Goal: Task Accomplishment & Management: Manage account settings

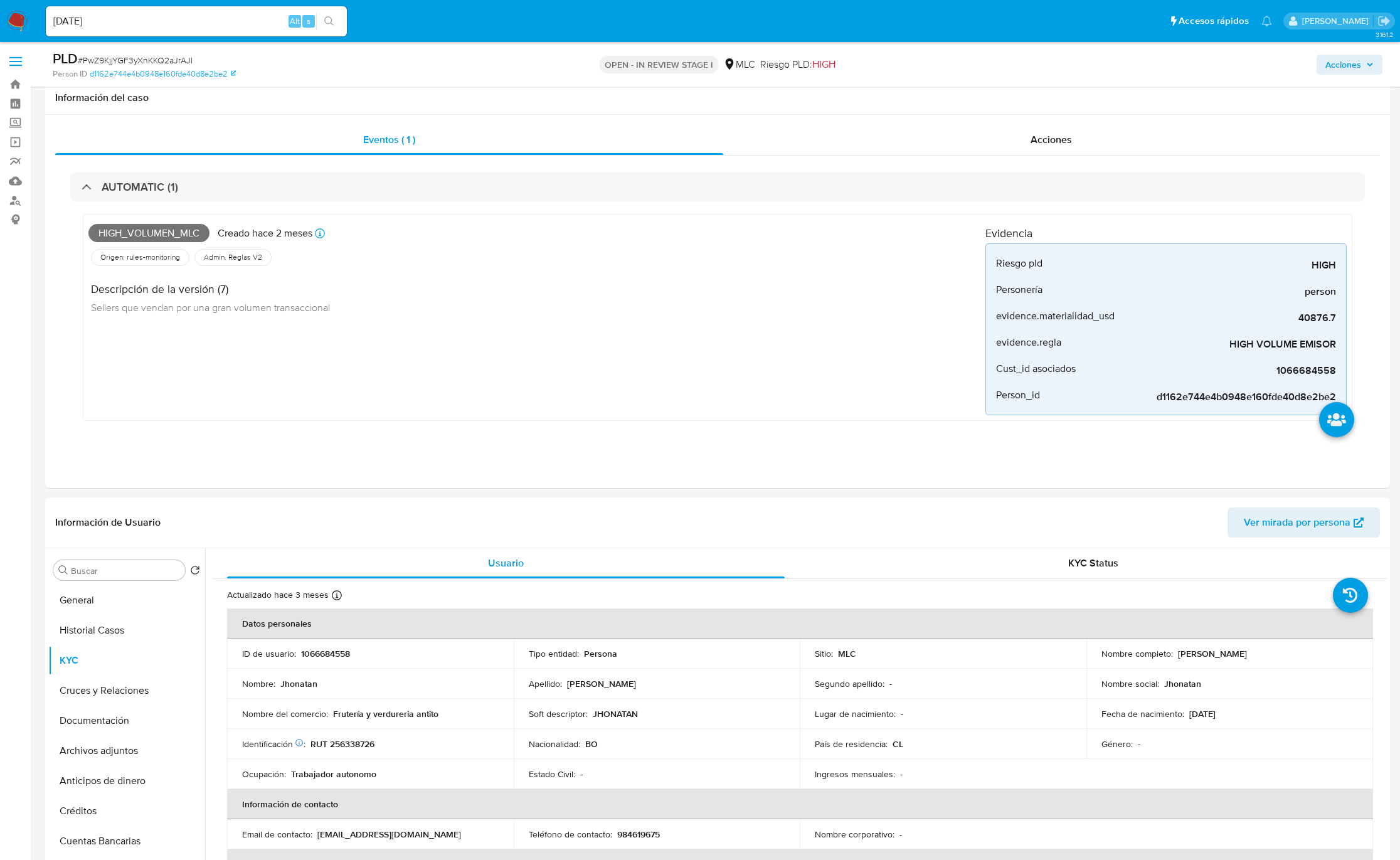
select select "10"
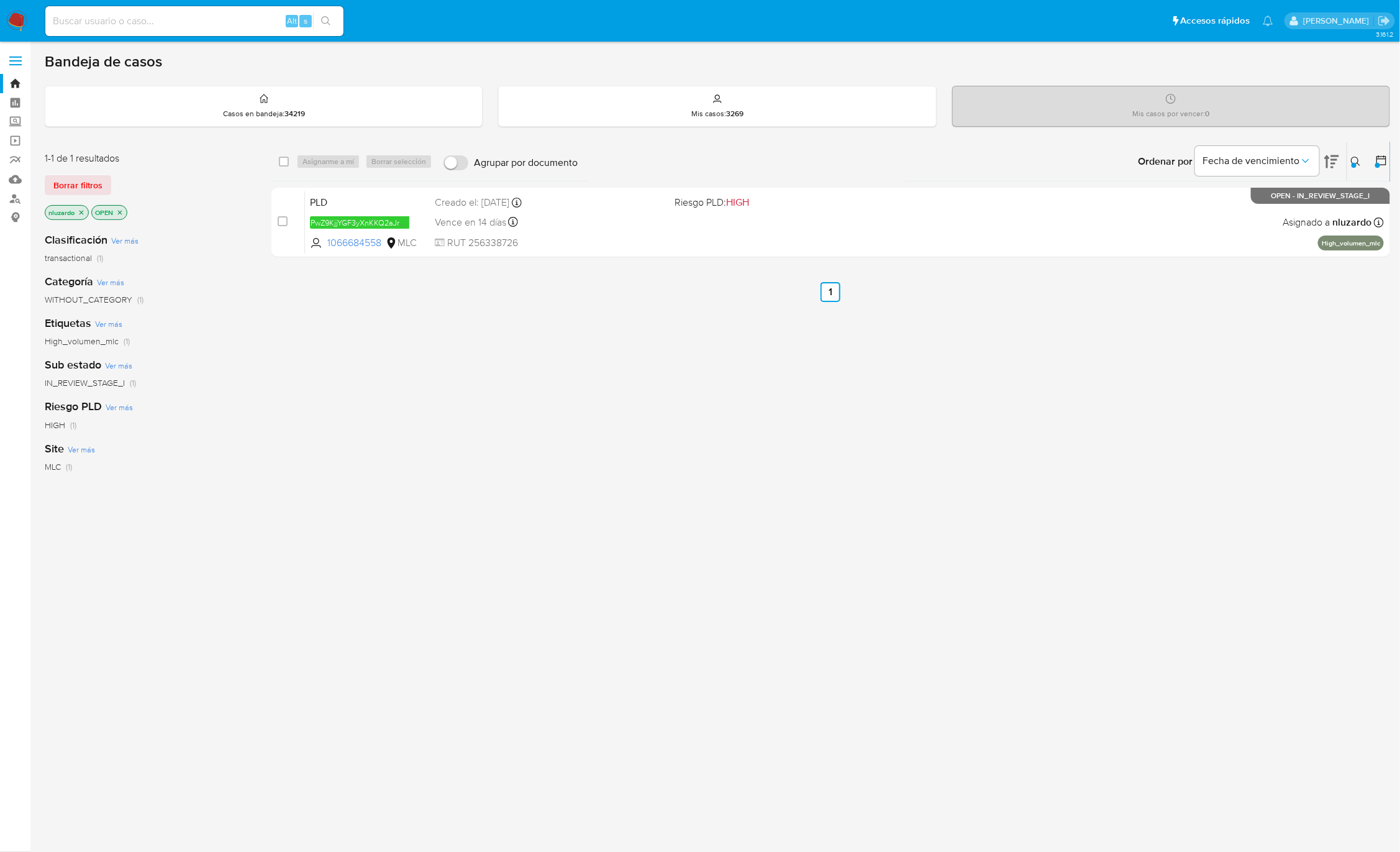
click at [378, 373] on div "select-all-cases-checkbox Asignarme a mí Borrar selección Agrupar por documento…" at bounding box center [830, 423] width 1118 height 563
click at [1051, 346] on div "select-all-cases-checkbox Asignarme a mí Borrar selección Agrupar por documento…" at bounding box center [830, 423] width 1118 height 563
click at [1344, 157] on div "Ordenar por Fecha de vencimiento" at bounding box center [1237, 161] width 219 height 39
click at [1351, 160] on icon at bounding box center [1355, 161] width 10 height 10
click at [1311, 248] on span "Borrar filtros" at bounding box center [1307, 249] width 86 height 18
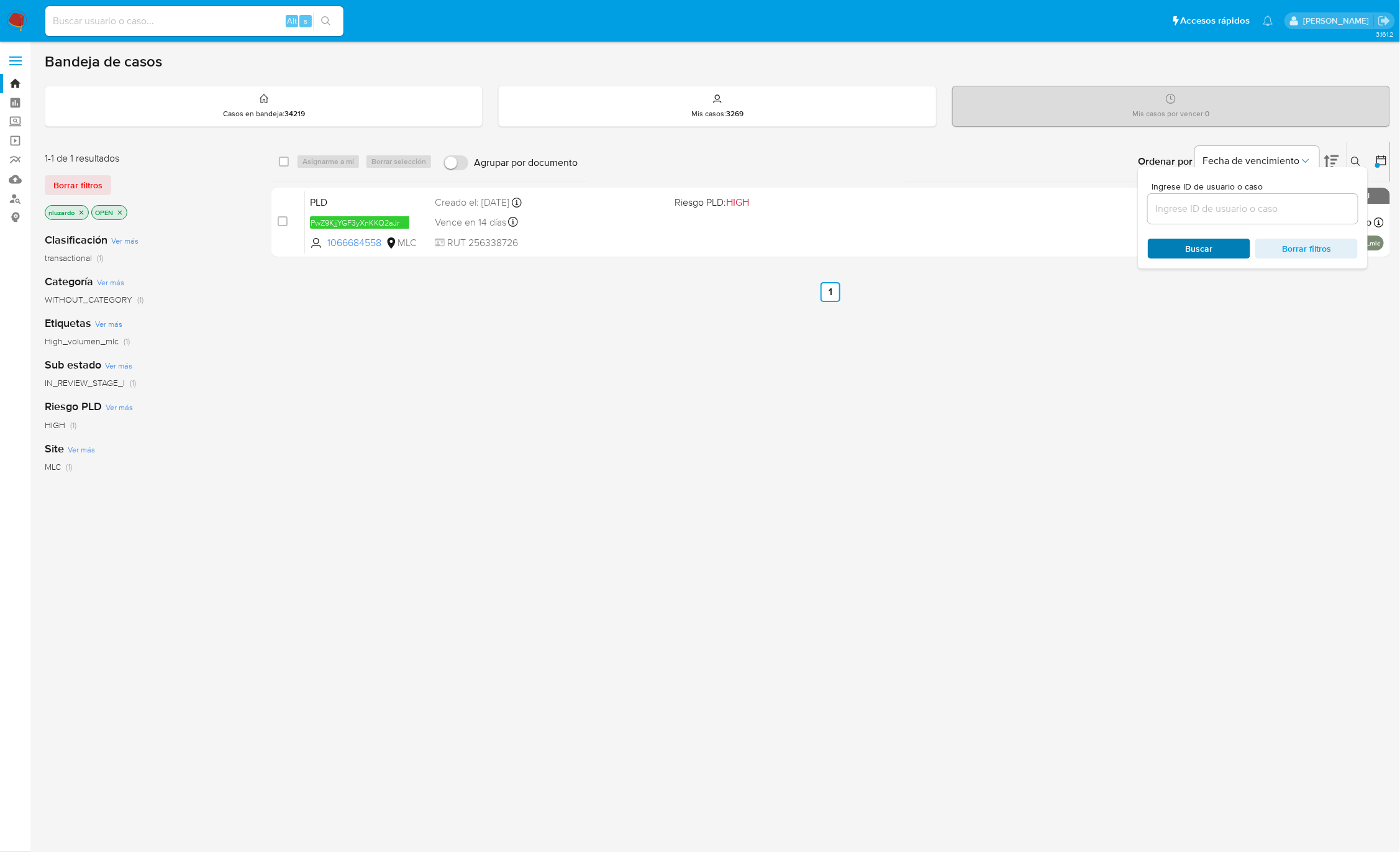
click at [1208, 246] on span "Buscar" at bounding box center [1199, 248] width 27 height 19
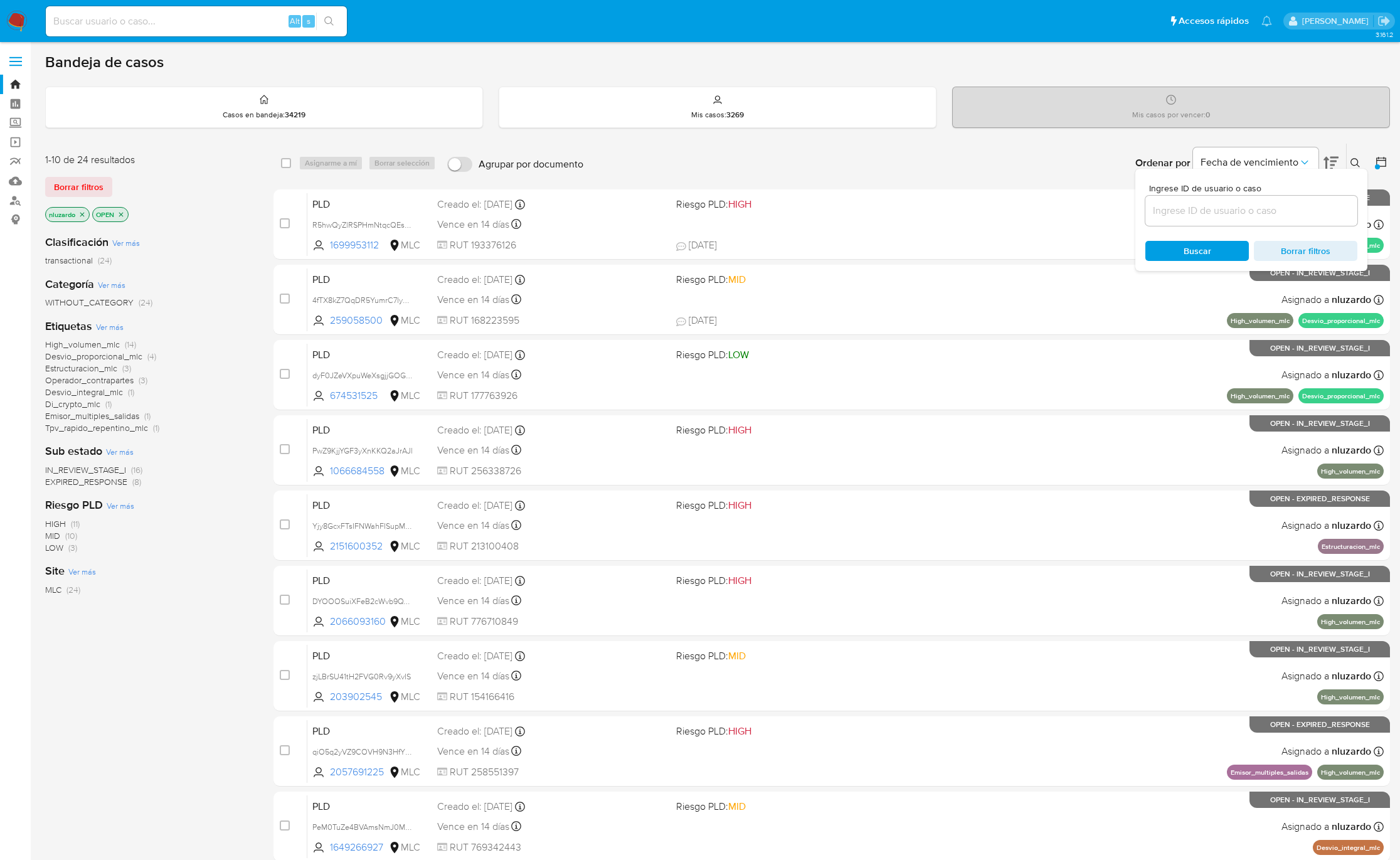
click at [1360, 160] on icon at bounding box center [1355, 163] width 10 height 10
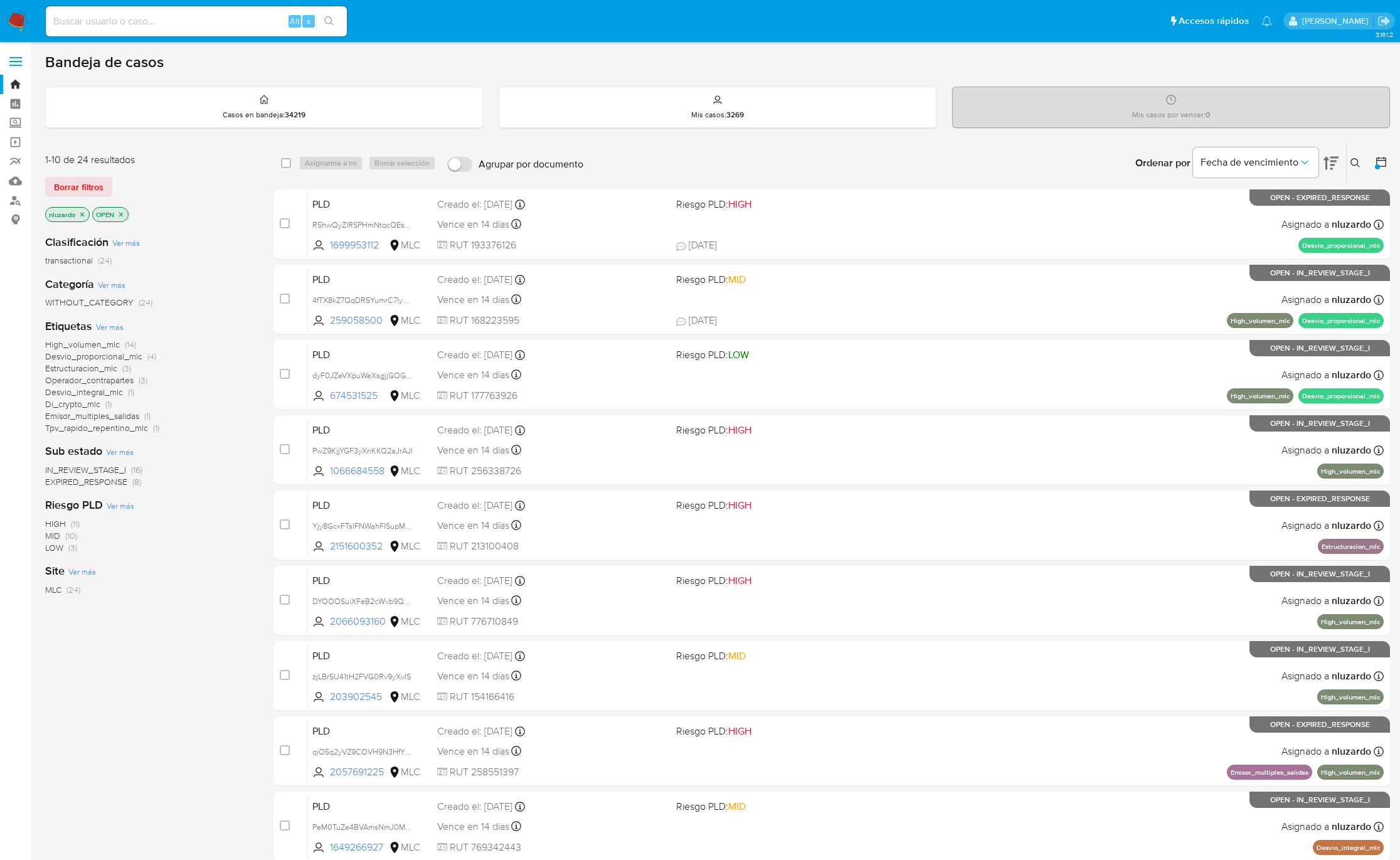
click at [239, 638] on div "Clasificación Ver más transactional (24) Categoría Ver más WITHOUT_CATEGORY (24…" at bounding box center [149, 438] width 208 height 426
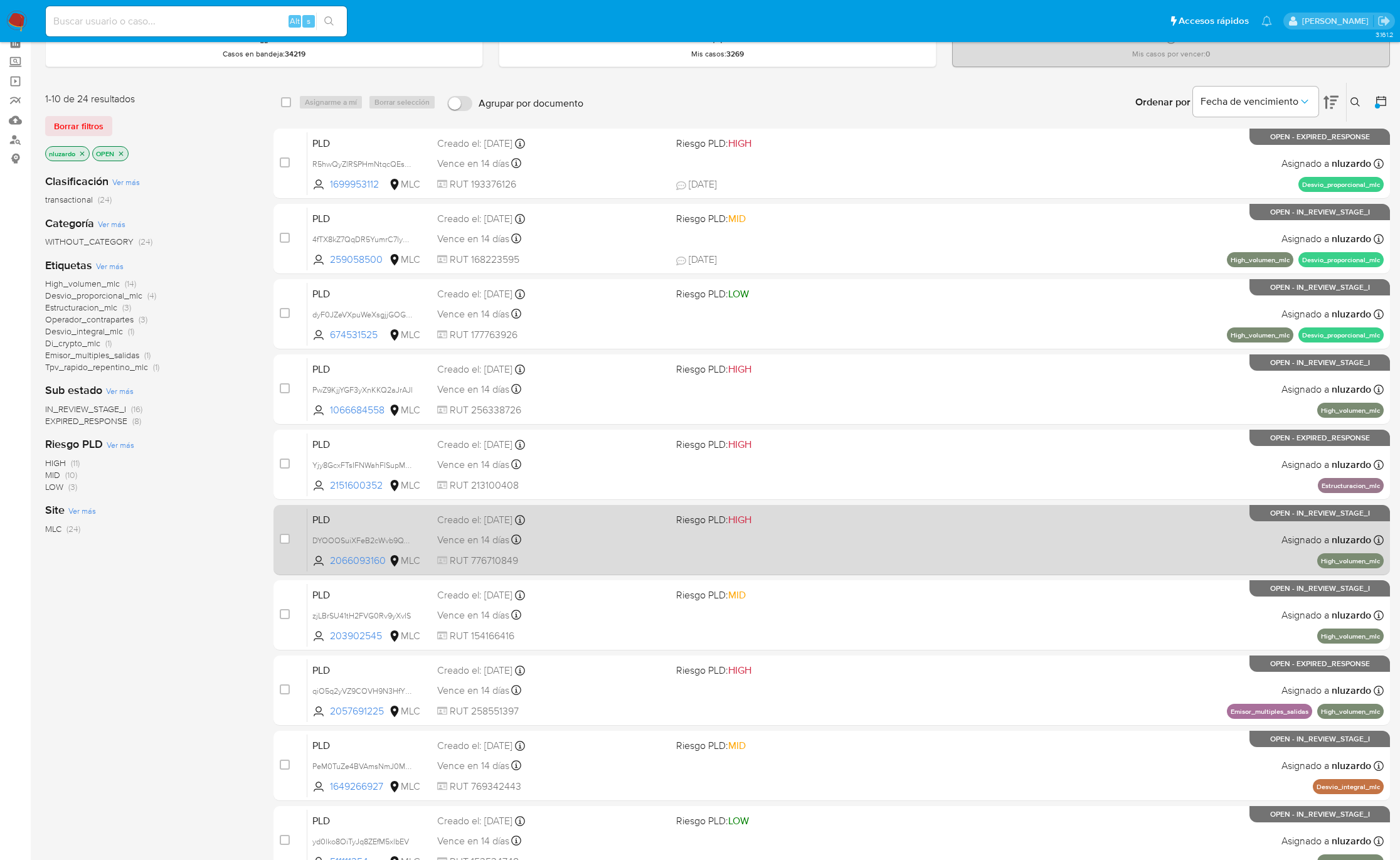
scroll to position [94, 0]
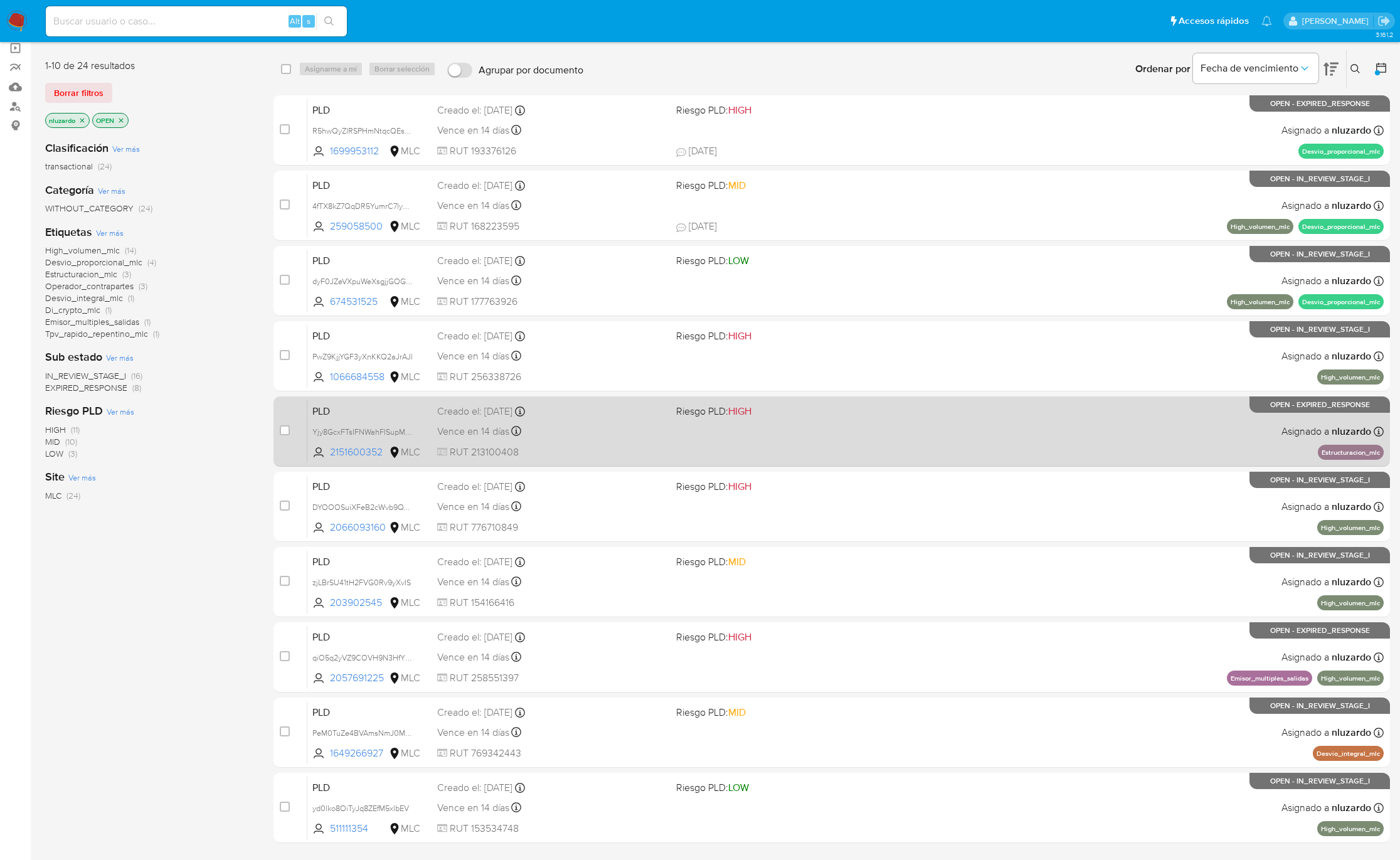
click at [644, 433] on div "Vence en 14 días Vence el 10/10/2025 16:07:13" at bounding box center [551, 430] width 229 height 17
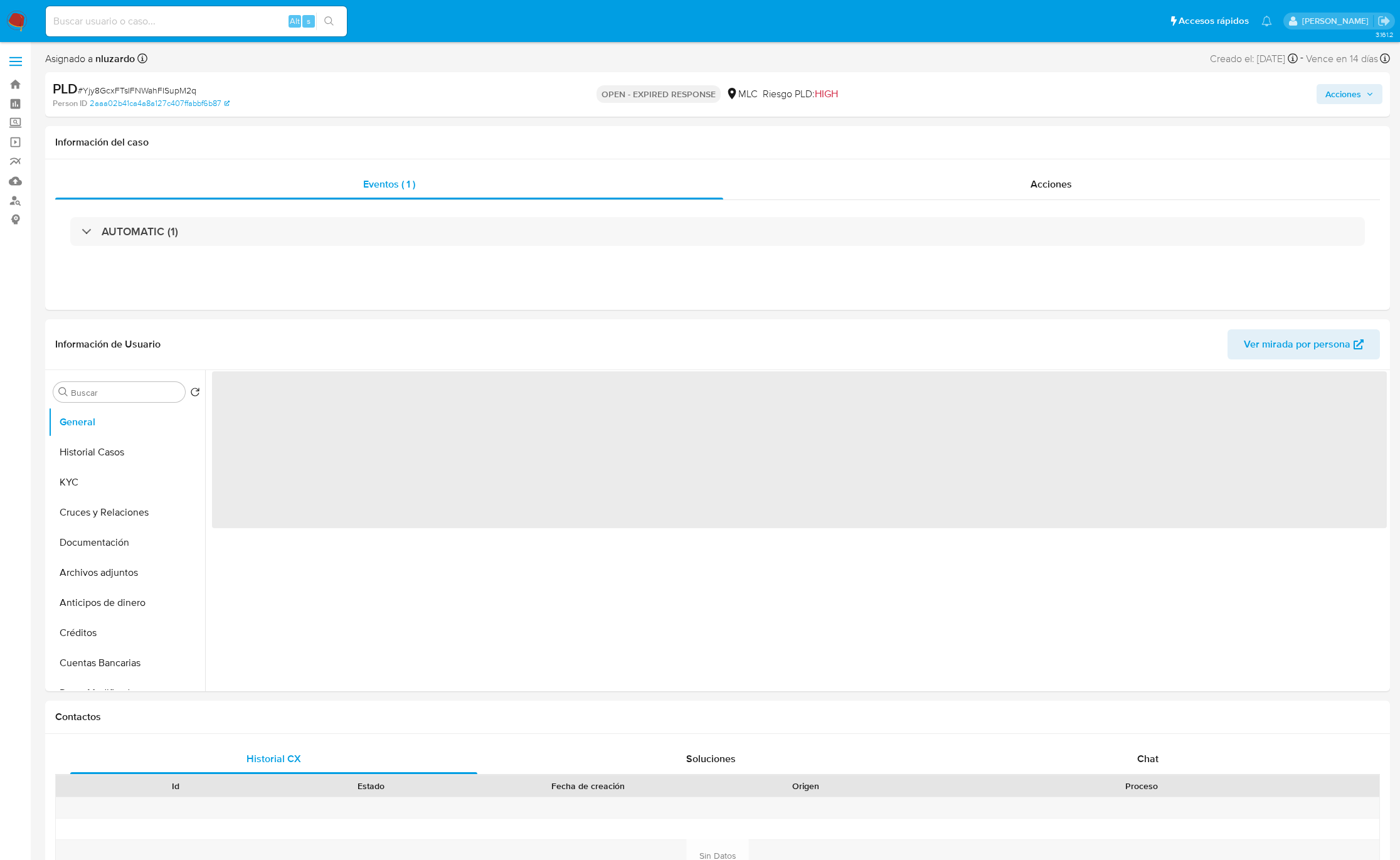
select select "10"
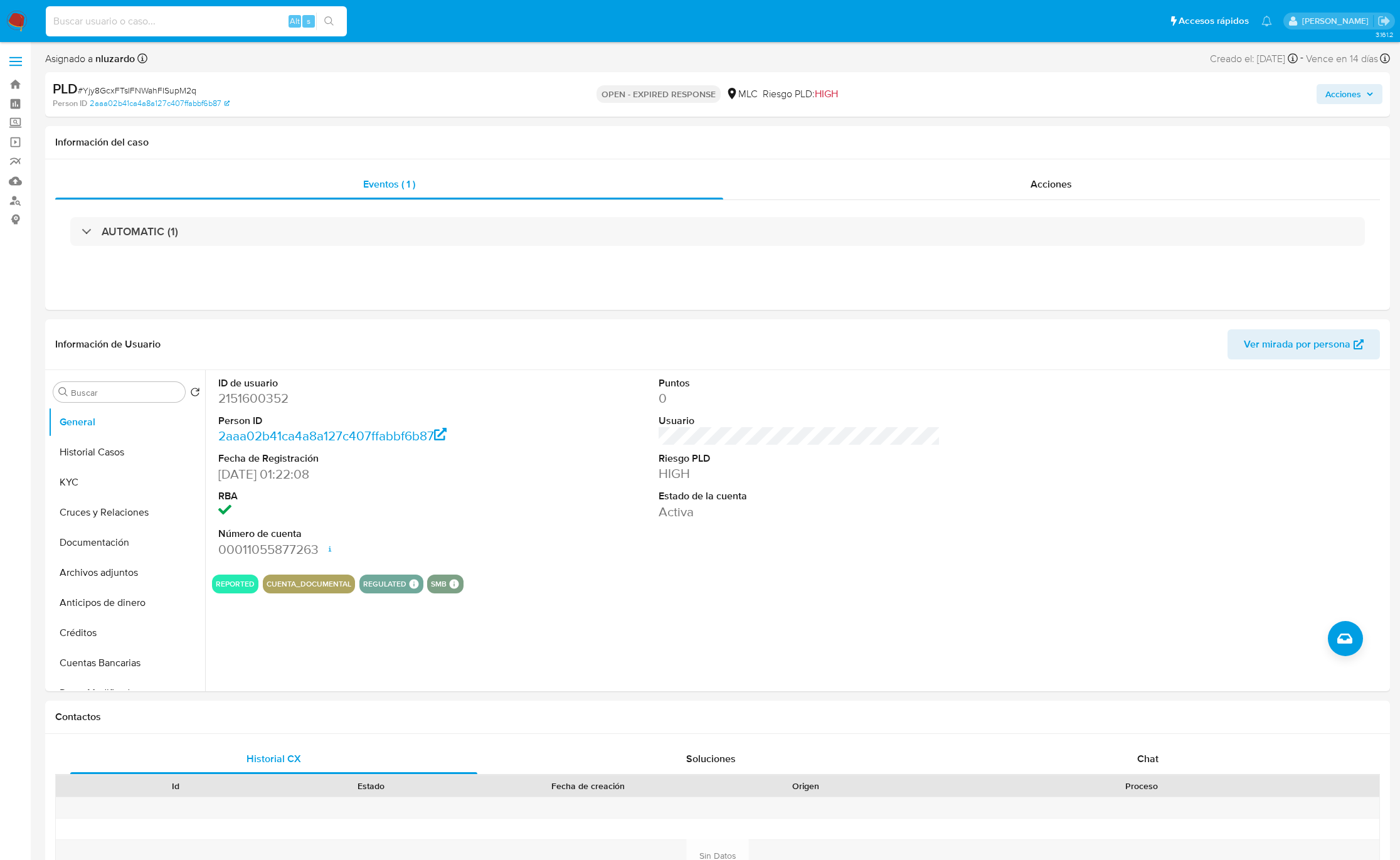
click at [143, 19] on input at bounding box center [196, 21] width 301 height 17
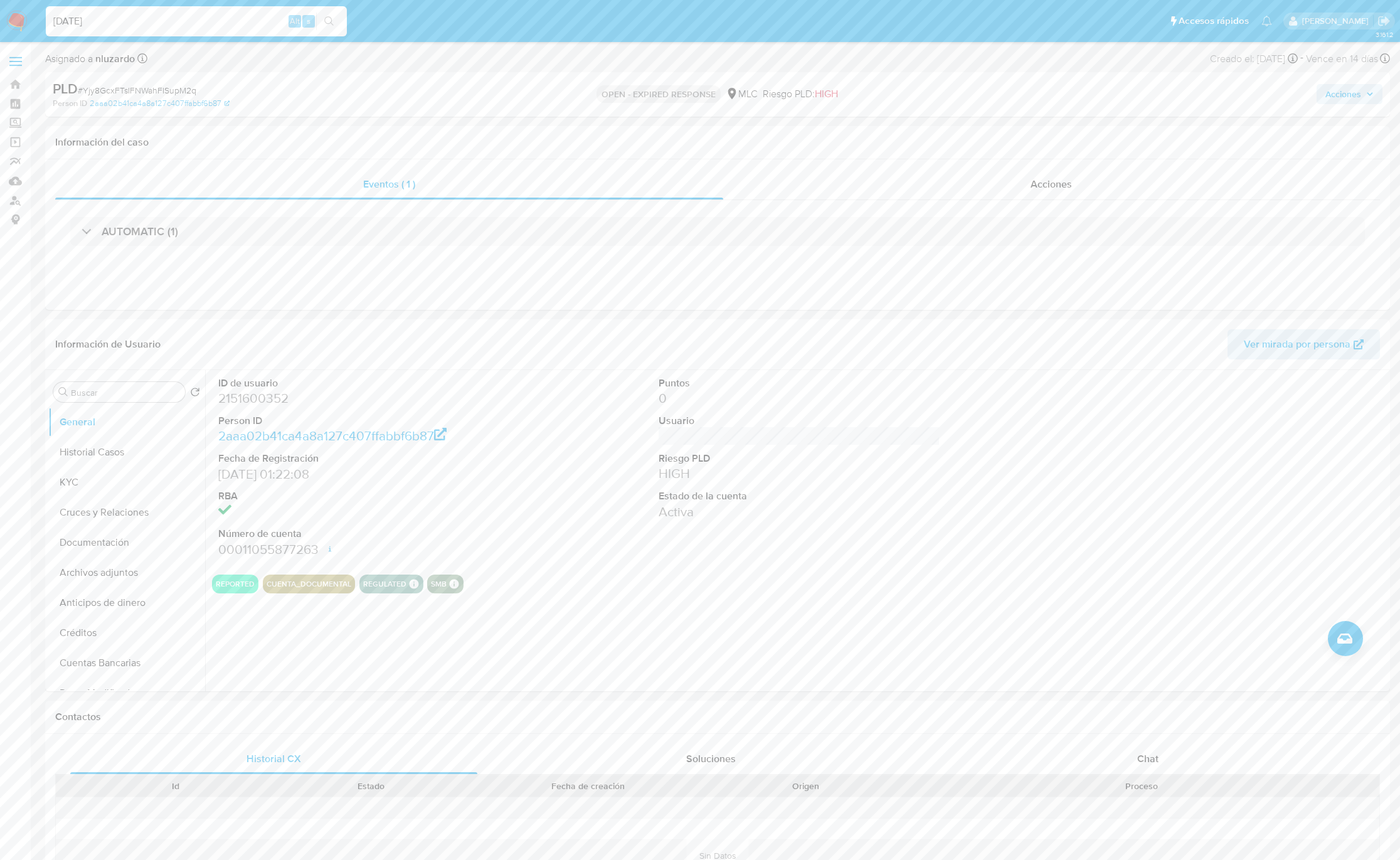
type input "[DATE]"
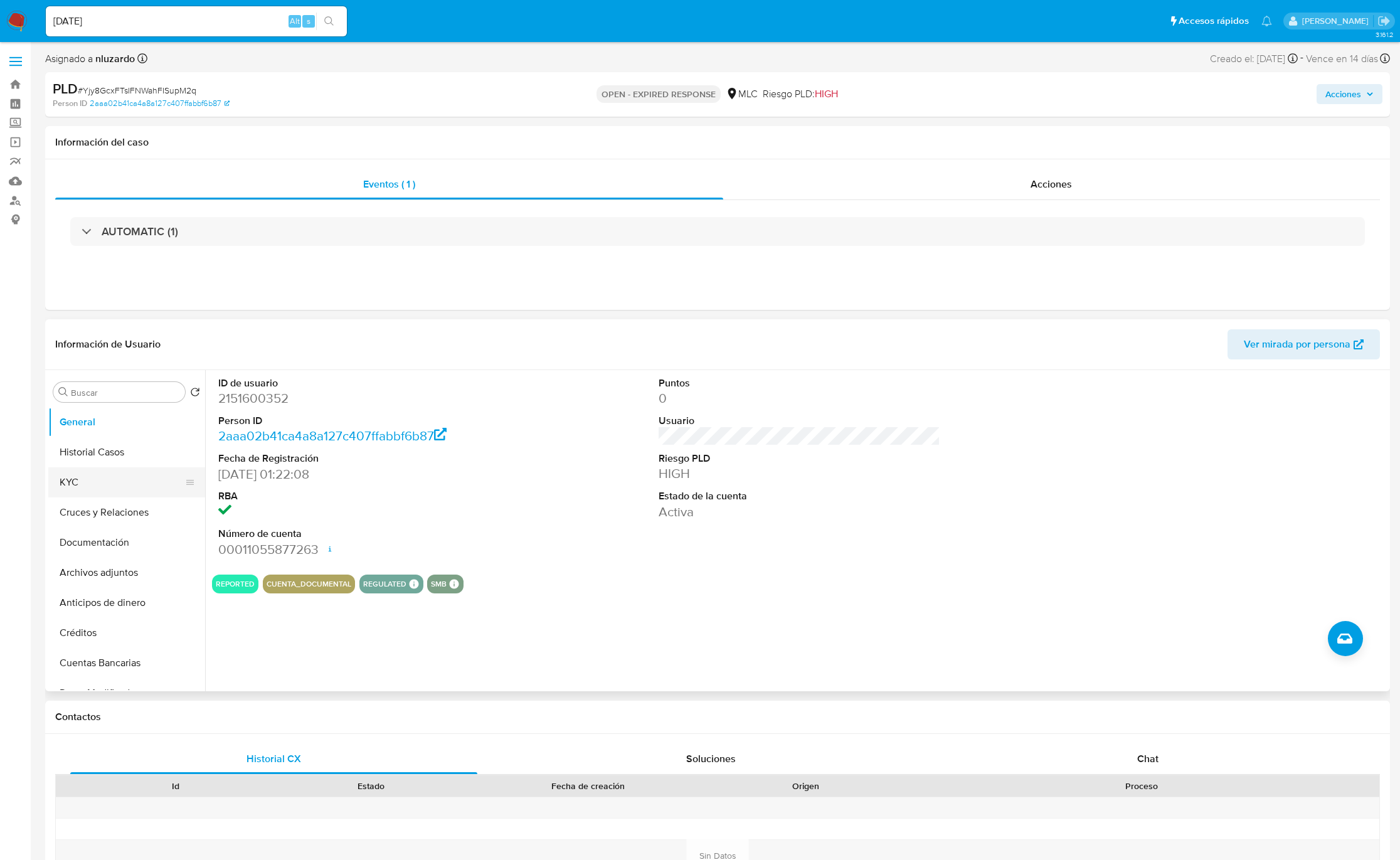
click at [70, 476] on button "KYC" at bounding box center [121, 482] width 146 height 30
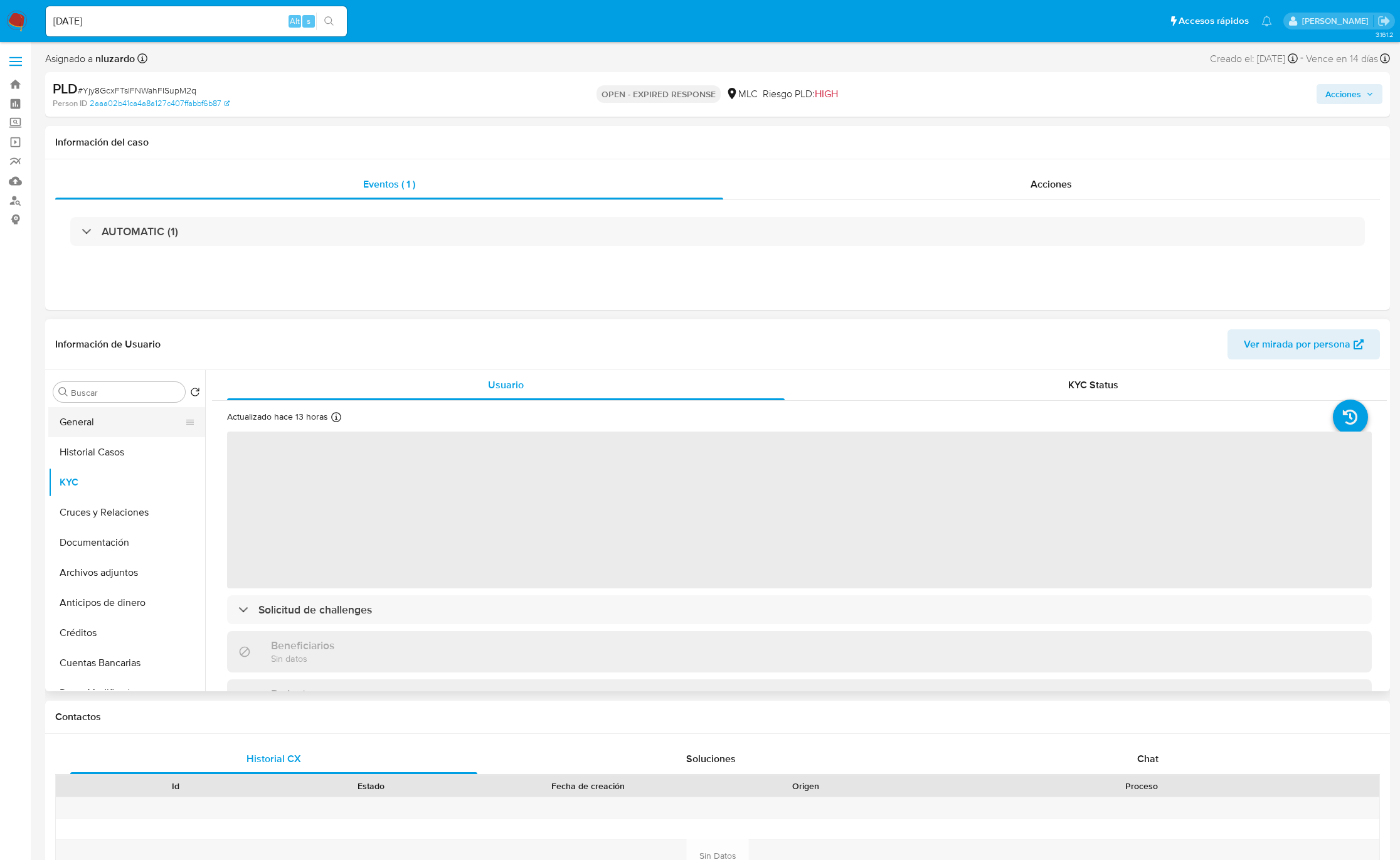
click at [109, 430] on button "General" at bounding box center [121, 422] width 146 height 30
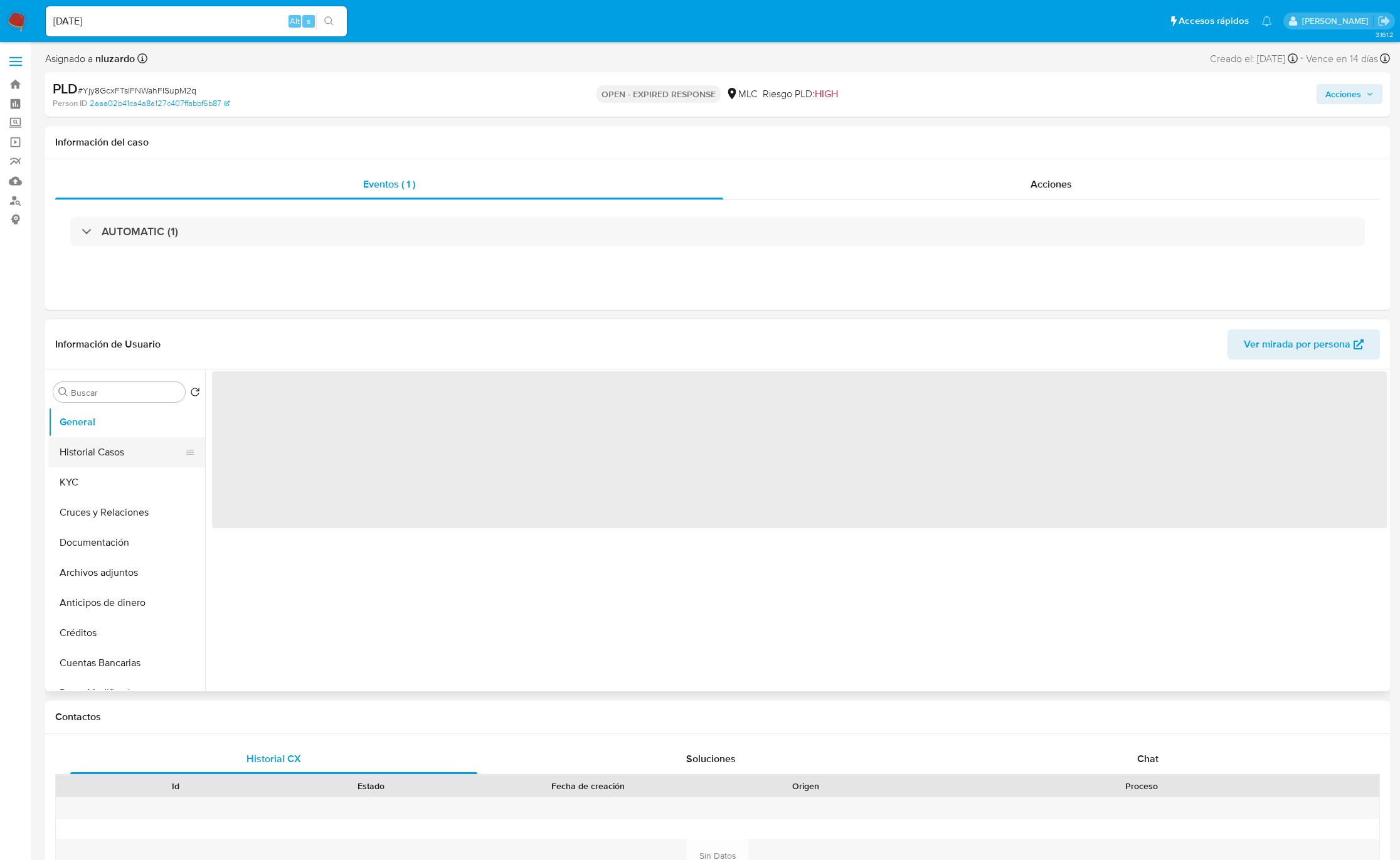
click at [109, 445] on button "Historial Casos" at bounding box center [121, 452] width 146 height 30
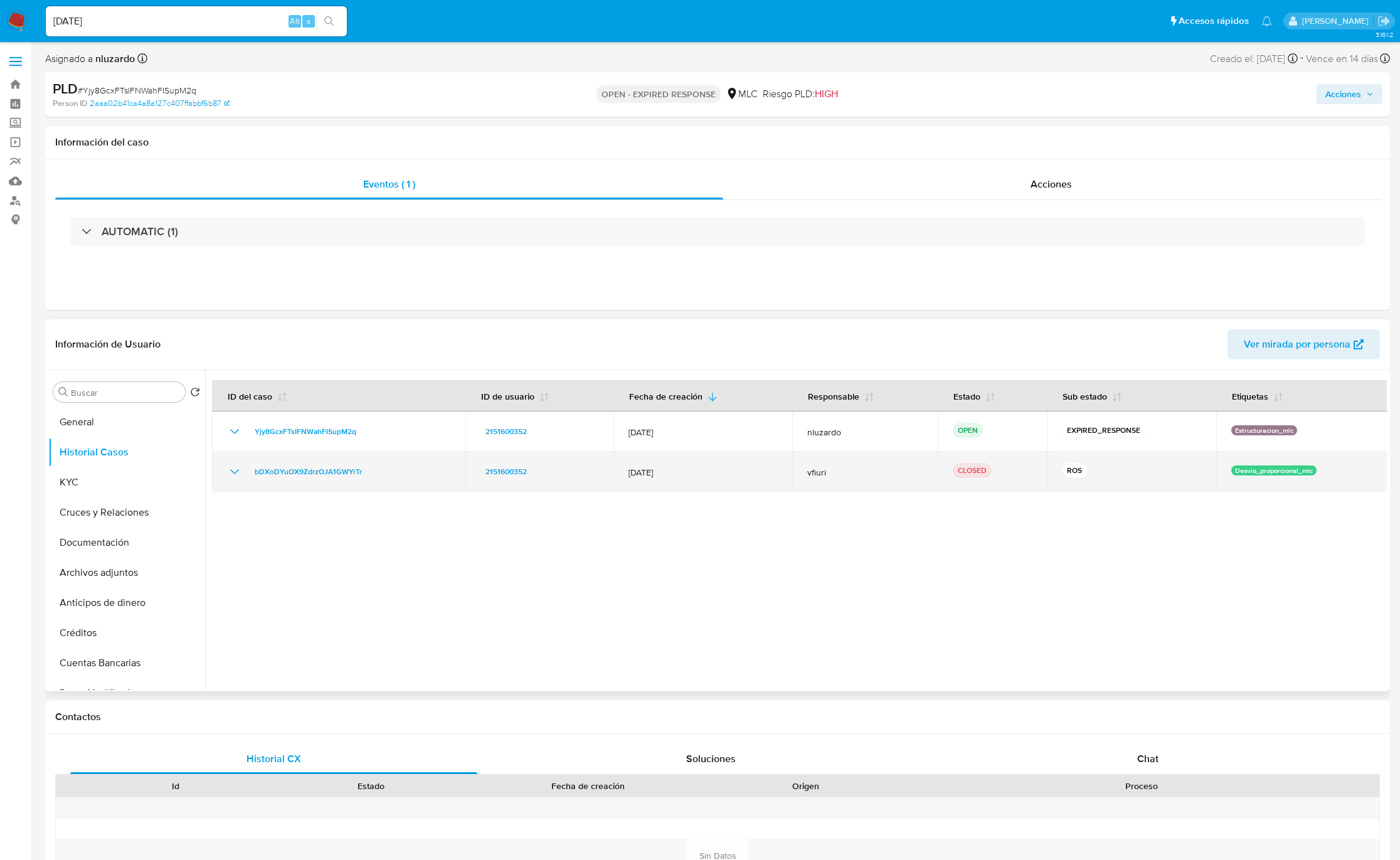
click at [230, 473] on icon "Mostrar/Ocultar" at bounding box center [234, 471] width 15 height 15
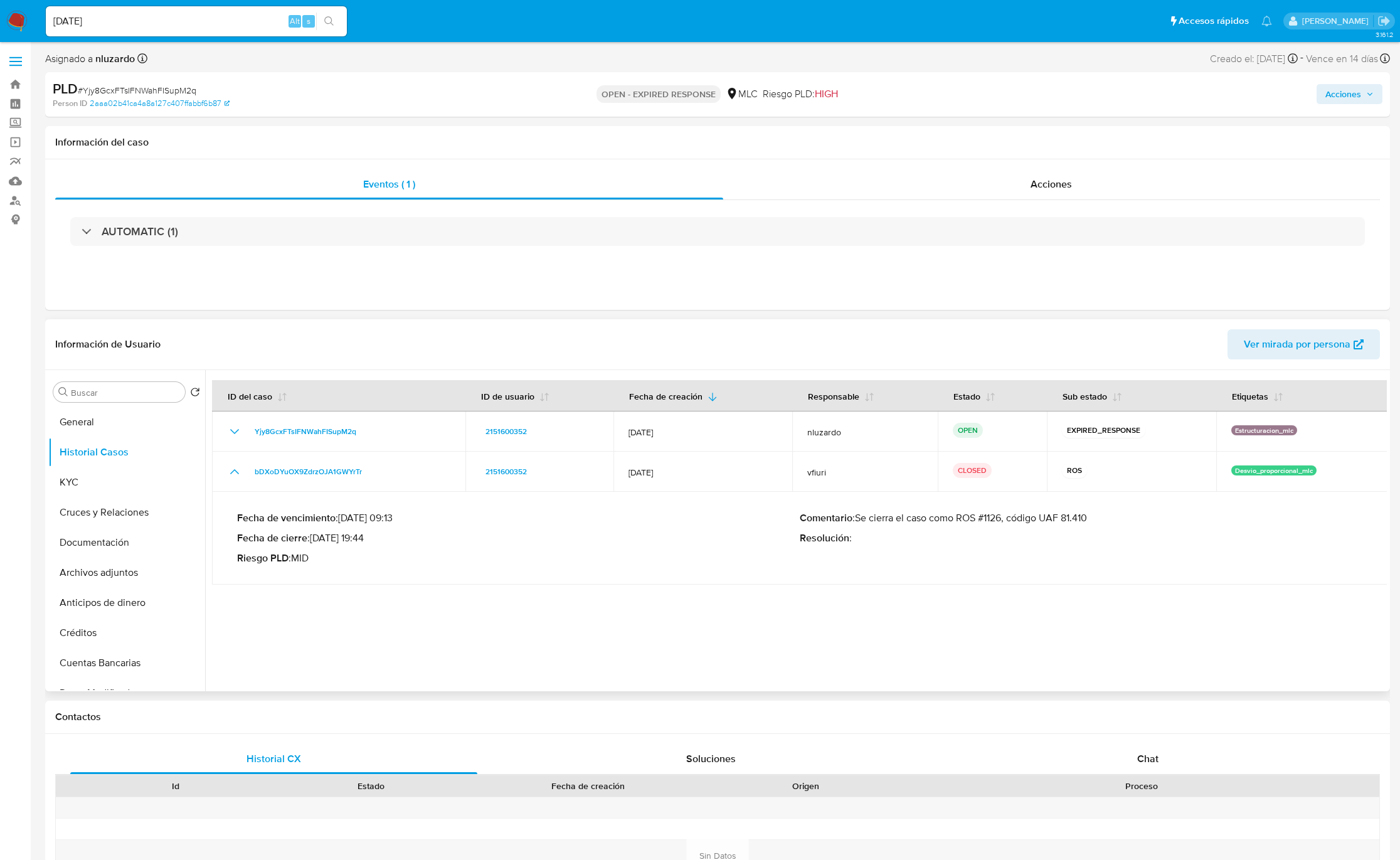
drag, startPoint x: 1129, startPoint y: 519, endPoint x: 982, endPoint y: 521, distance: 147.0
click at [942, 521] on p "Comentario : Se cierra el caso como ROS #1126, código UAF 81.410" at bounding box center [1080, 517] width 563 height 13
click at [109, 478] on button "KYC" at bounding box center [121, 482] width 146 height 30
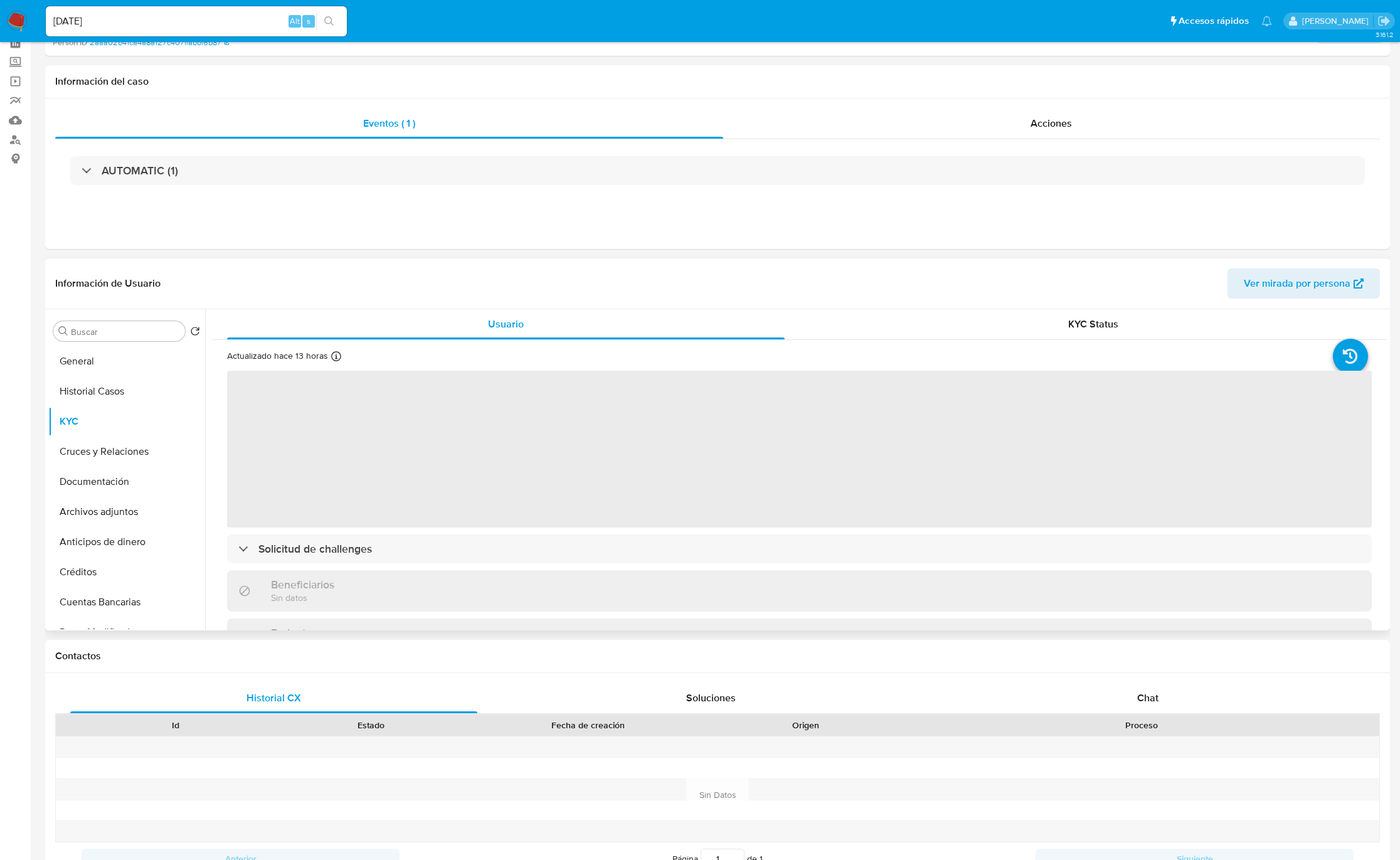
scroll to position [94, 0]
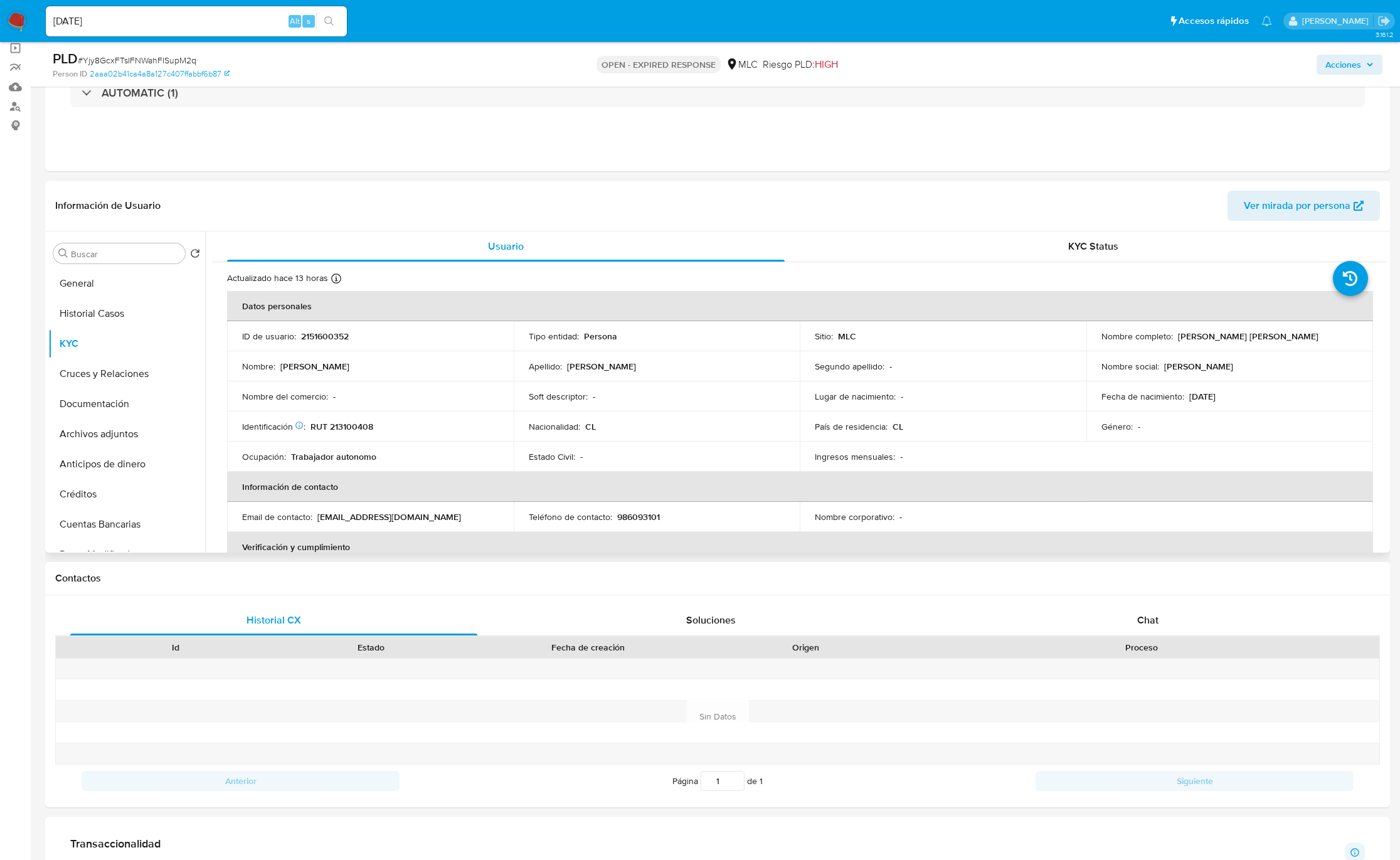
click at [942, 332] on p "Juan Pablo Ramos Mejía" at bounding box center [1247, 336] width 140 height 11
drag, startPoint x: 1178, startPoint y: 332, endPoint x: 1238, endPoint y: 329, distance: 60.1
click at [942, 332] on p "Juan Pablo Ramos Mejía" at bounding box center [1247, 336] width 140 height 11
drag, startPoint x: 1245, startPoint y: 329, endPoint x: 1301, endPoint y: 331, distance: 56.0
click at [942, 331] on td "Nombre completo : Juan Pablo Ramos Mejía" at bounding box center [1229, 336] width 287 height 30
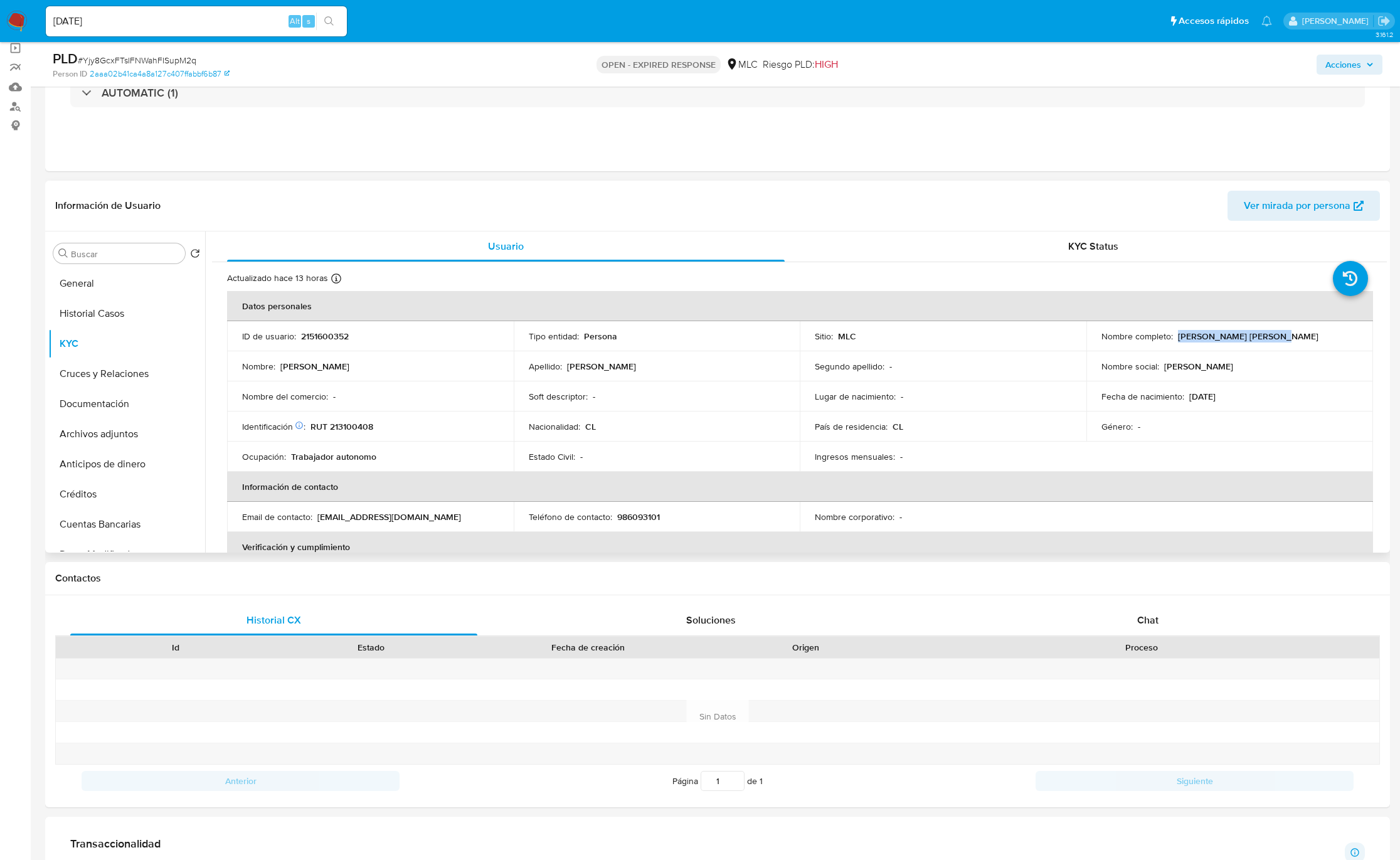
copy p "Juan Pablo Ramos Mejía"
drag, startPoint x: 259, startPoint y: 429, endPoint x: 367, endPoint y: 435, distance: 108.2
click at [282, 435] on td "Identificación Nº de serie: 524392127 : RUT 213100408" at bounding box center [370, 426] width 287 height 30
click at [369, 426] on p "RUT 213100408" at bounding box center [342, 426] width 63 height 11
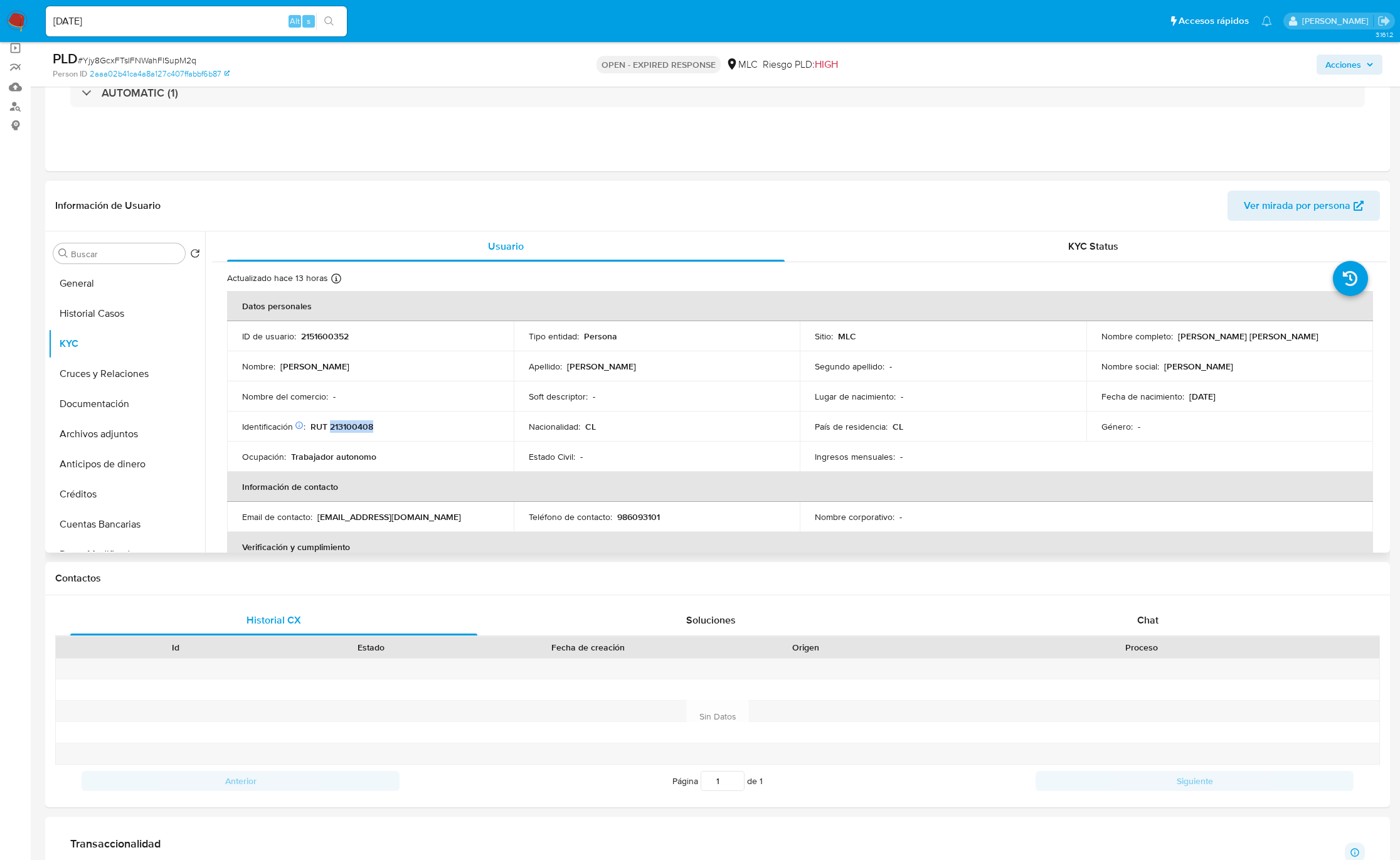
copy p "213100408"
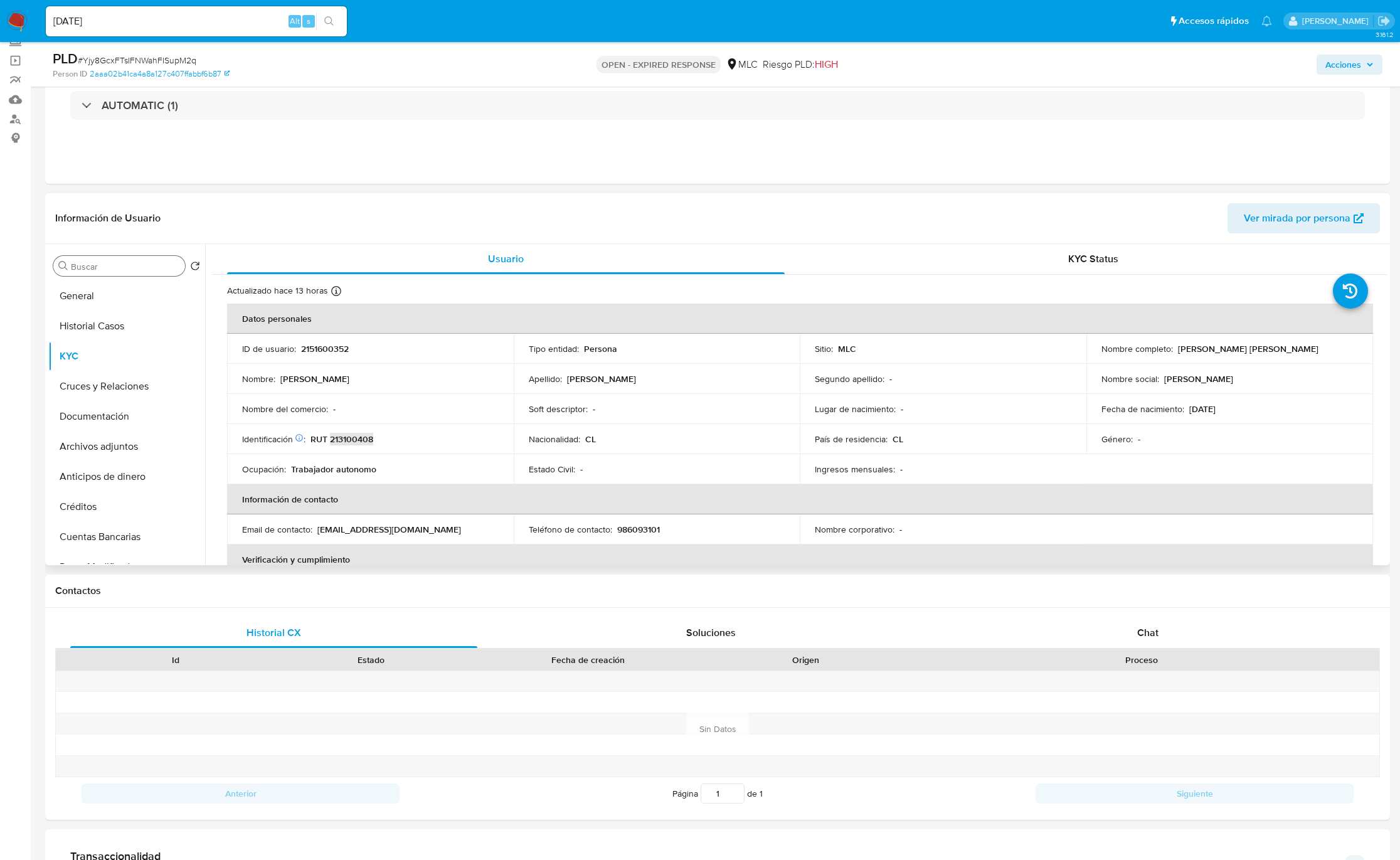
scroll to position [0, 0]
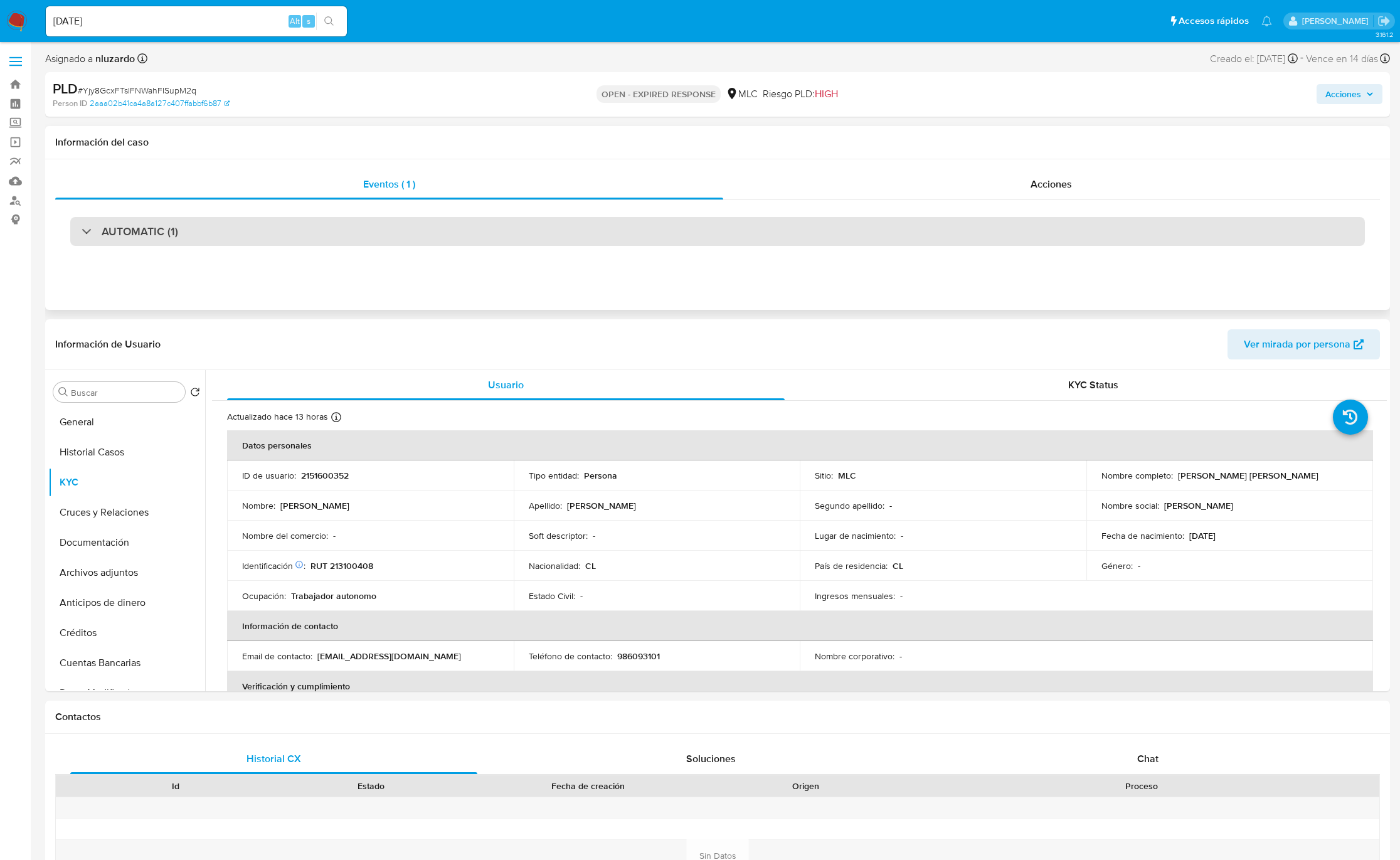
click at [146, 243] on div "AUTOMATIC (1)" at bounding box center [718, 231] width 1294 height 28
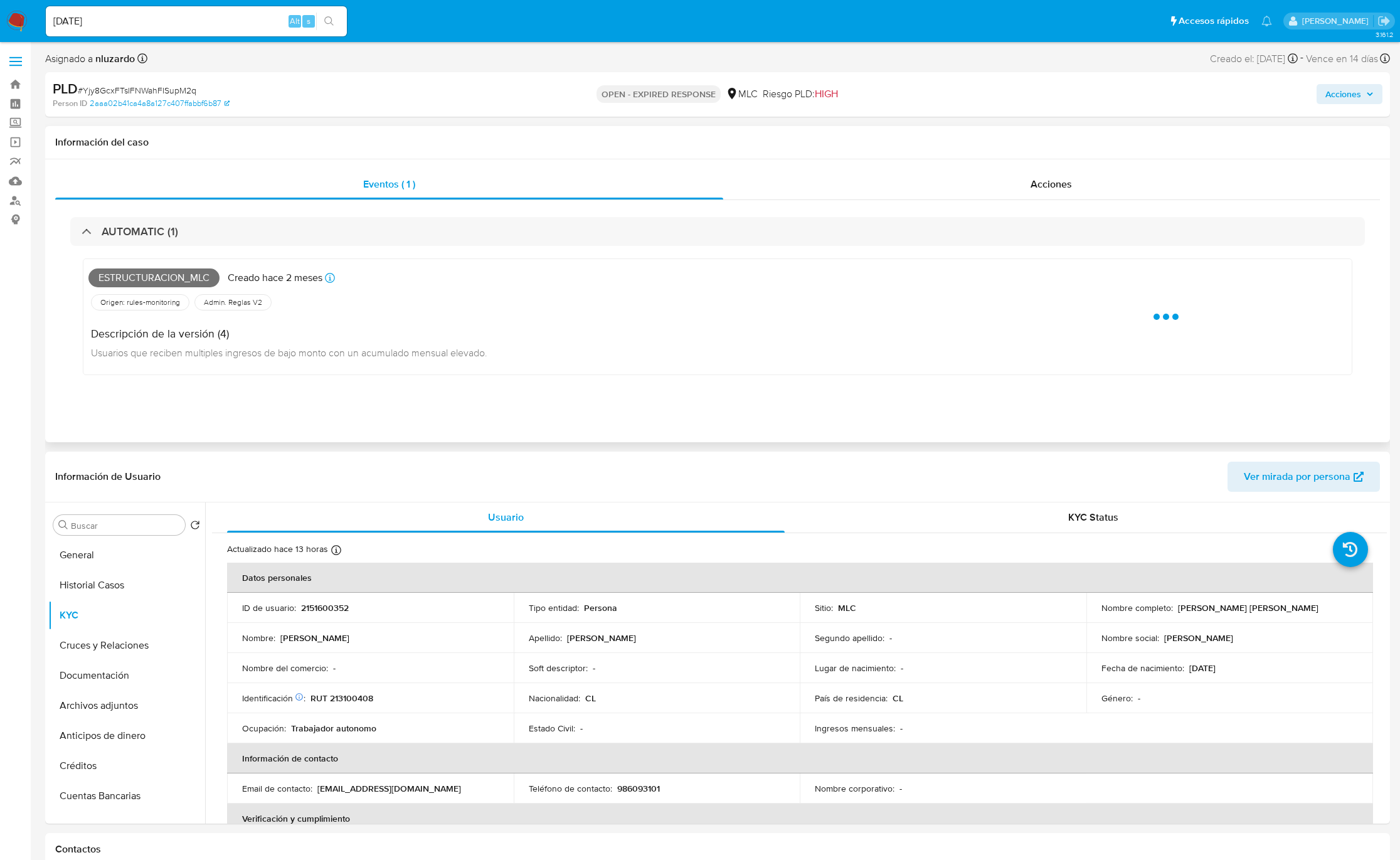
click at [168, 273] on span "Estructuracion_mlc" at bounding box center [153, 277] width 131 height 19
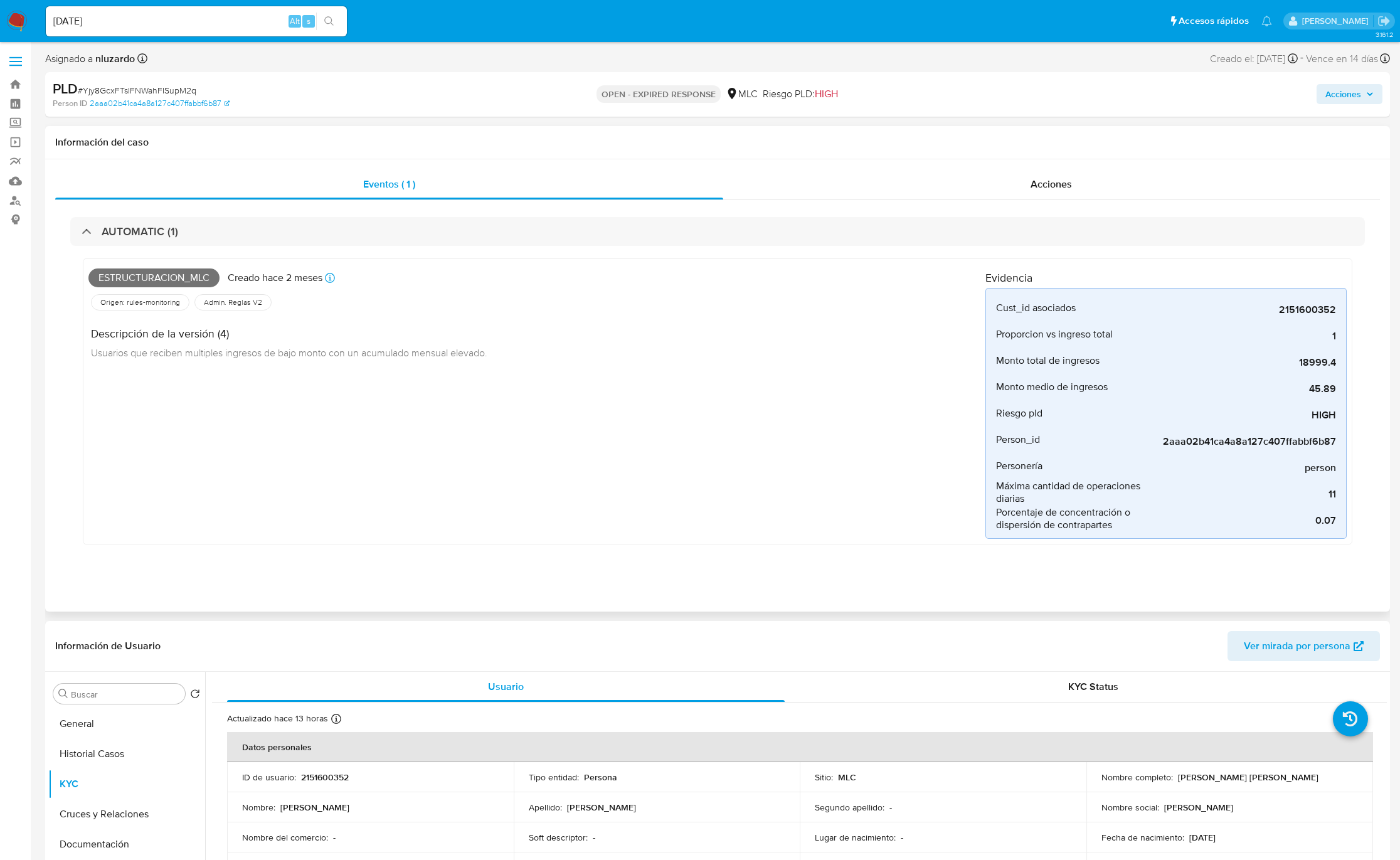
click at [135, 281] on span "Estructuracion_mlc" at bounding box center [153, 277] width 131 height 19
copy span "Estructuracion_mlc"
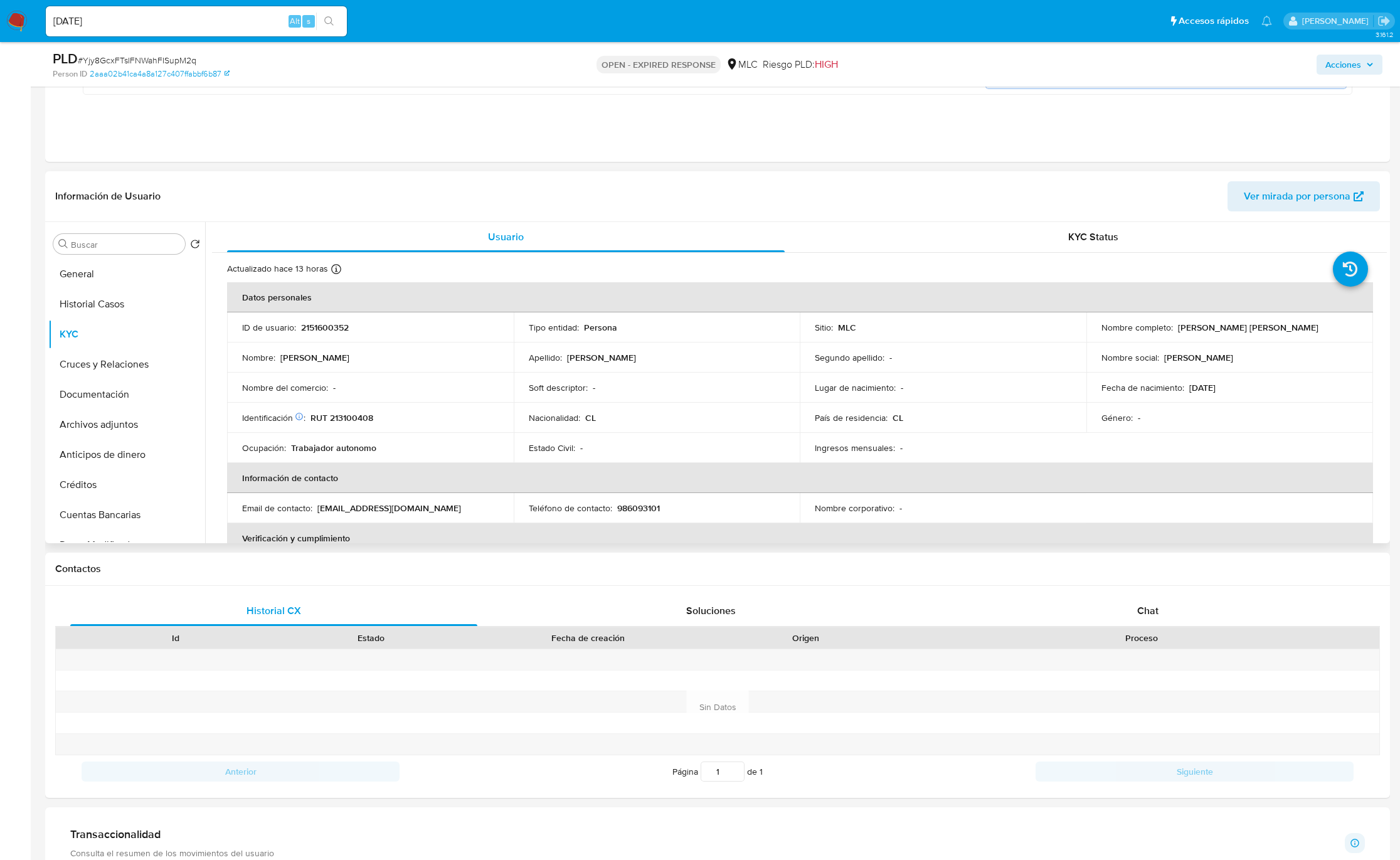
scroll to position [376, 0]
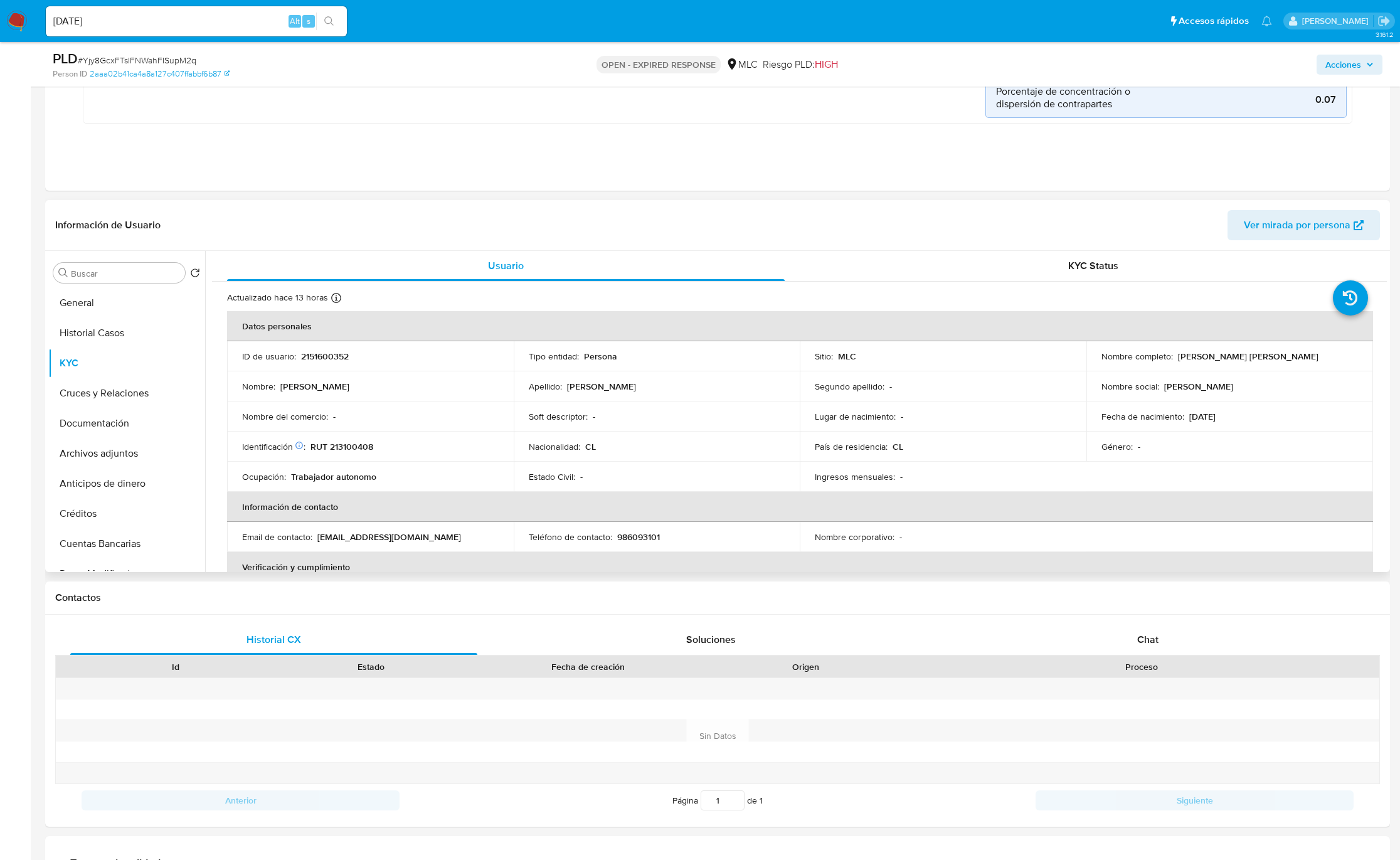
click at [821, 386] on p "Segundo apellido :" at bounding box center [849, 386] width 70 height 11
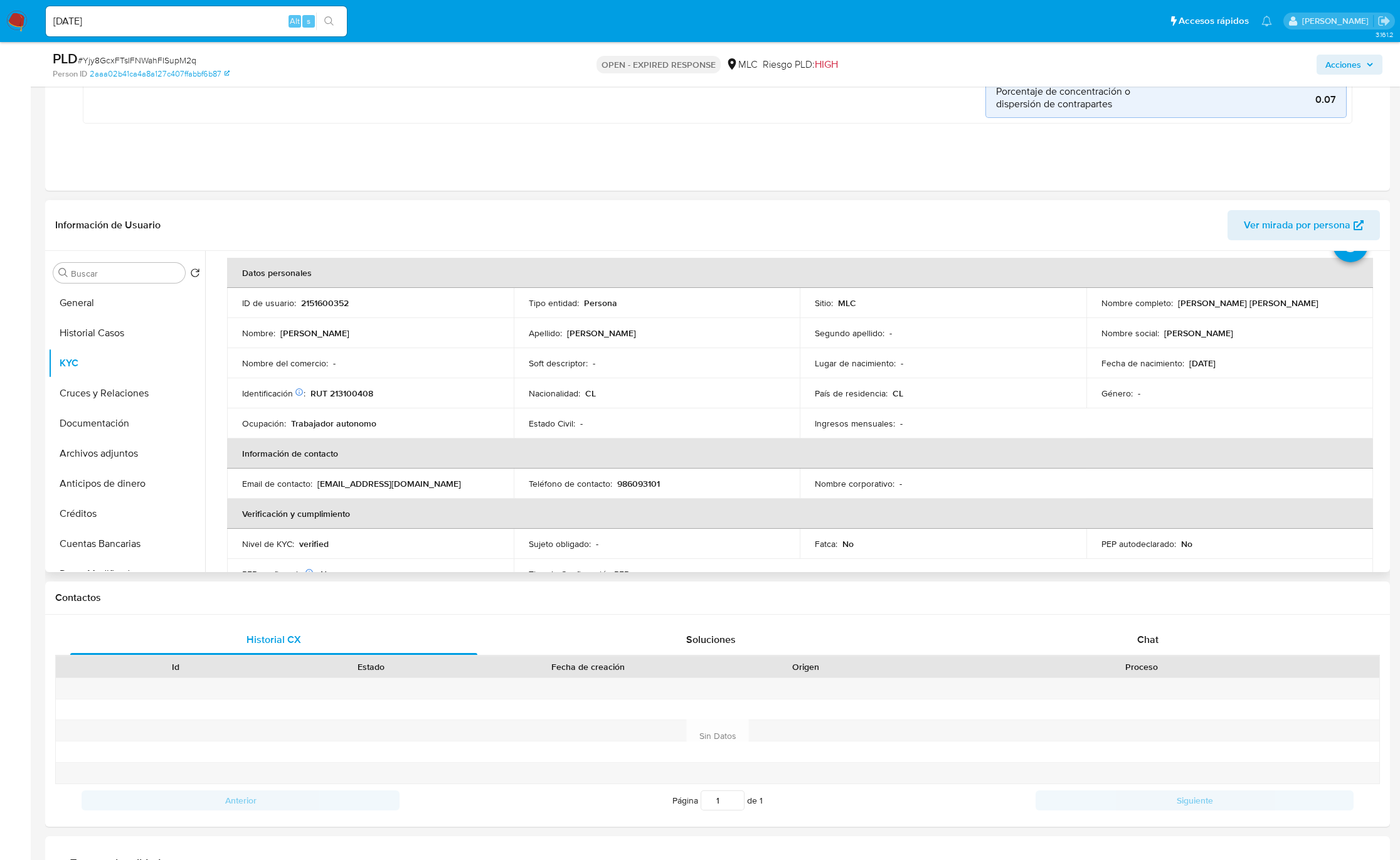
scroll to position [46, 0]
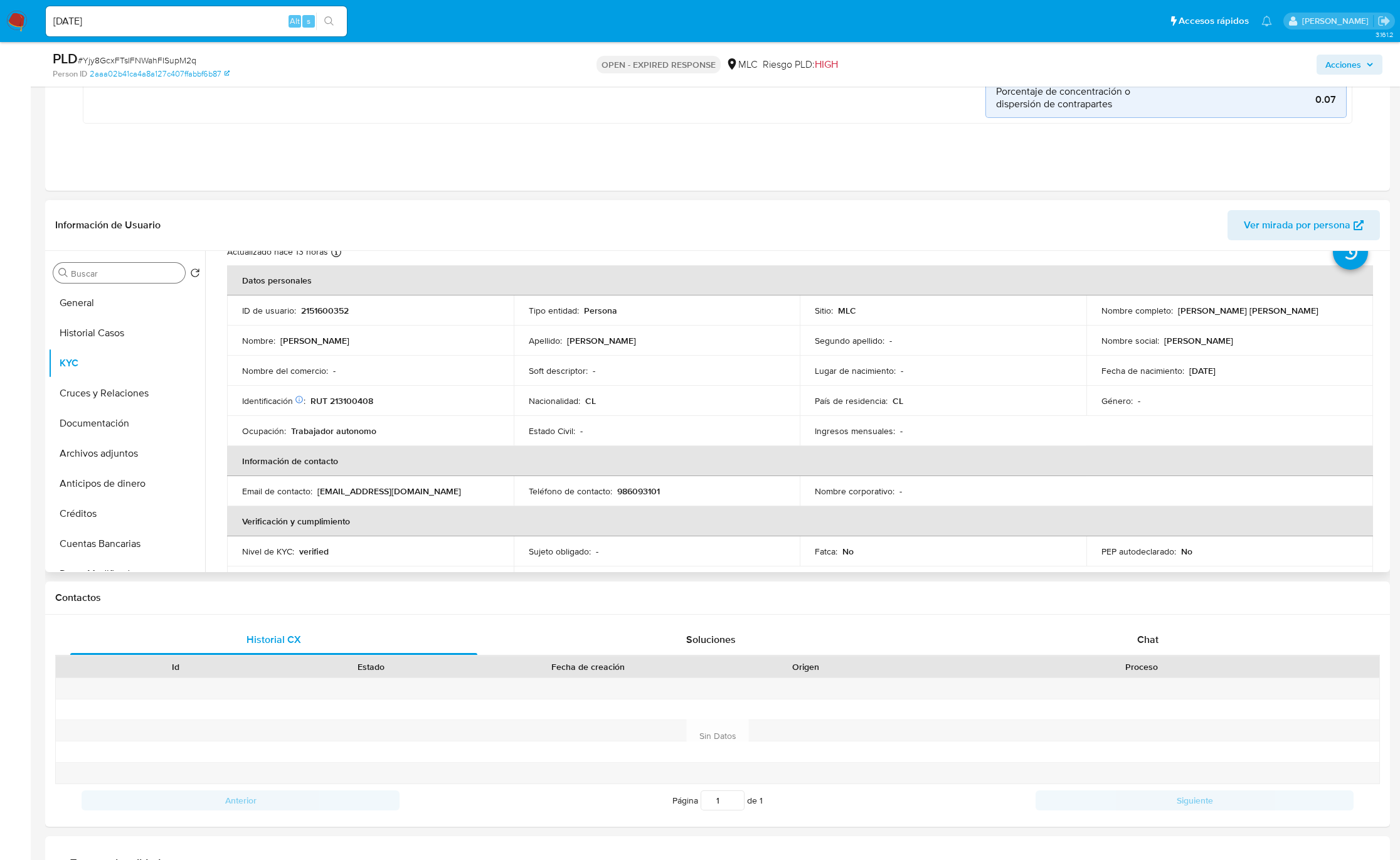
click at [166, 264] on div "Buscar" at bounding box center [119, 273] width 132 height 20
click at [164, 267] on div "Buscar" at bounding box center [119, 273] width 132 height 20
click at [156, 271] on input "Buscar" at bounding box center [125, 273] width 109 height 11
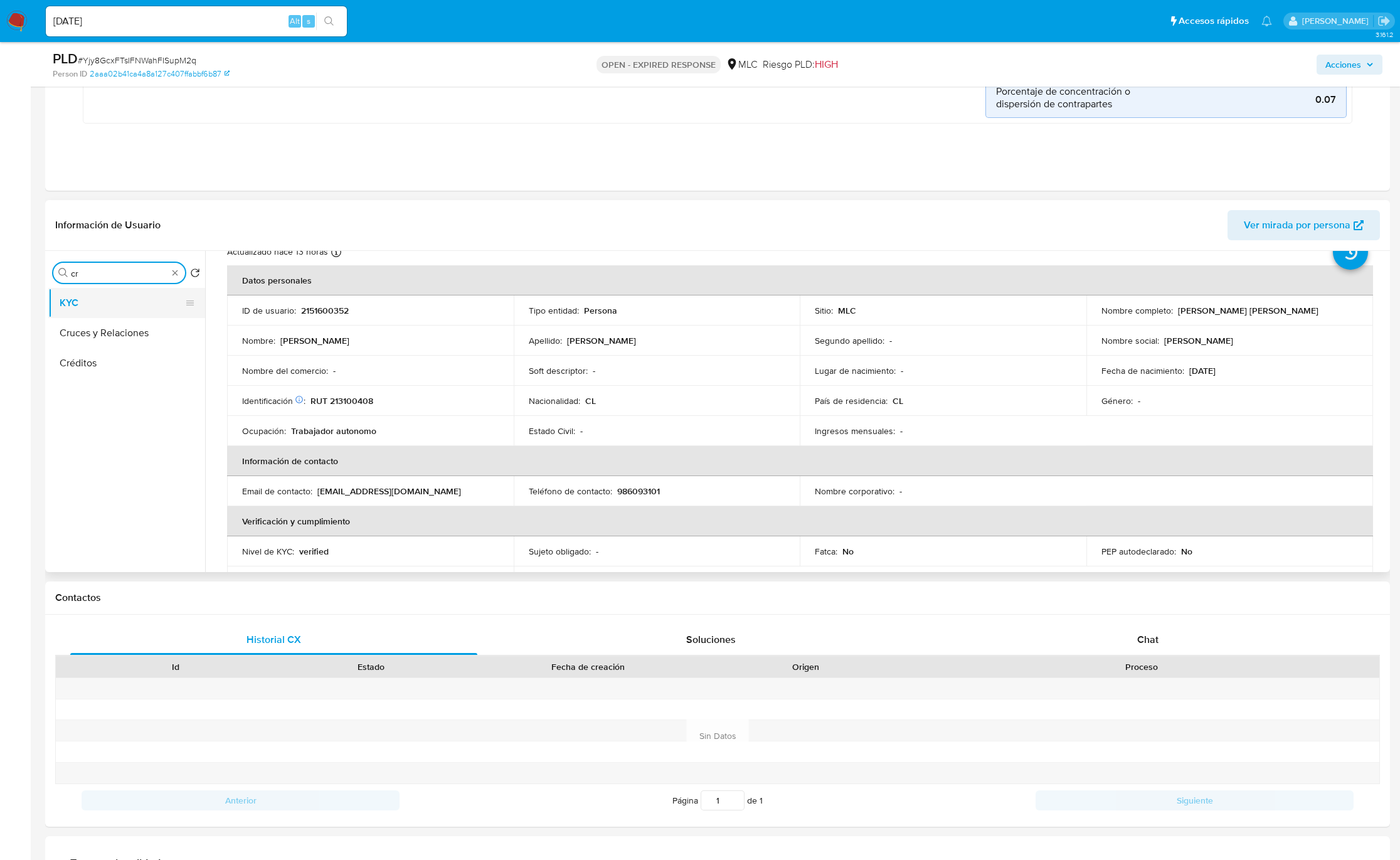
type input "cr"
click at [138, 309] on button "KYC" at bounding box center [121, 302] width 146 height 30
click at [139, 338] on button "Cruces y Relaciones" at bounding box center [121, 333] width 146 height 30
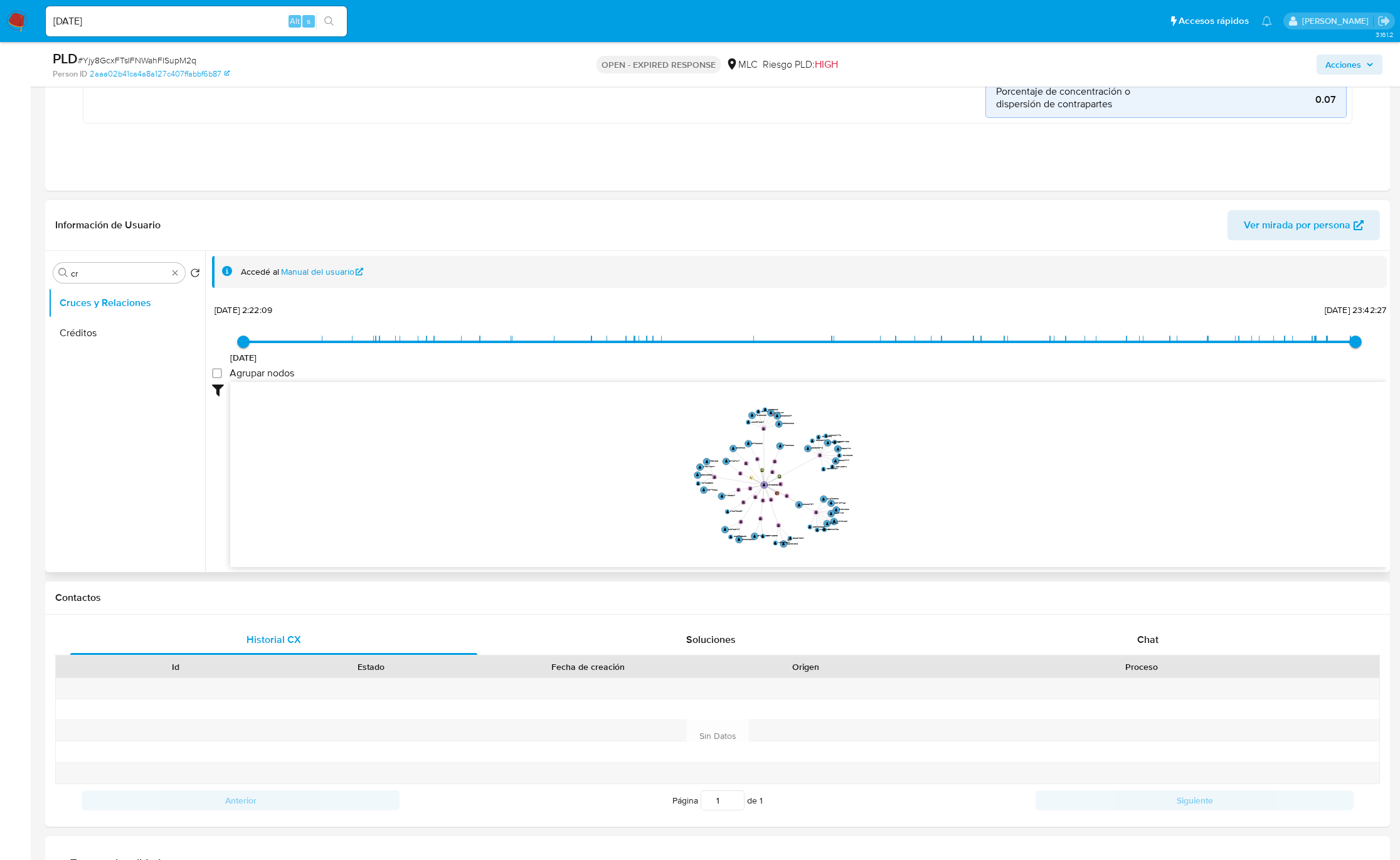
click at [765, 519] on icon "device-678686b293143c18bc91a4be  user-2151600352  2151600352 device-67592181d…" at bounding box center [808, 472] width 1157 height 182
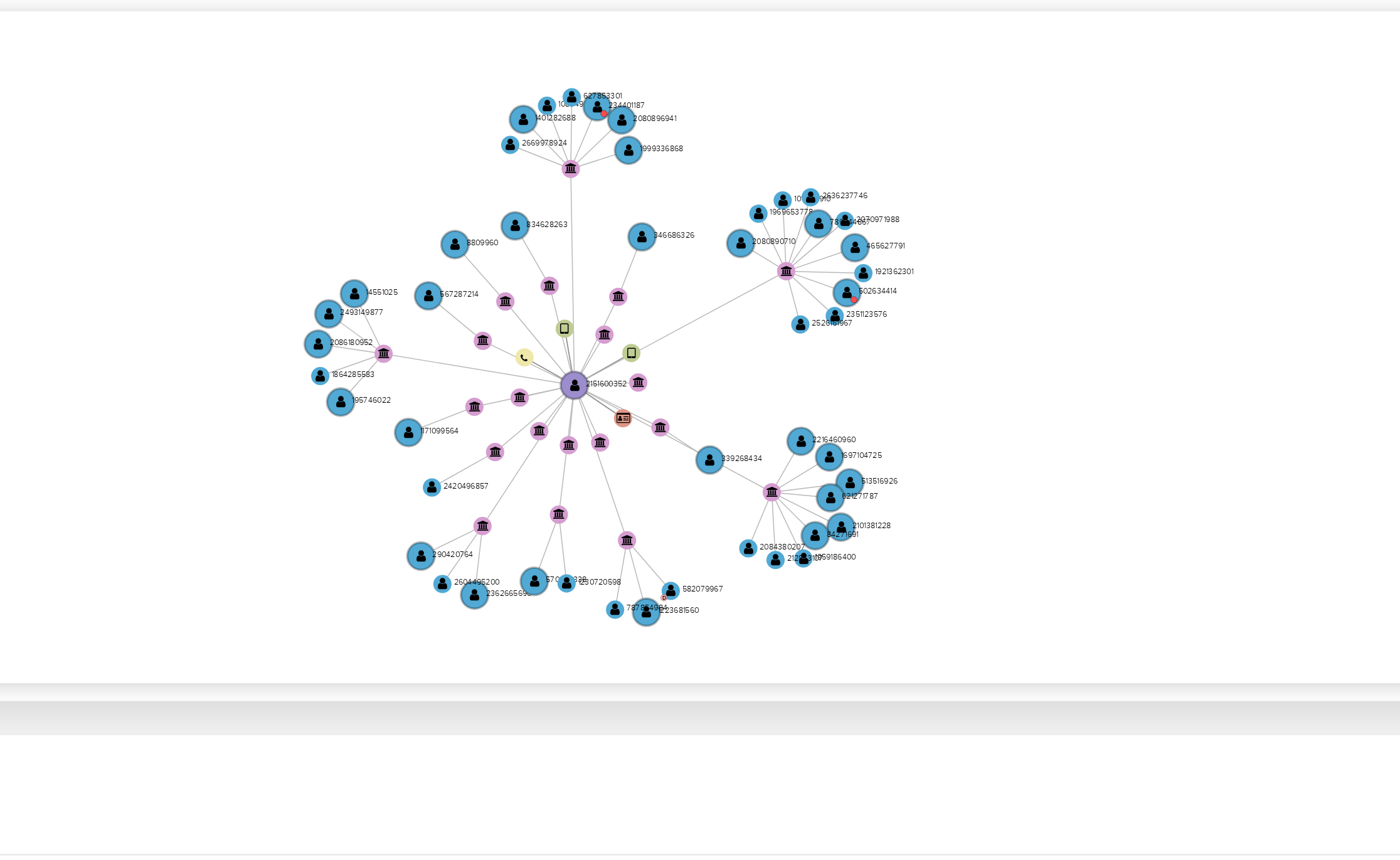
click at [941, 513] on icon "device-678686b293143c18bc91a4be  user-2151600352  2151600352 device-67592181d…" at bounding box center [808, 477] width 1157 height 182
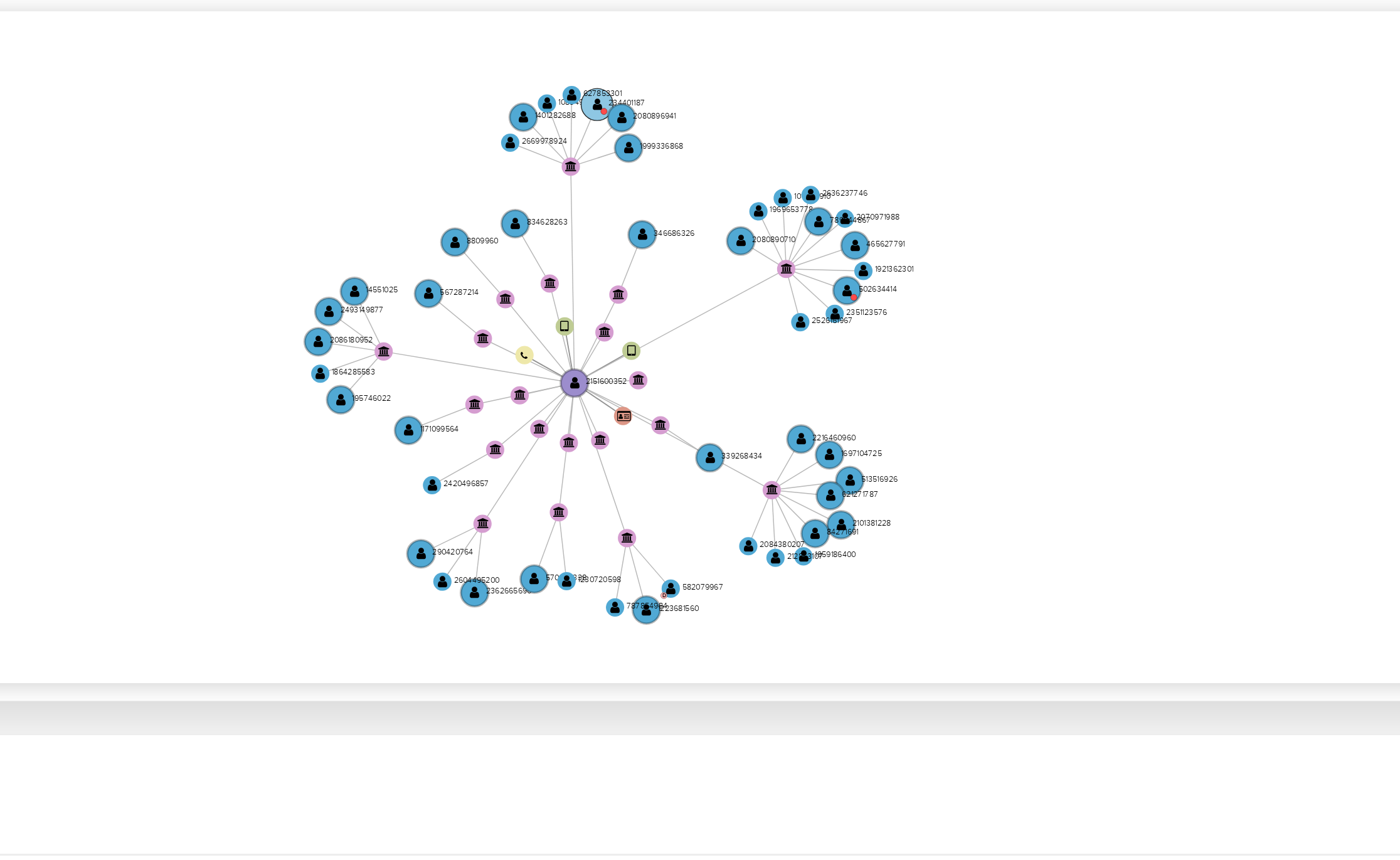
click at [788, 414] on text "" at bounding box center [789, 412] width 3 height 4
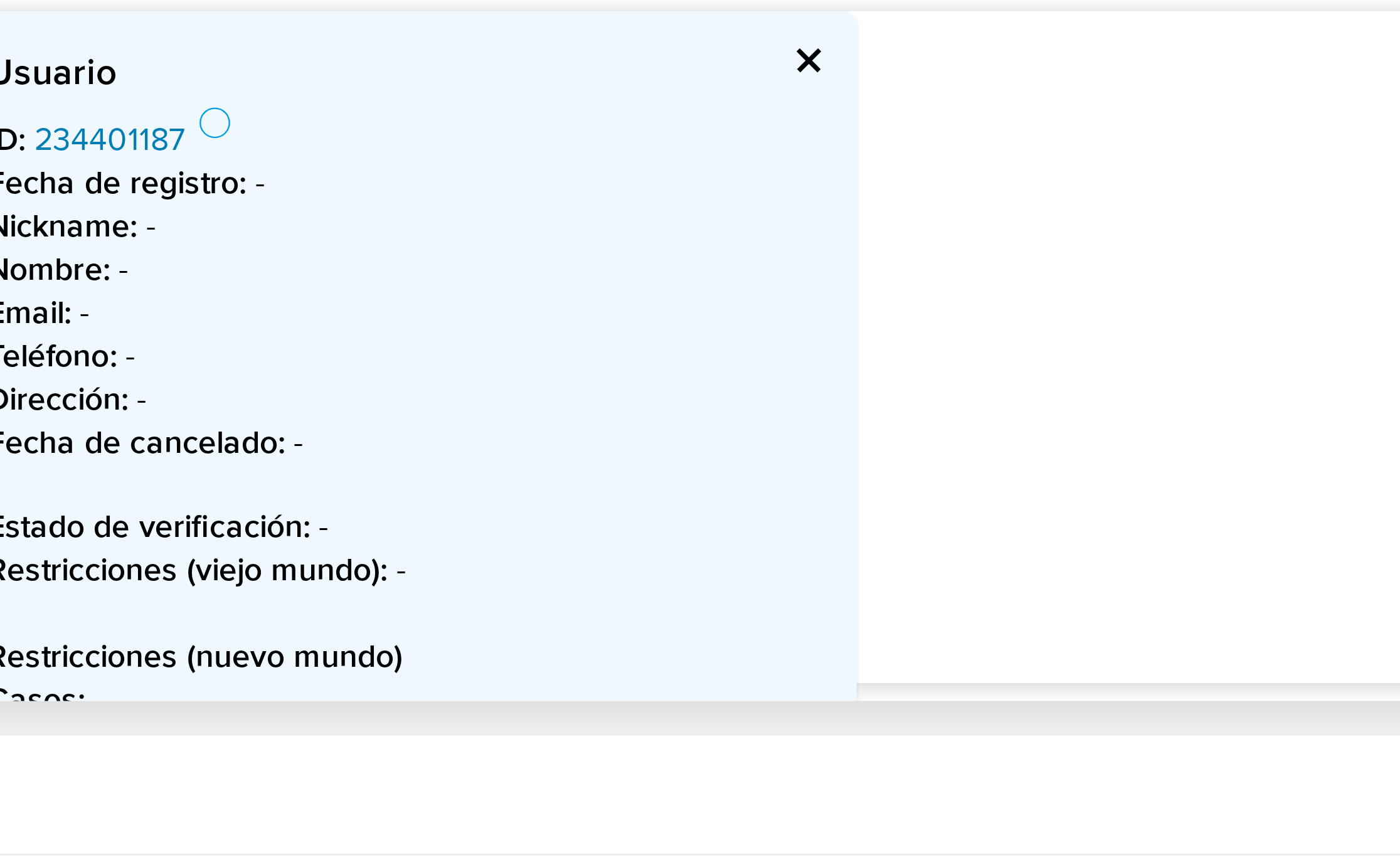
click at [301, 422] on link "234401187" at bounding box center [293, 421] width 41 height 13
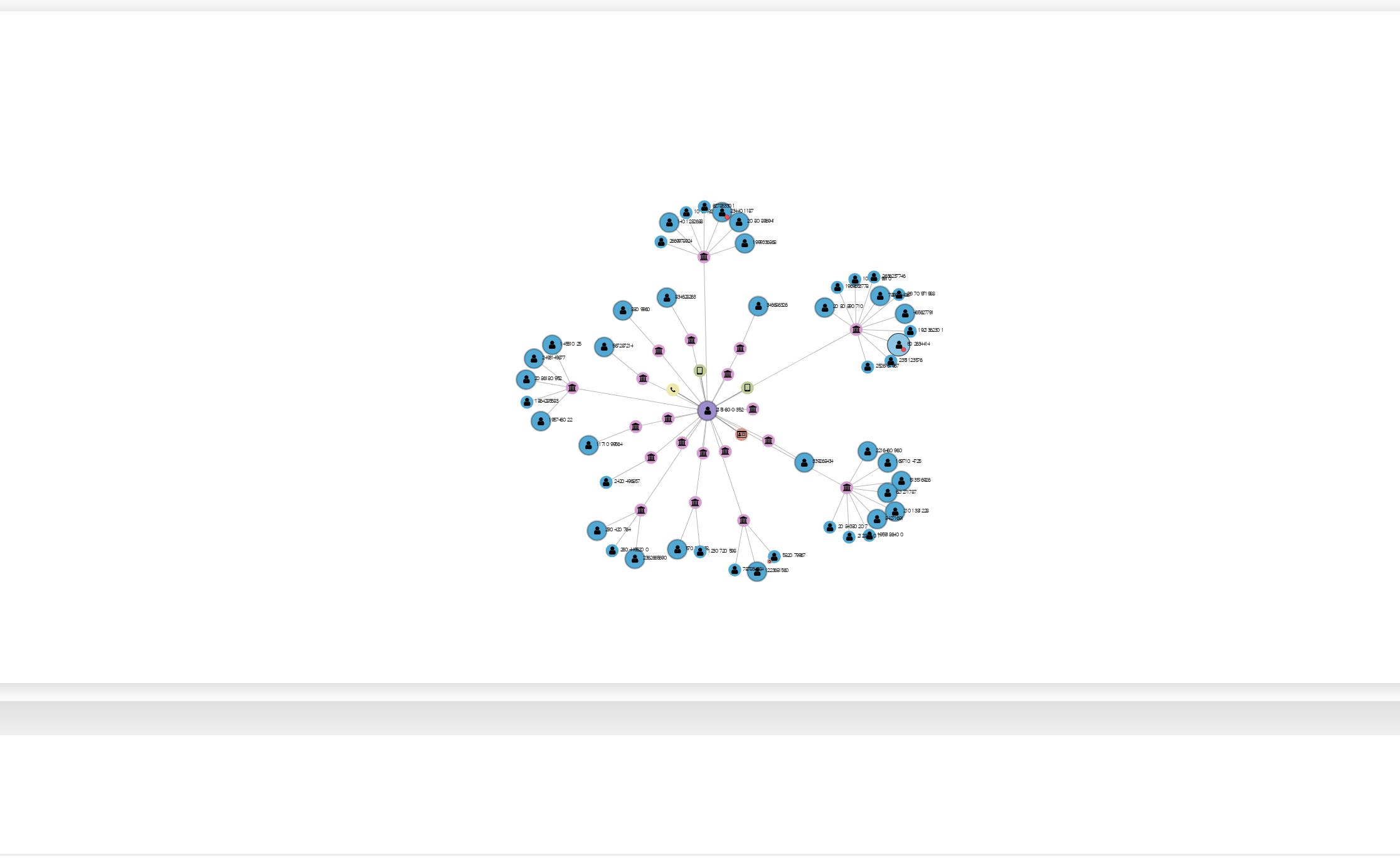
click at [772, 478] on circle at bounding box center [769, 478] width 6 height 6
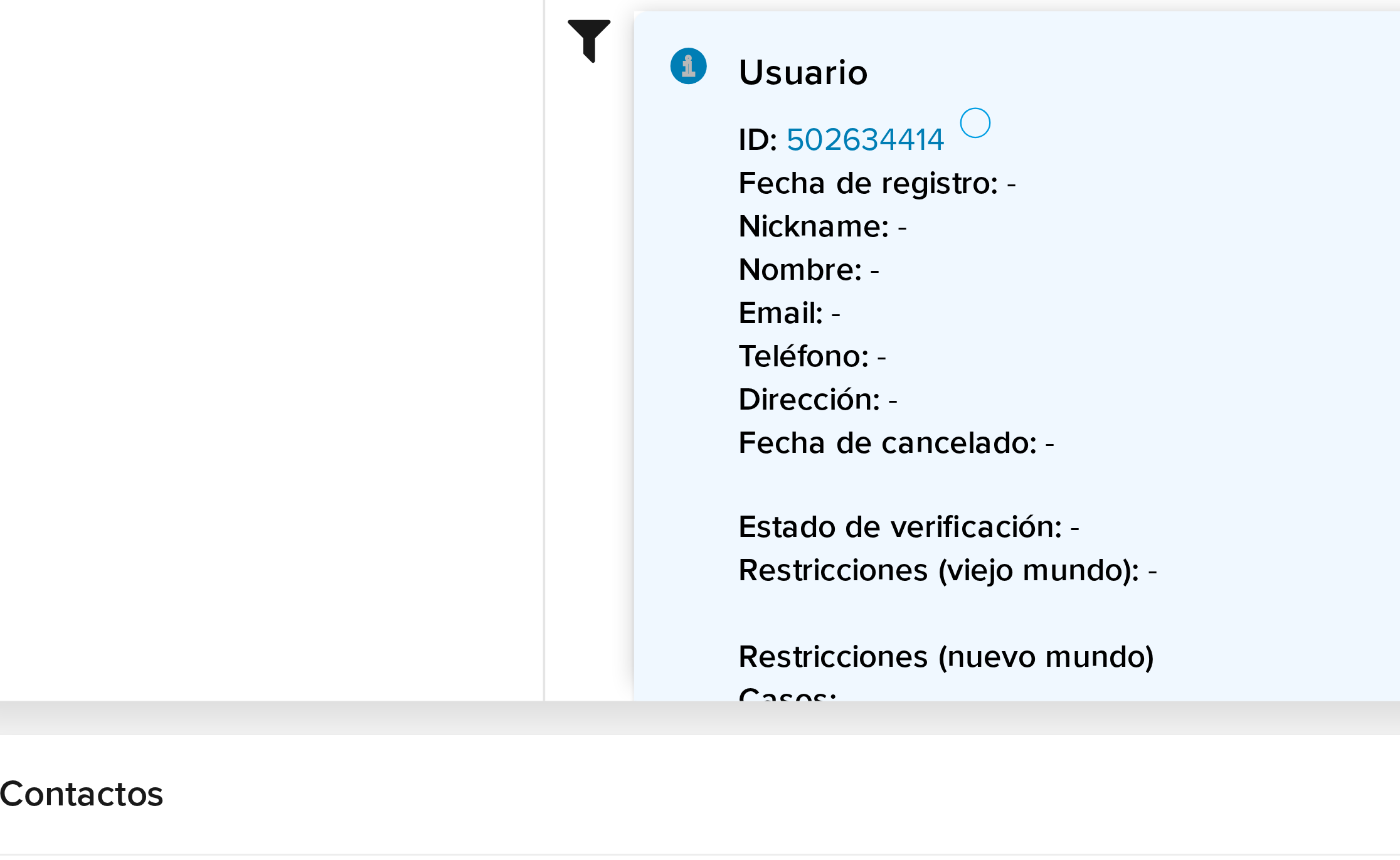
click at [293, 422] on link "502634414" at bounding box center [294, 421] width 44 height 13
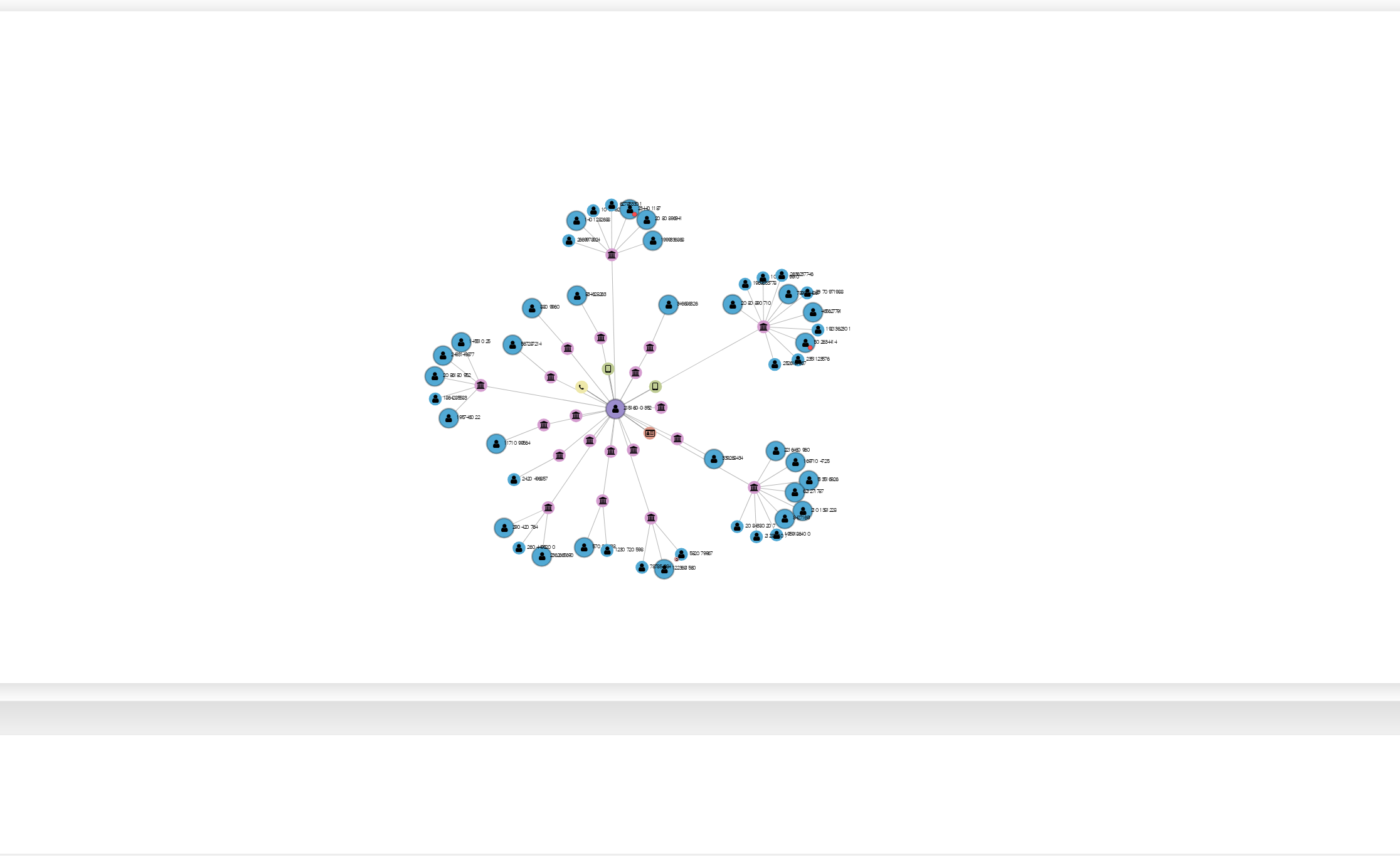
drag, startPoint x: 820, startPoint y: 491, endPoint x: 817, endPoint y: 477, distance: 14.3
click at [820, 483] on icon "device-678686b293143c18bc91a4be  user-2151600352  2151600352 device-67592181d…" at bounding box center [808, 477] width 1157 height 182
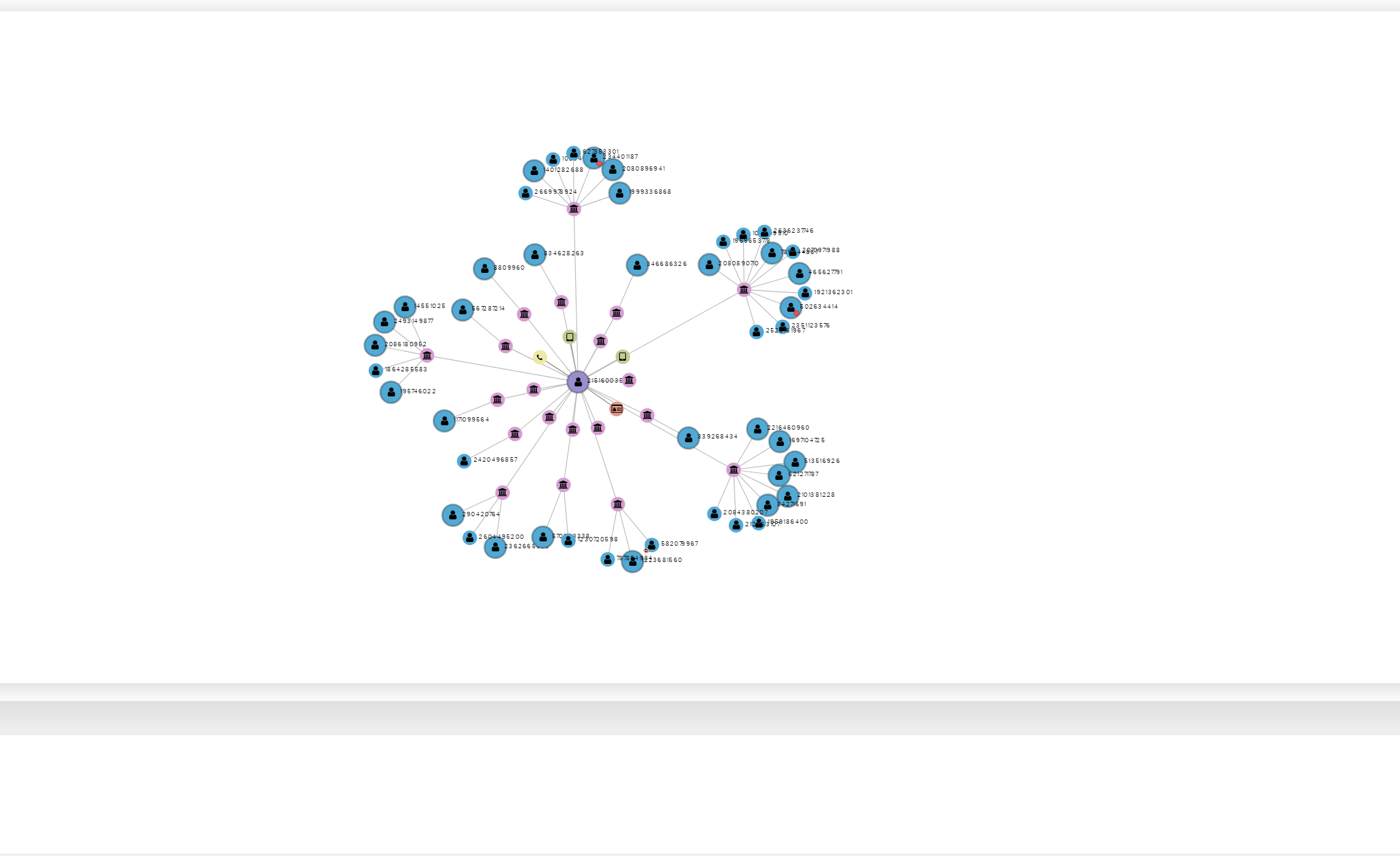
click at [806, 473] on icon "device-678686b293143c18bc91a4be  user-2151600352  2151600352 device-67592181d…" at bounding box center [808, 477] width 1157 height 182
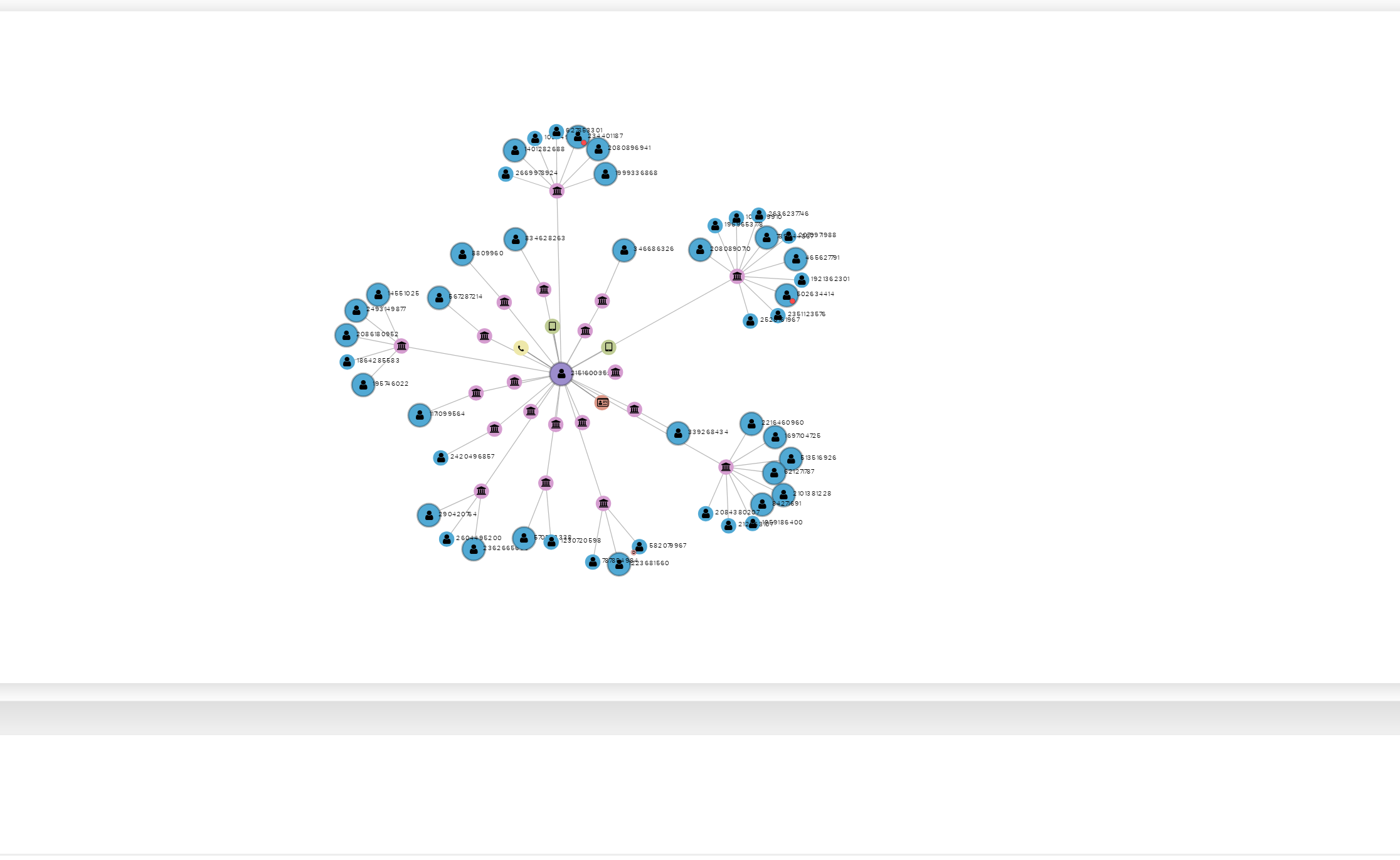
click at [808, 469] on icon "device-678686b293143c18bc91a4be  user-2151600352  2151600352 device-67592181d…" at bounding box center [808, 477] width 1157 height 182
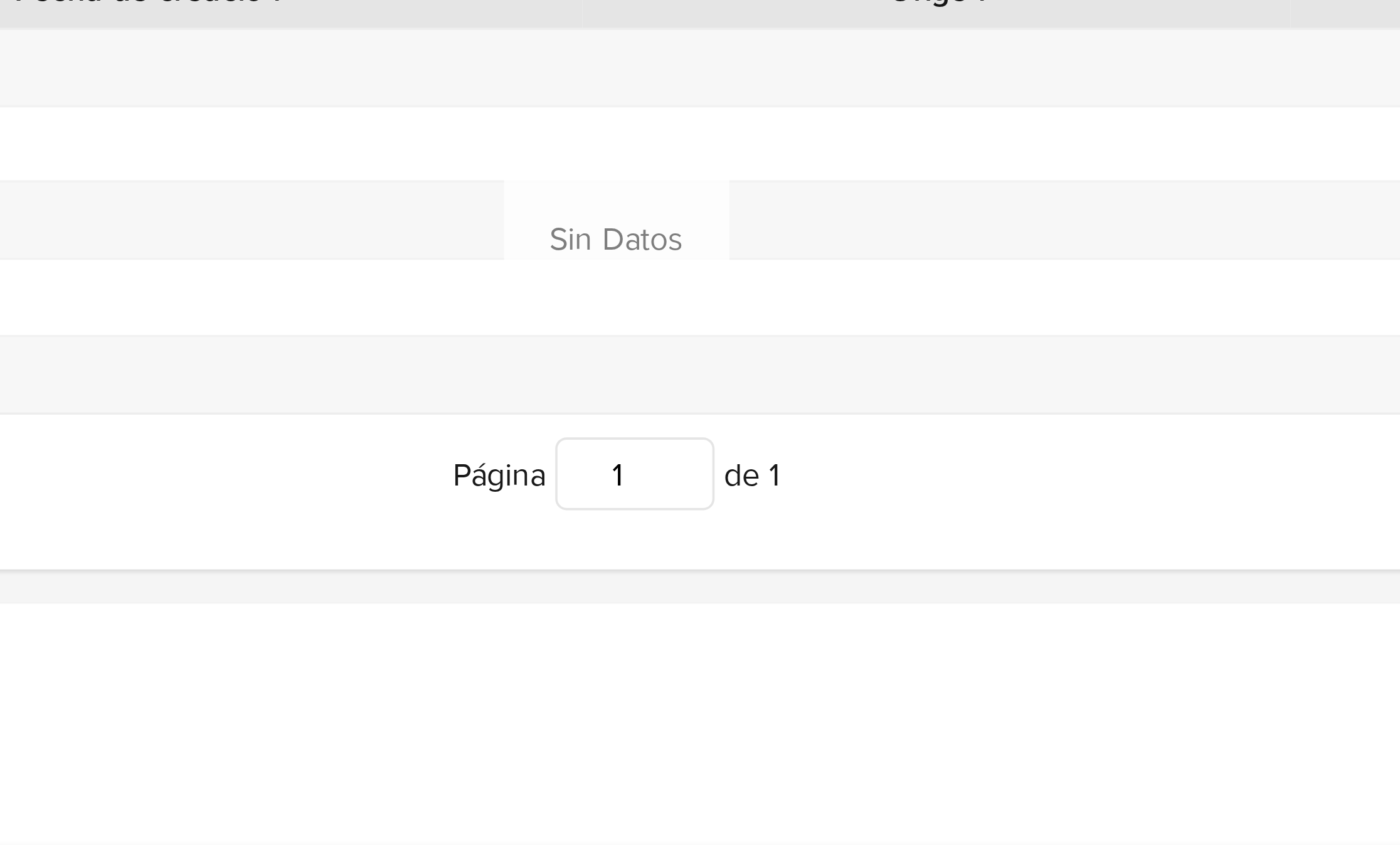
scroll to position [422, 0]
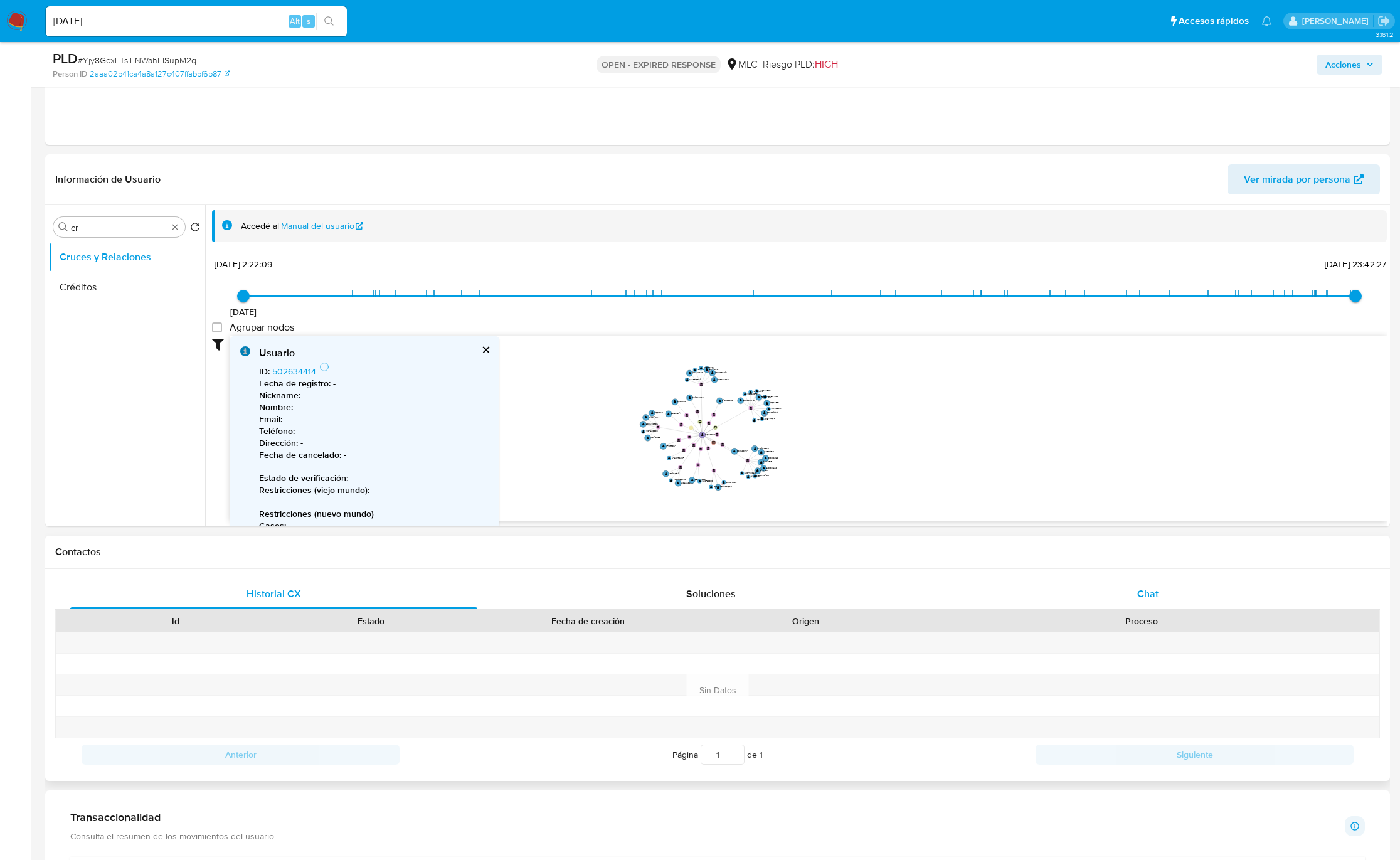
click at [942, 572] on div "Chat" at bounding box center [1148, 594] width 407 height 30
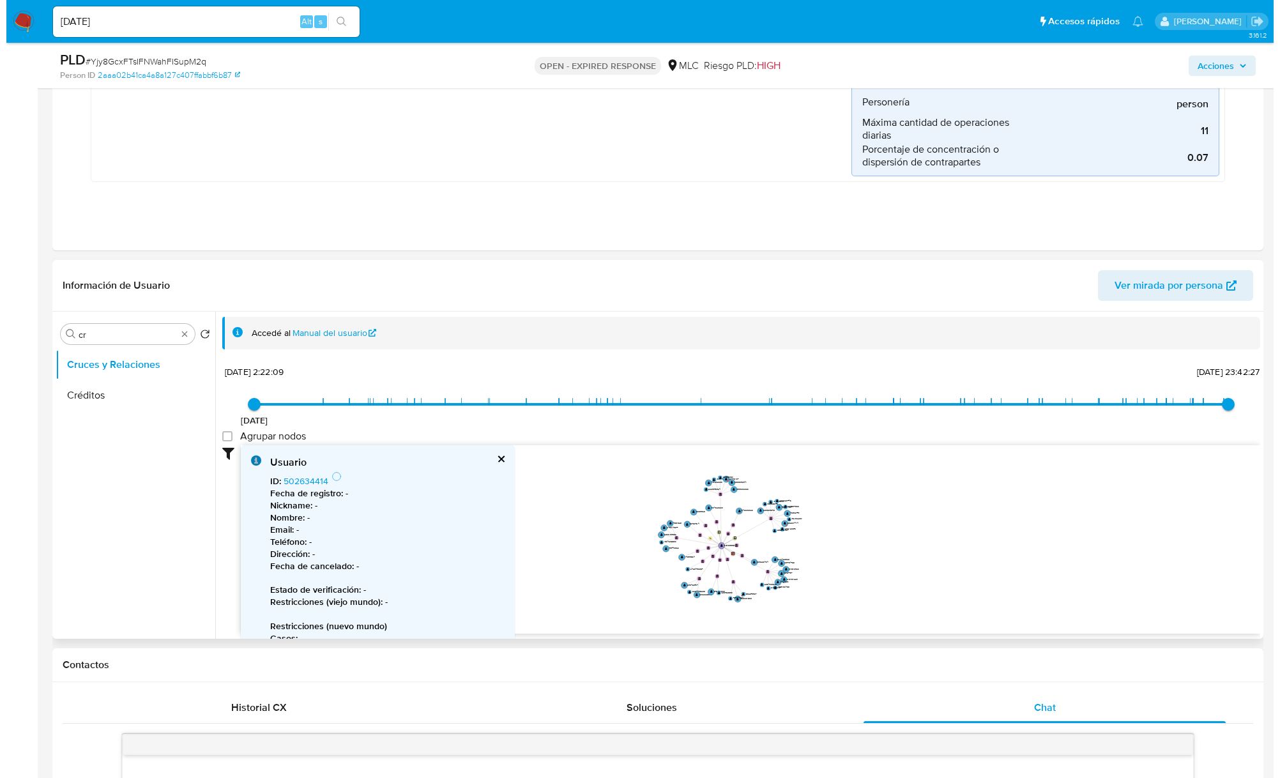
scroll to position [323, 0]
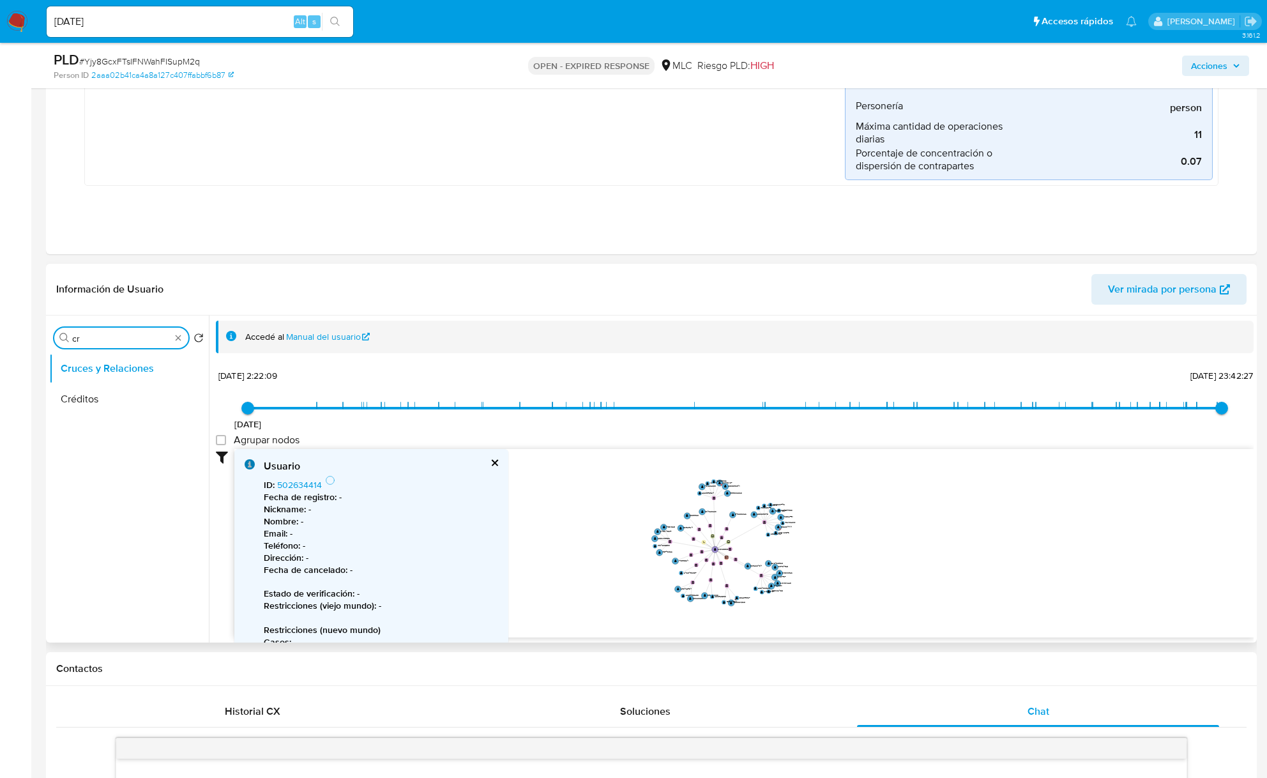
click at [118, 337] on input "cr" at bounding box center [121, 338] width 98 height 11
type input "doc"
click at [128, 406] on button "Documentación" at bounding box center [123, 399] width 149 height 31
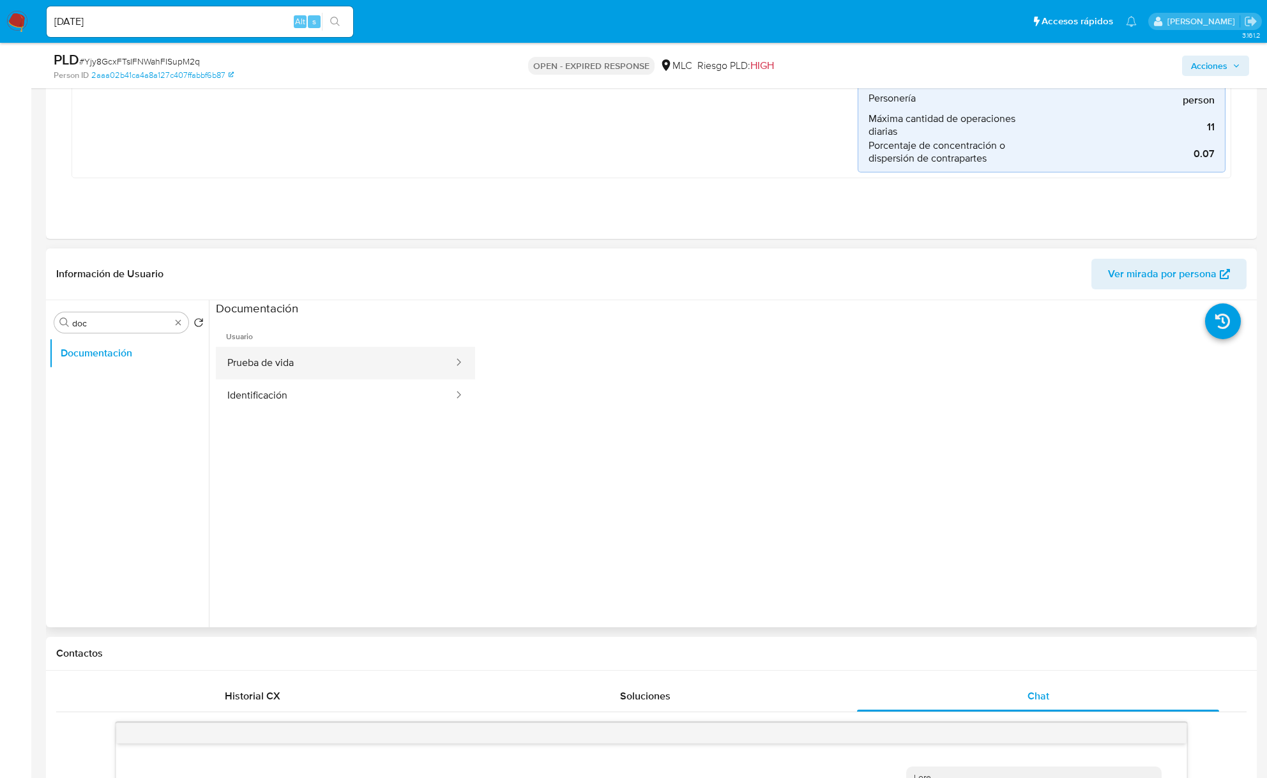
click at [293, 353] on button "Prueba de vida" at bounding box center [335, 363] width 239 height 33
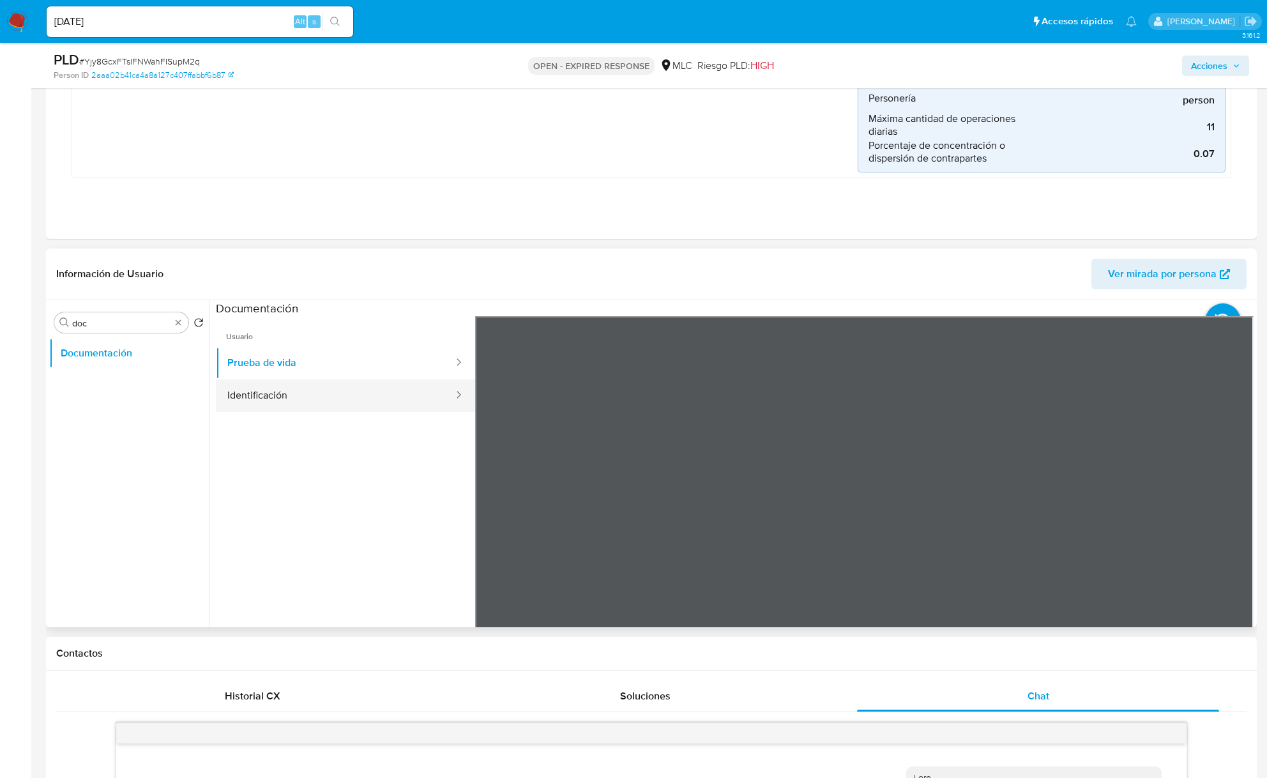
click at [296, 402] on button "Identificación" at bounding box center [335, 395] width 239 height 33
click at [300, 359] on button "Prueba de vida" at bounding box center [335, 363] width 239 height 33
drag, startPoint x: 93, startPoint y: 301, endPoint x: 129, endPoint y: 310, distance: 37.5
click at [116, 307] on div "Información de Usuario Ver mirada por persona Buscar doc Volver al orden por de…" at bounding box center [651, 437] width 1211 height 379
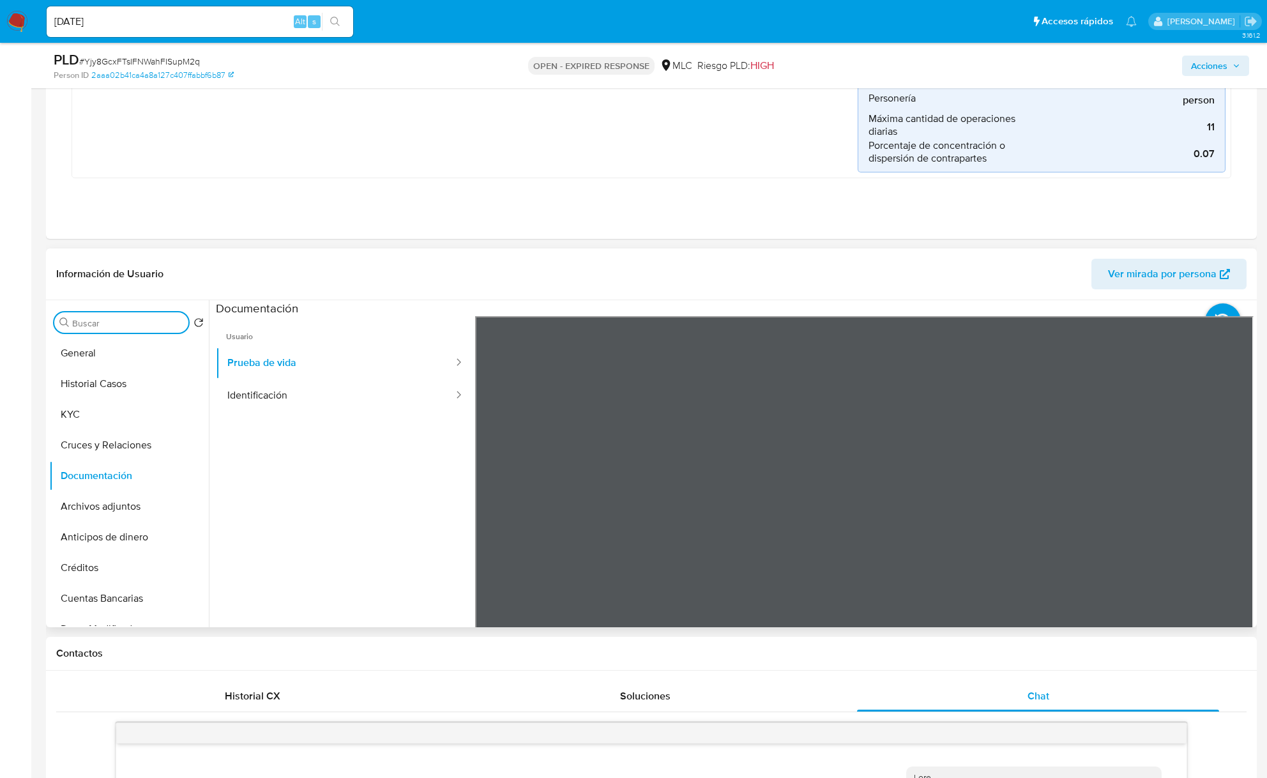
click at [175, 328] on input "Buscar" at bounding box center [127, 322] width 111 height 11
click at [128, 391] on button "Historial Casos" at bounding box center [123, 384] width 149 height 31
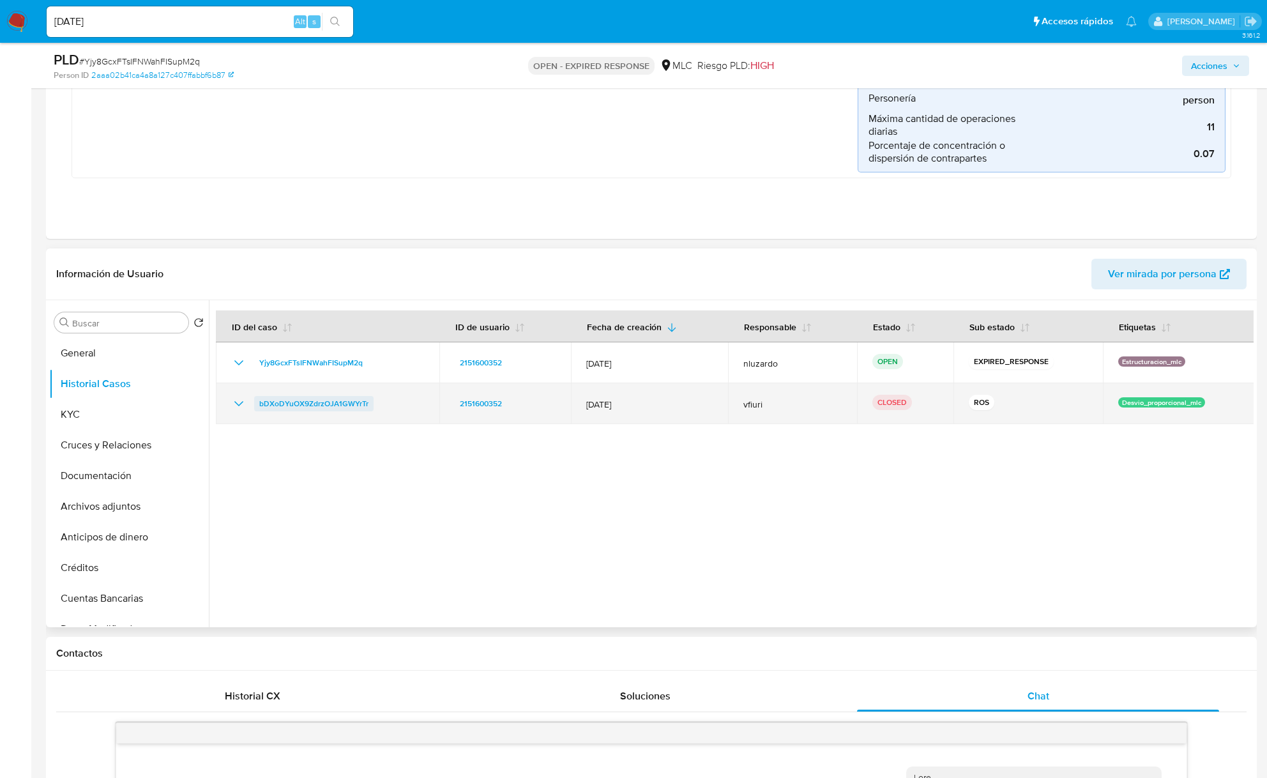
click at [356, 404] on span "bDXoDYuOX9ZdrzOJA1GWYrTr" at bounding box center [313, 403] width 109 height 15
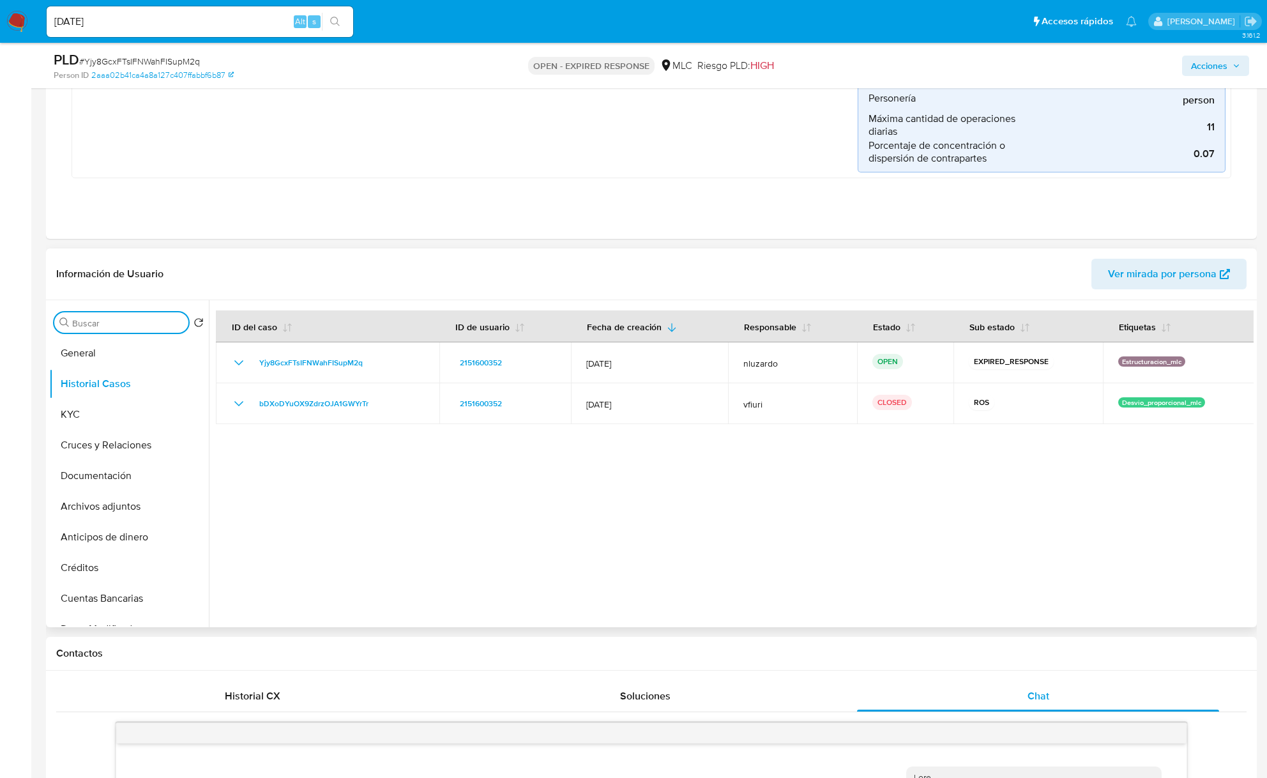
click at [143, 321] on input "Buscar" at bounding box center [127, 322] width 111 height 11
type input "ad"
click at [136, 382] on button "Archivos adjuntos" at bounding box center [123, 384] width 149 height 31
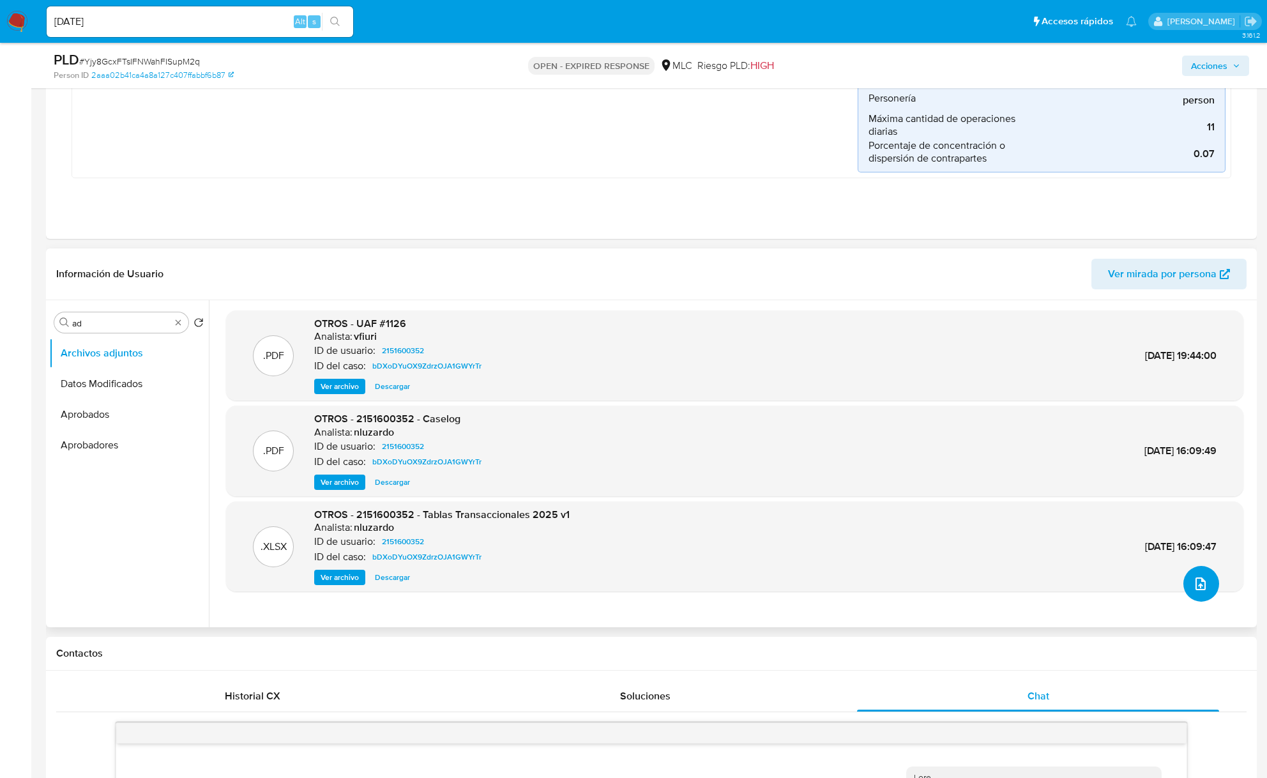
click at [959, 583] on icon "upload-file" at bounding box center [1200, 583] width 15 height 15
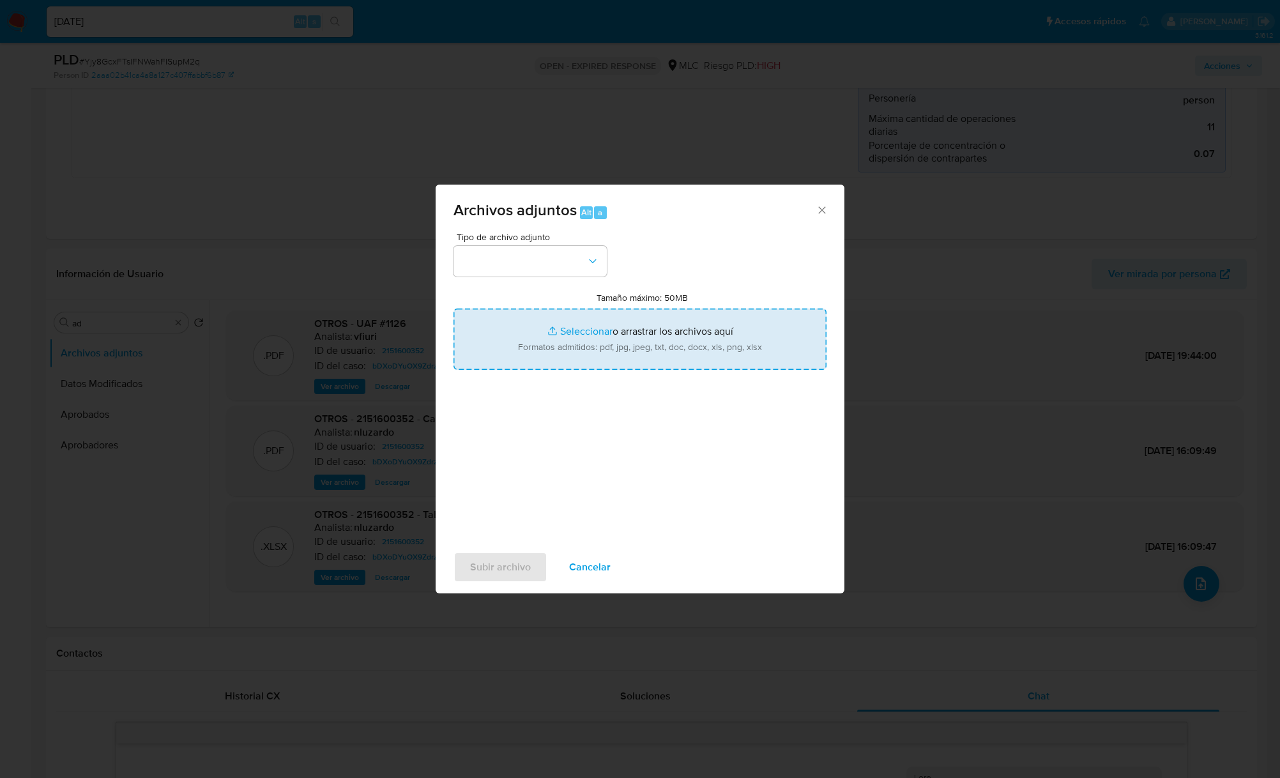
type input "C:\fakepath\2151600352_Tablas Transaccionales 1.4.0v2.xlsx"
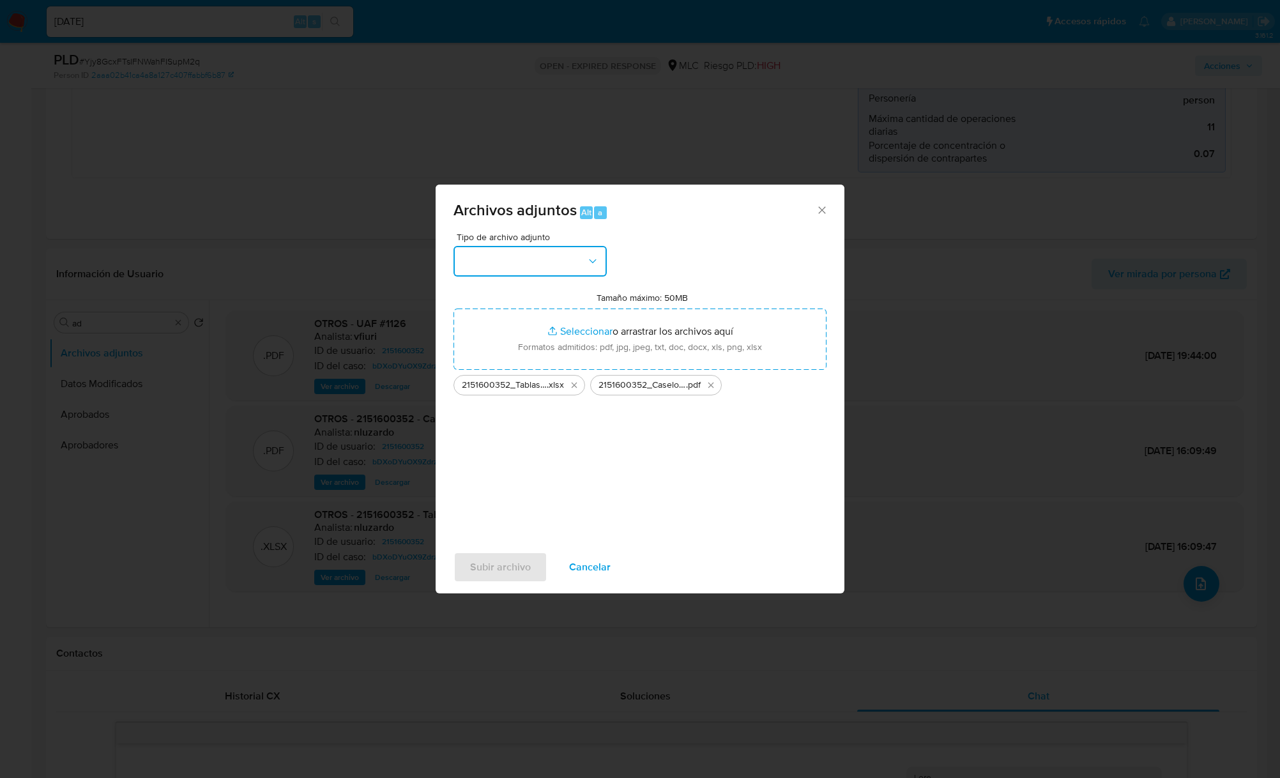
click at [588, 268] on button "button" at bounding box center [529, 261] width 153 height 31
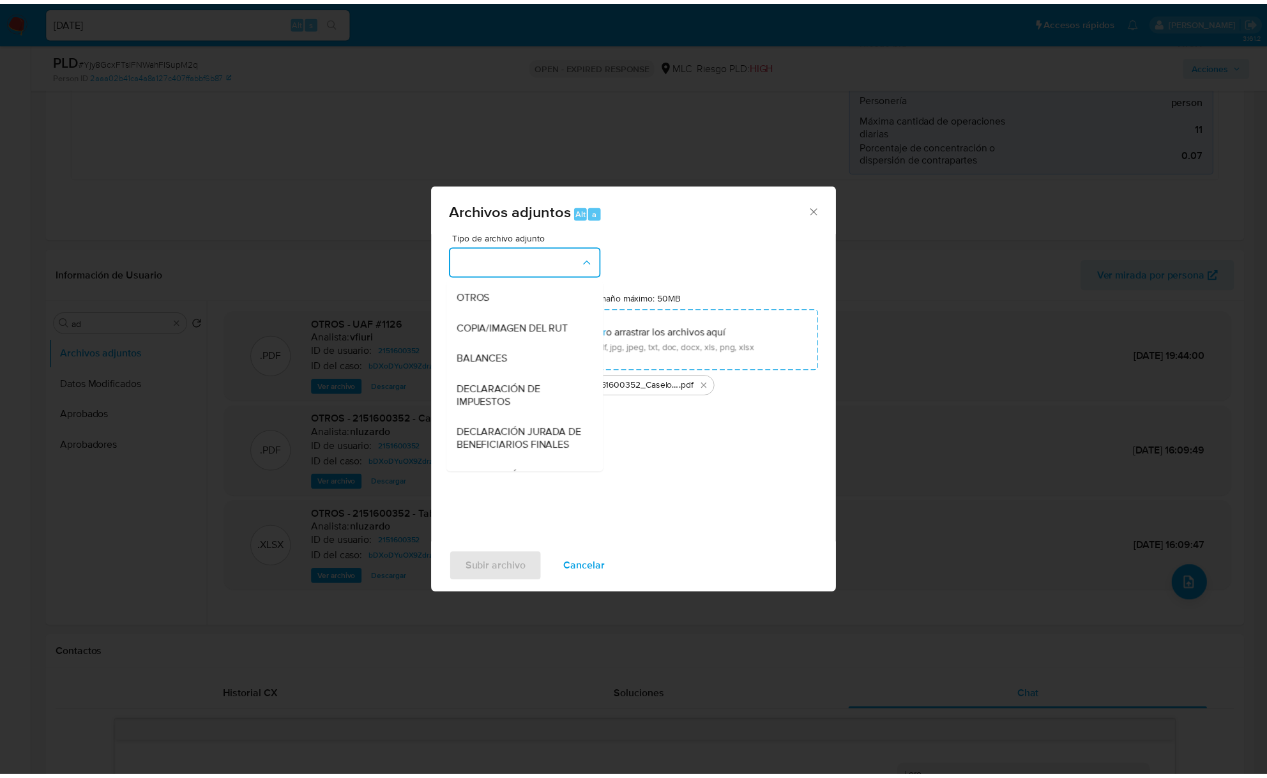
scroll to position [105, 0]
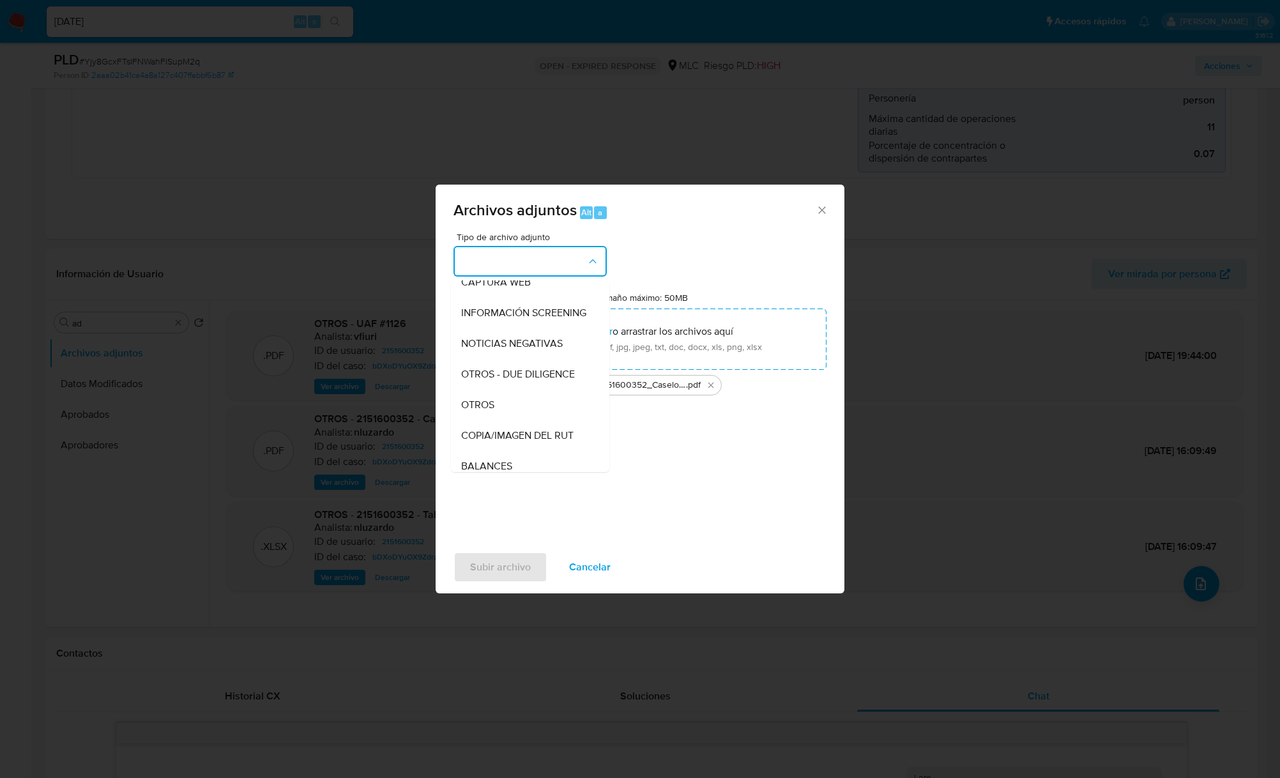
click at [475, 411] on span "OTROS" at bounding box center [477, 405] width 33 height 13
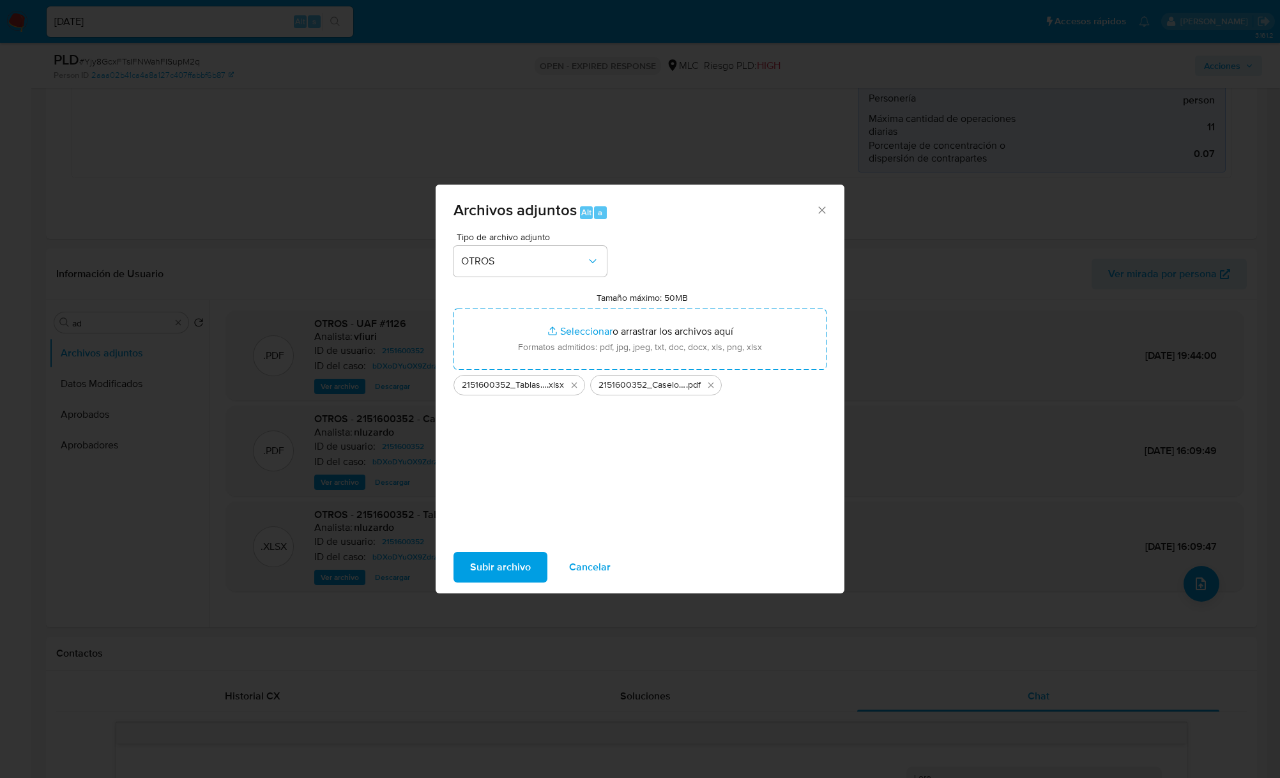
click at [505, 561] on span "Subir archivo" at bounding box center [500, 567] width 61 height 28
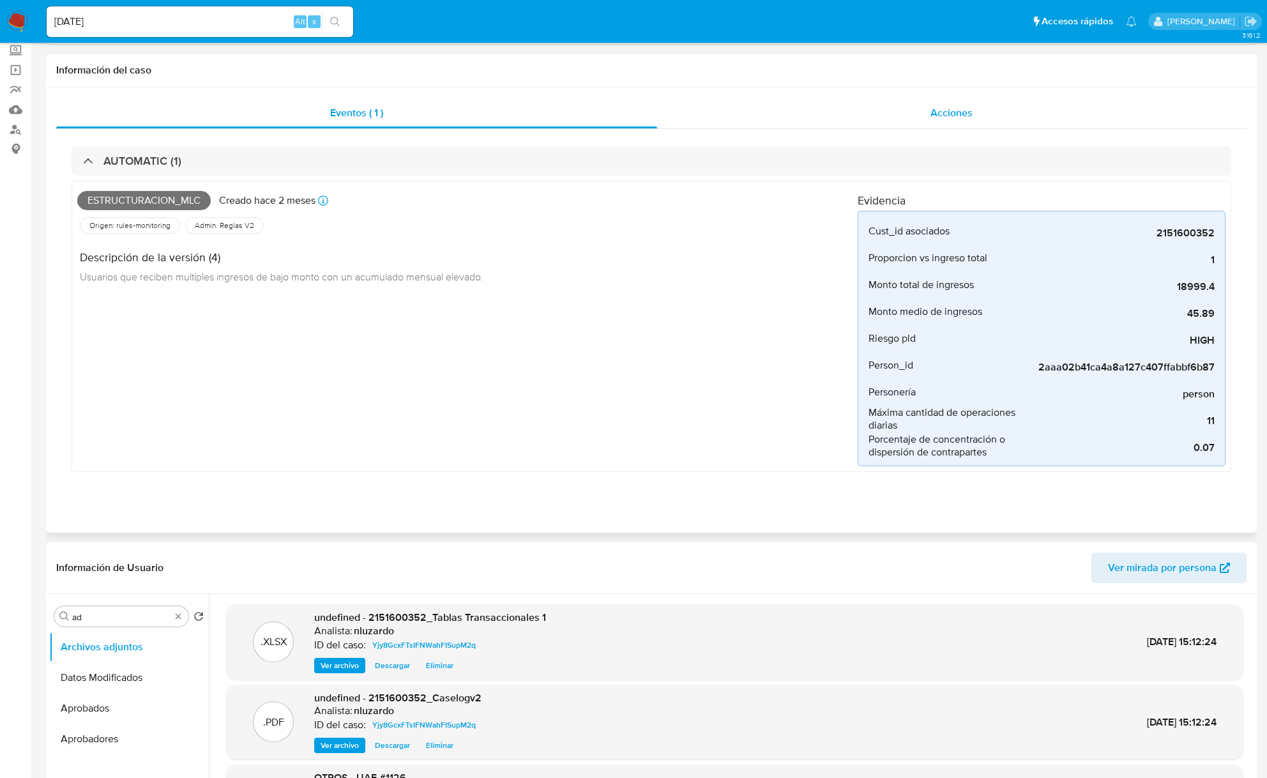
scroll to position [0, 0]
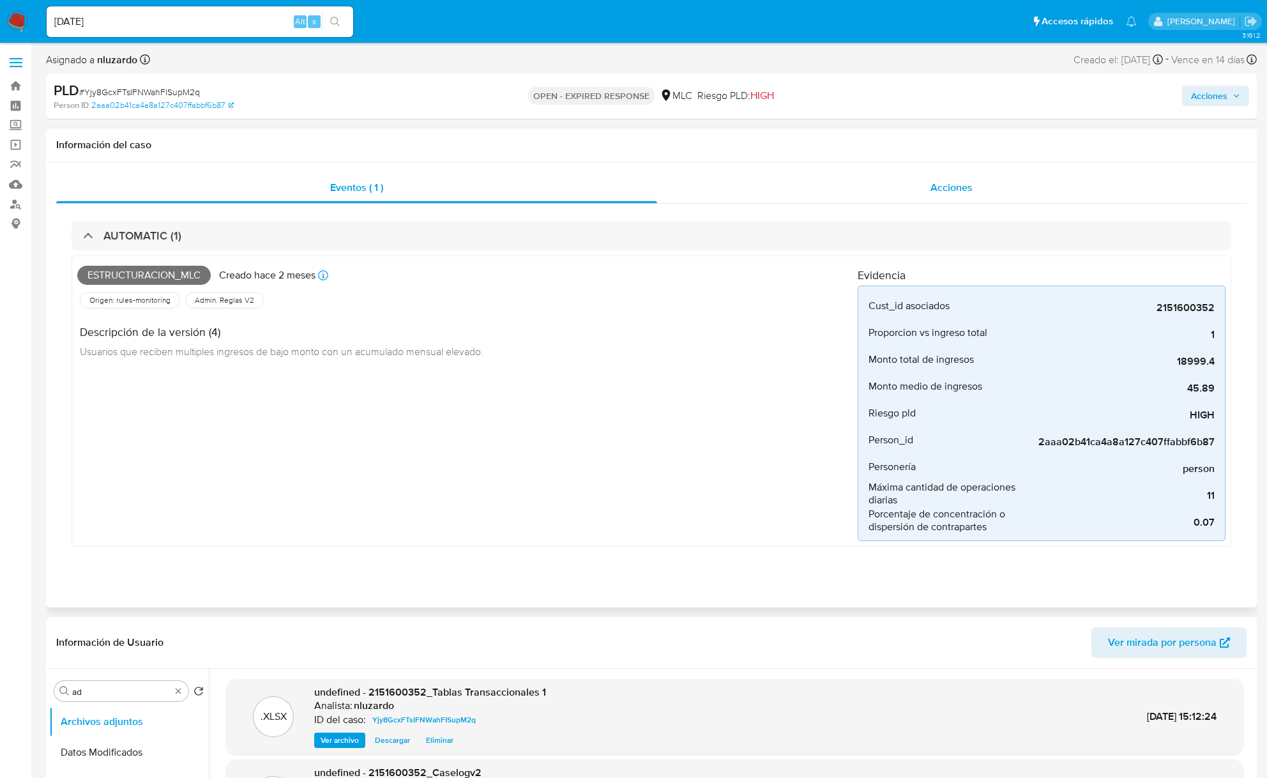
click at [867, 175] on div "Acciones" at bounding box center [952, 187] width 590 height 31
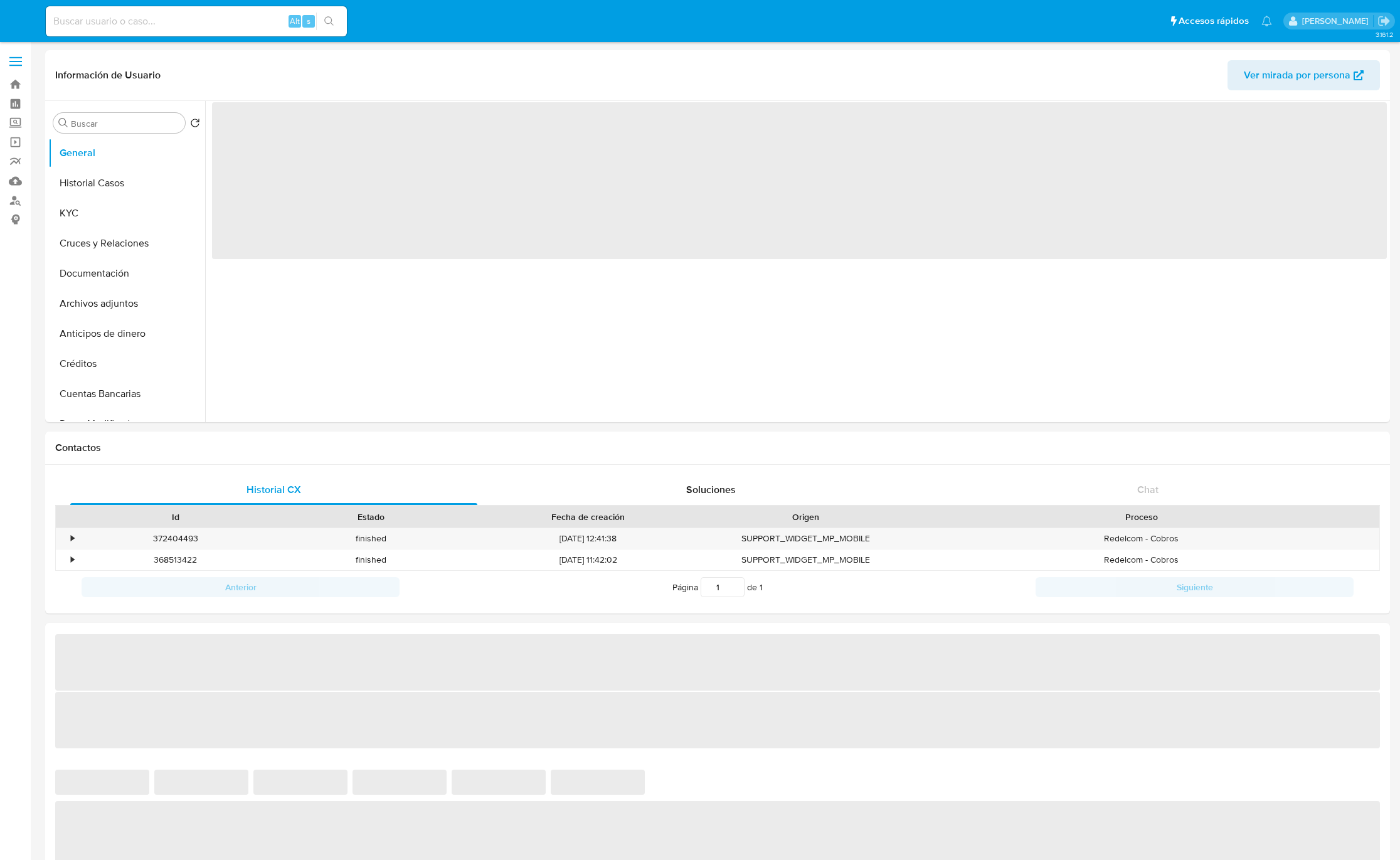
select select "10"
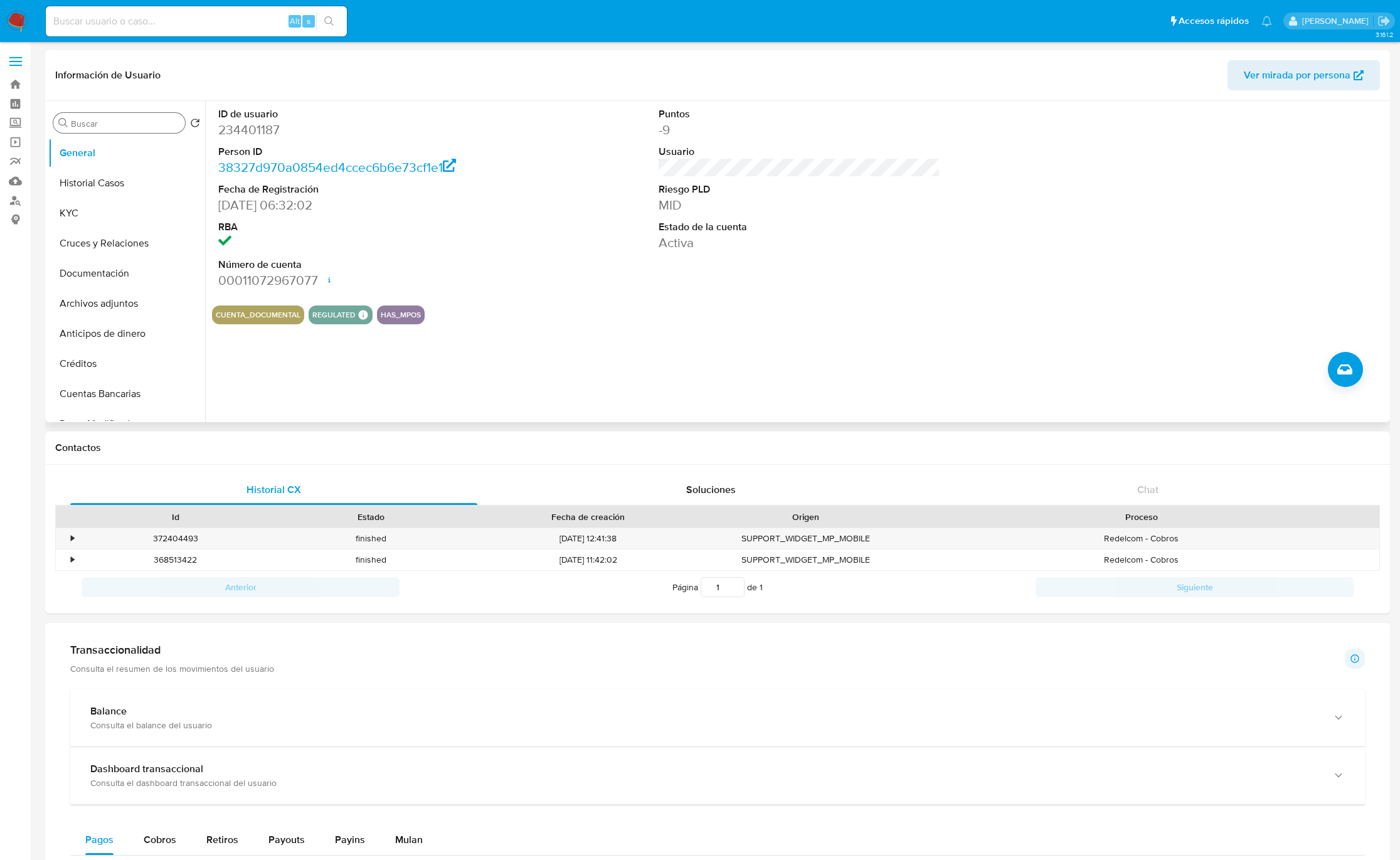
click at [100, 123] on input "Buscar" at bounding box center [125, 123] width 109 height 11
click at [115, 187] on button "Historial Casos" at bounding box center [121, 183] width 146 height 30
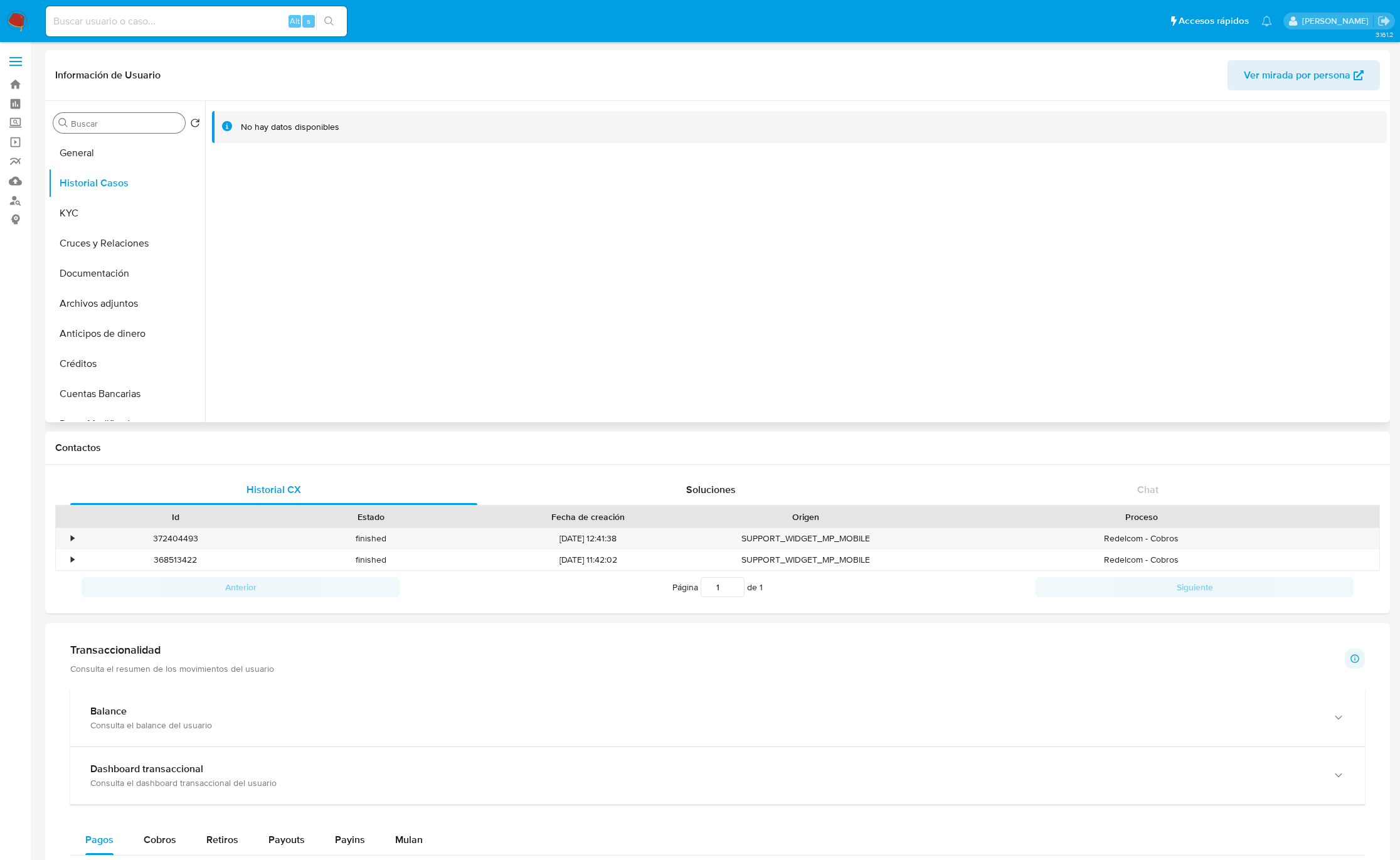
click at [128, 116] on div "Buscar" at bounding box center [119, 123] width 132 height 20
click at [124, 130] on div "Buscar" at bounding box center [119, 123] width 132 height 20
click at [124, 121] on input "Buscar" at bounding box center [125, 123] width 109 height 11
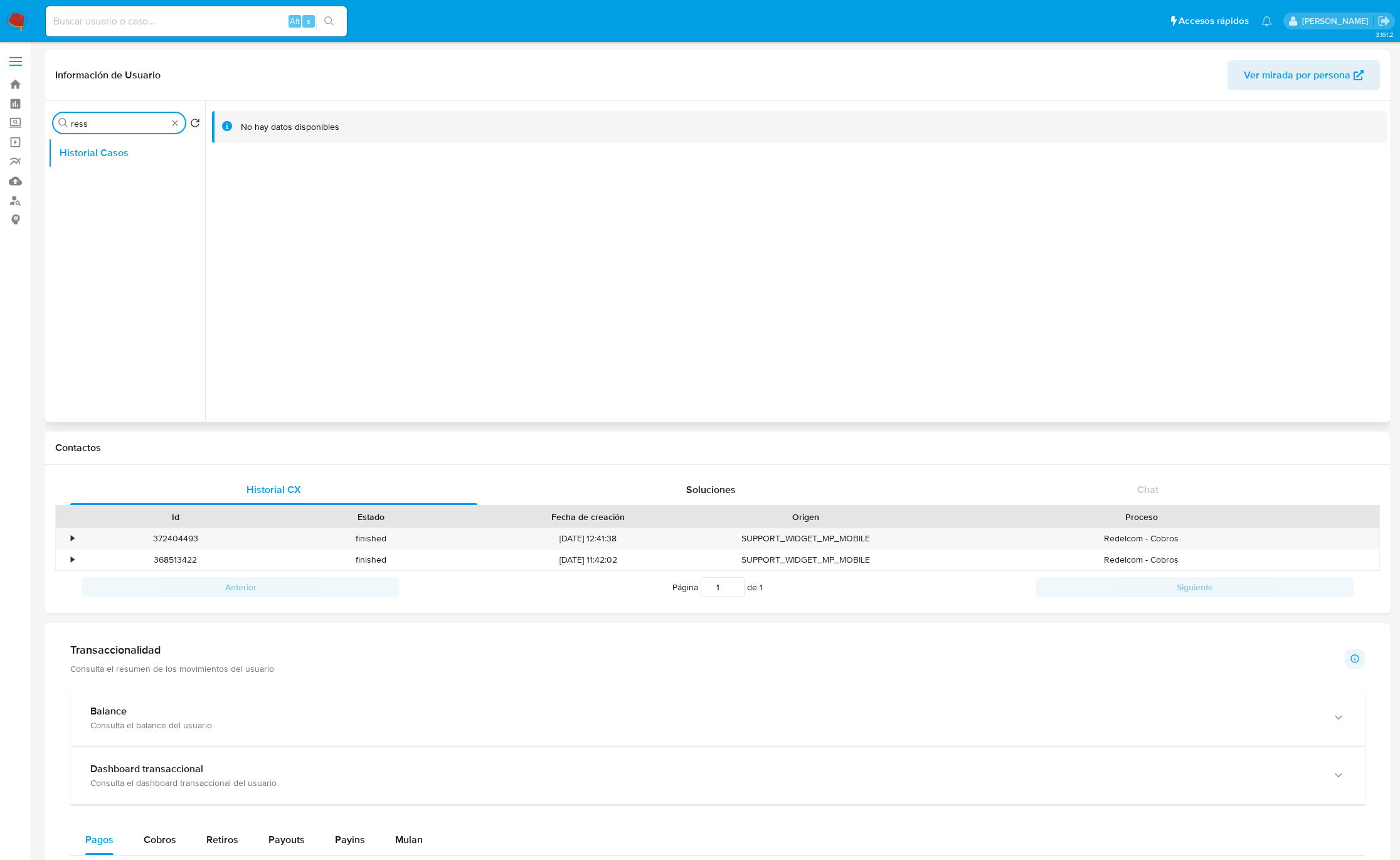
click at [110, 125] on input "ress" at bounding box center [119, 123] width 96 height 11
type input "res"
click at [121, 178] on button "Restricciones Nuevo Mundo" at bounding box center [121, 183] width 146 height 30
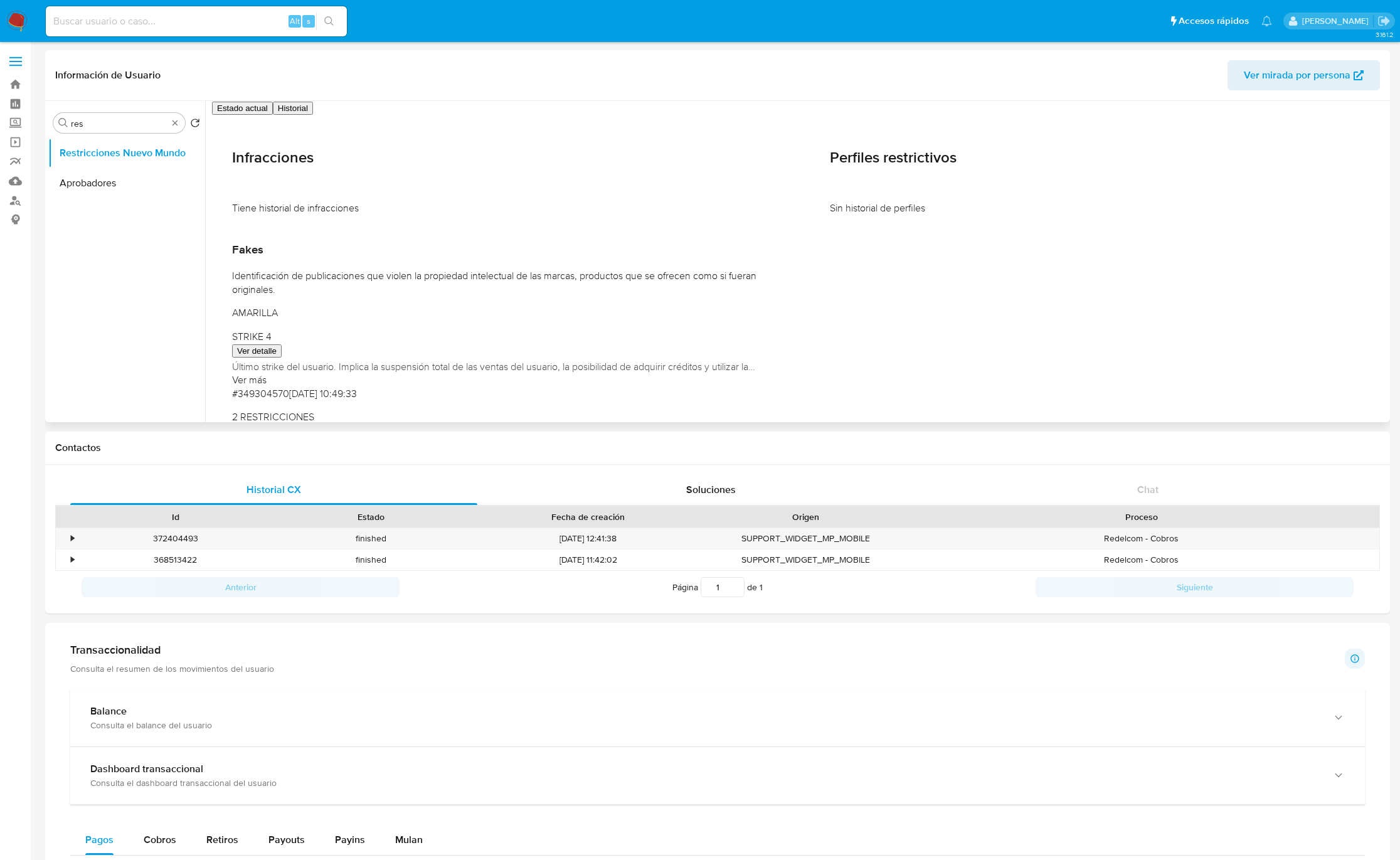
scroll to position [78, 0]
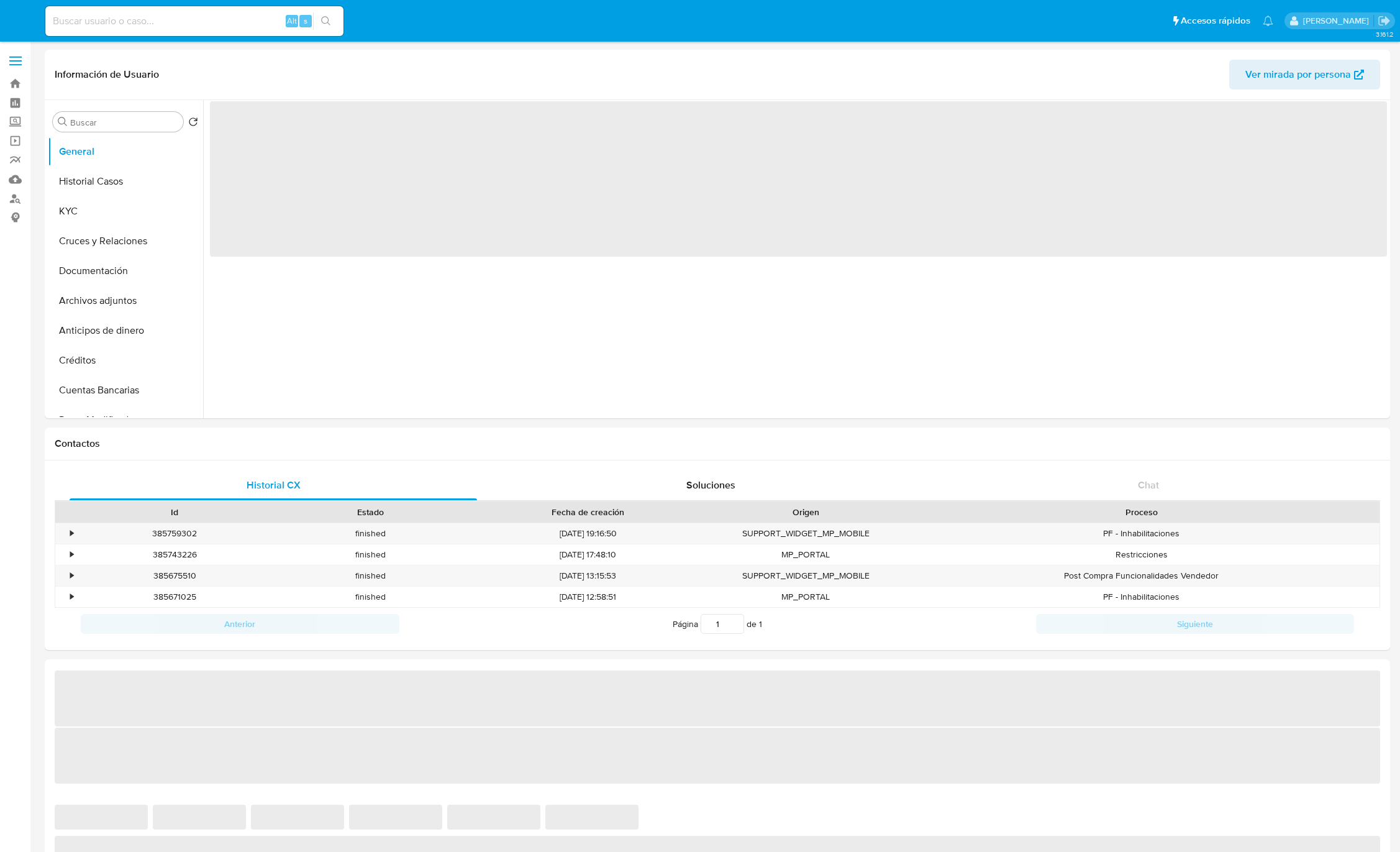
select select "10"
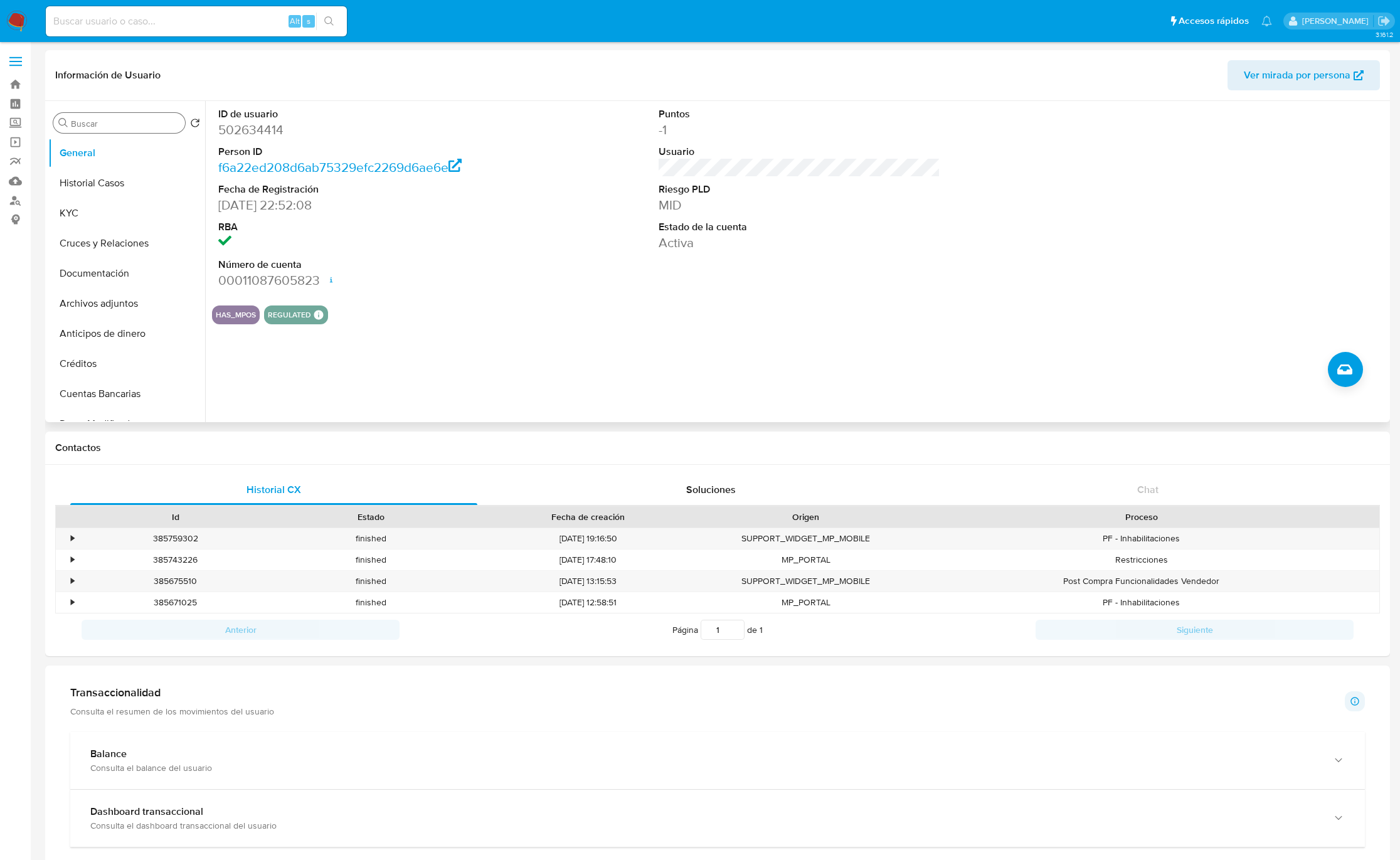
click at [111, 127] on input "Buscar" at bounding box center [125, 123] width 109 height 11
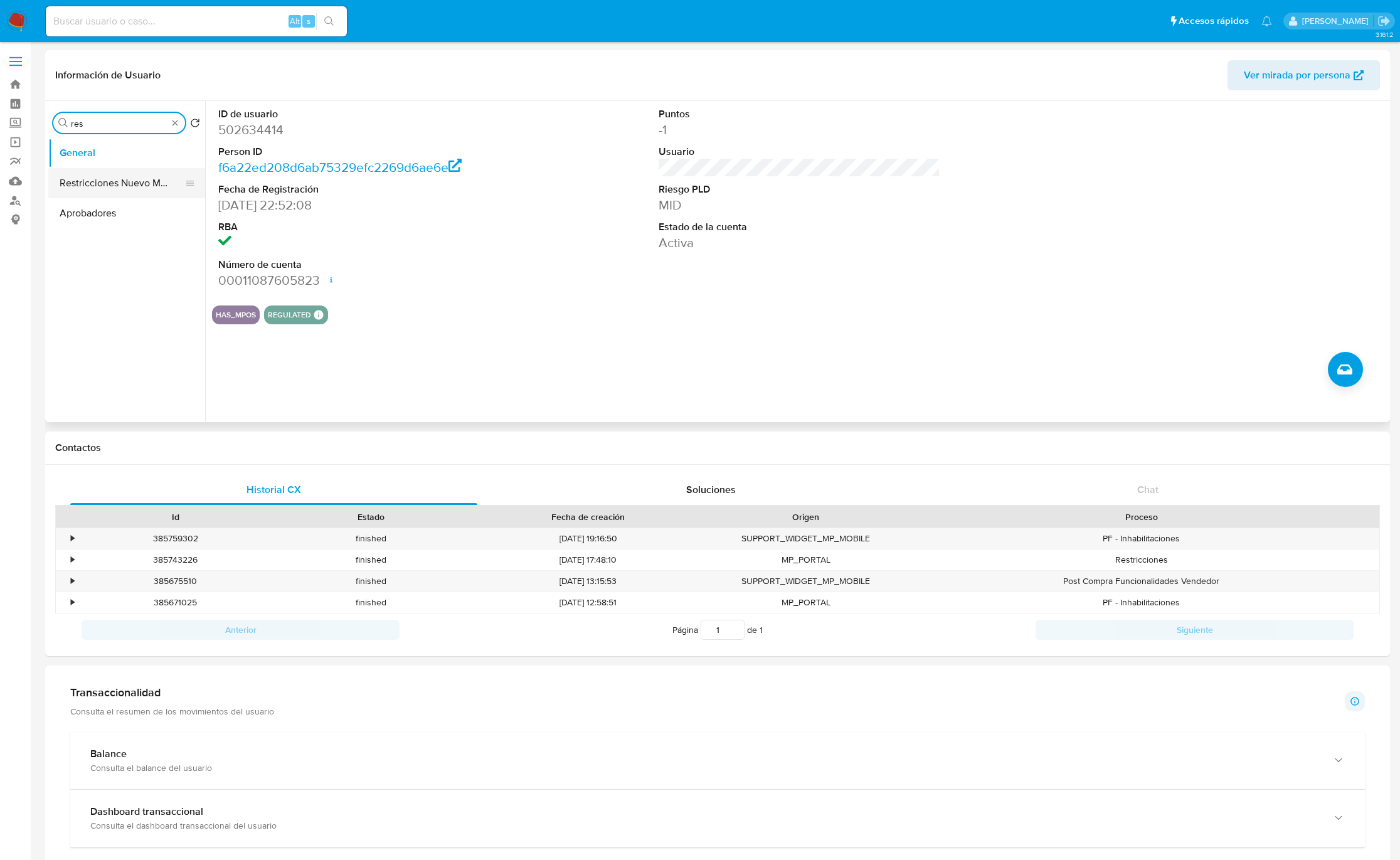
type input "res"
click at [96, 188] on button "Restricciones Nuevo Mundo" at bounding box center [121, 183] width 146 height 30
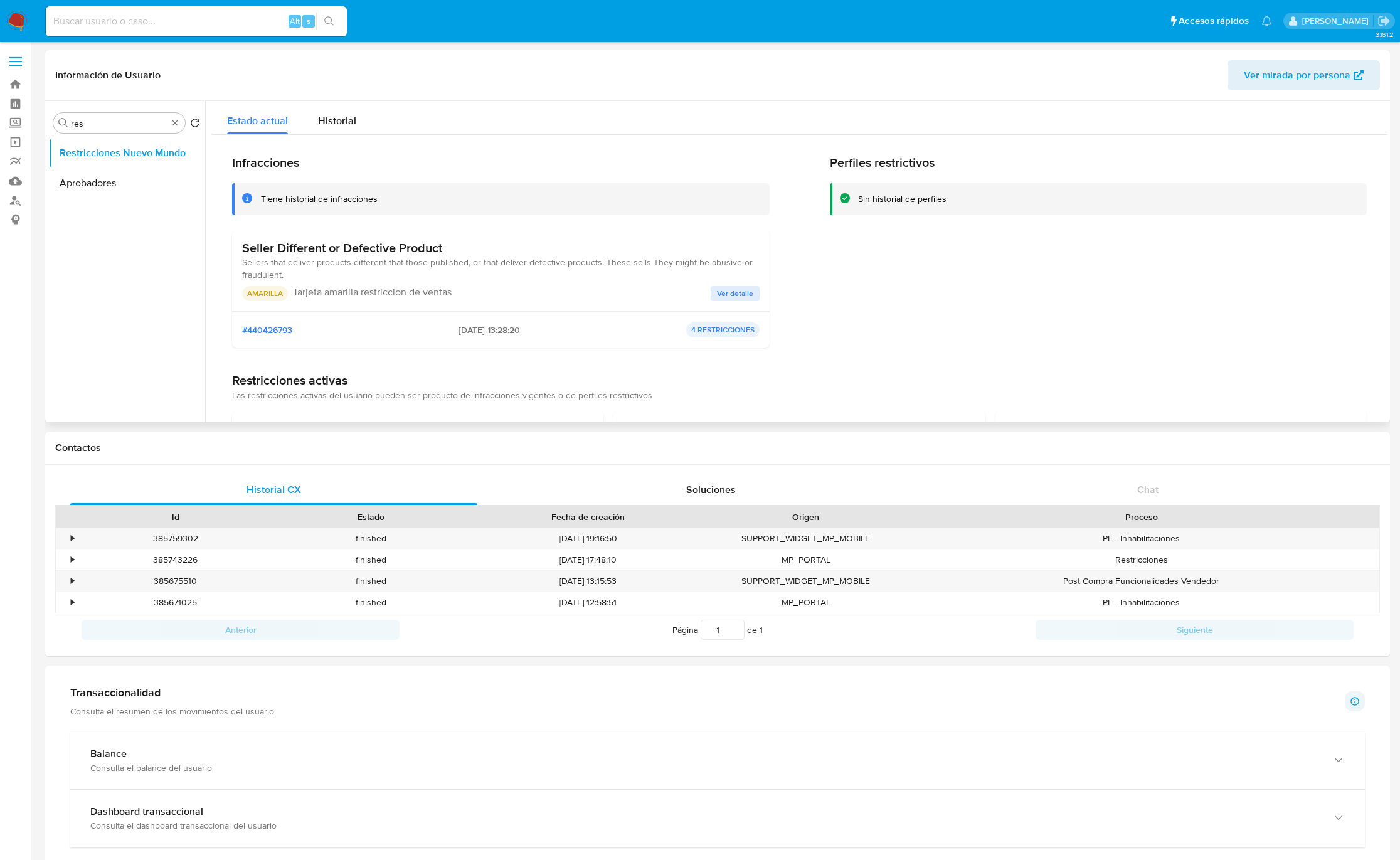
click at [315, 260] on span "Sellers that deliver products different that those published, or that deliver d…" at bounding box center [498, 269] width 511 height 26
drag, startPoint x: 328, startPoint y: 271, endPoint x: 234, endPoint y: 318, distance: 105.1
click at [234, 318] on div "#440426793 09/06/2025 - 13:28:20 4 RESTRICCIONES" at bounding box center [500, 329] width 537 height 35
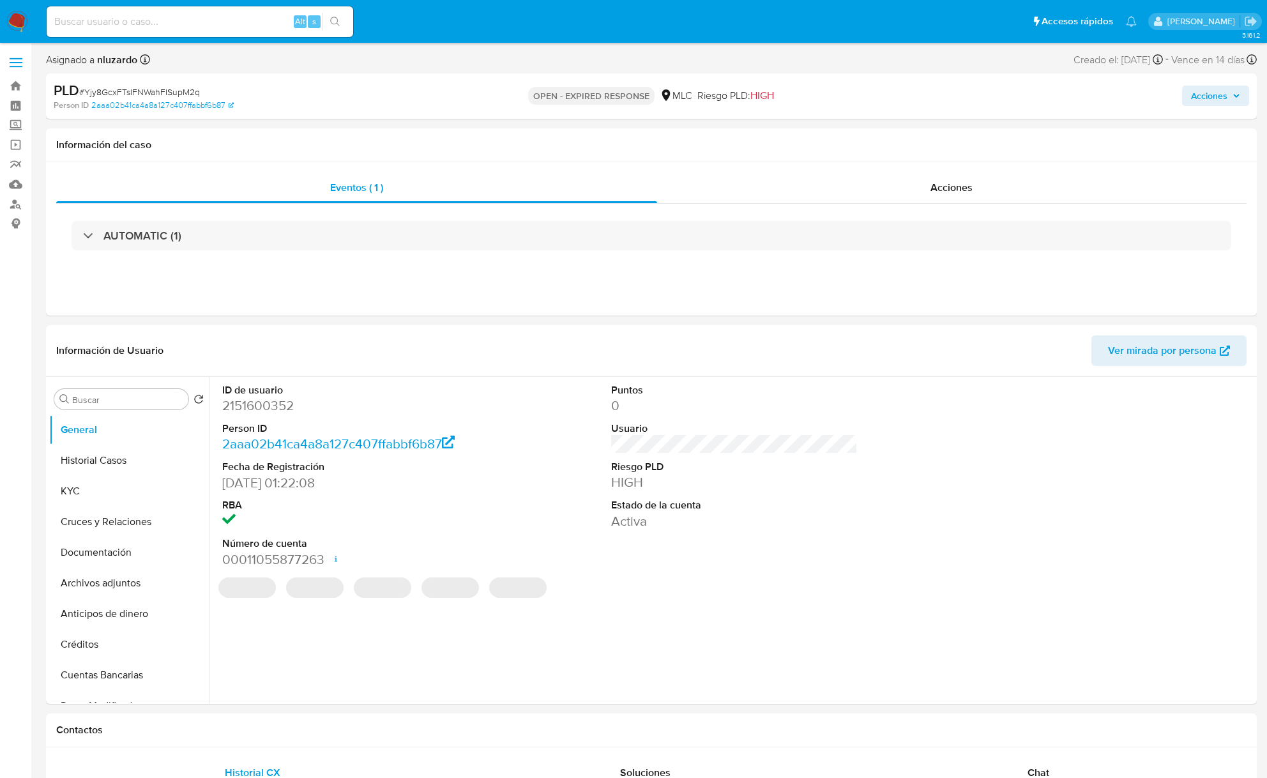
select select "10"
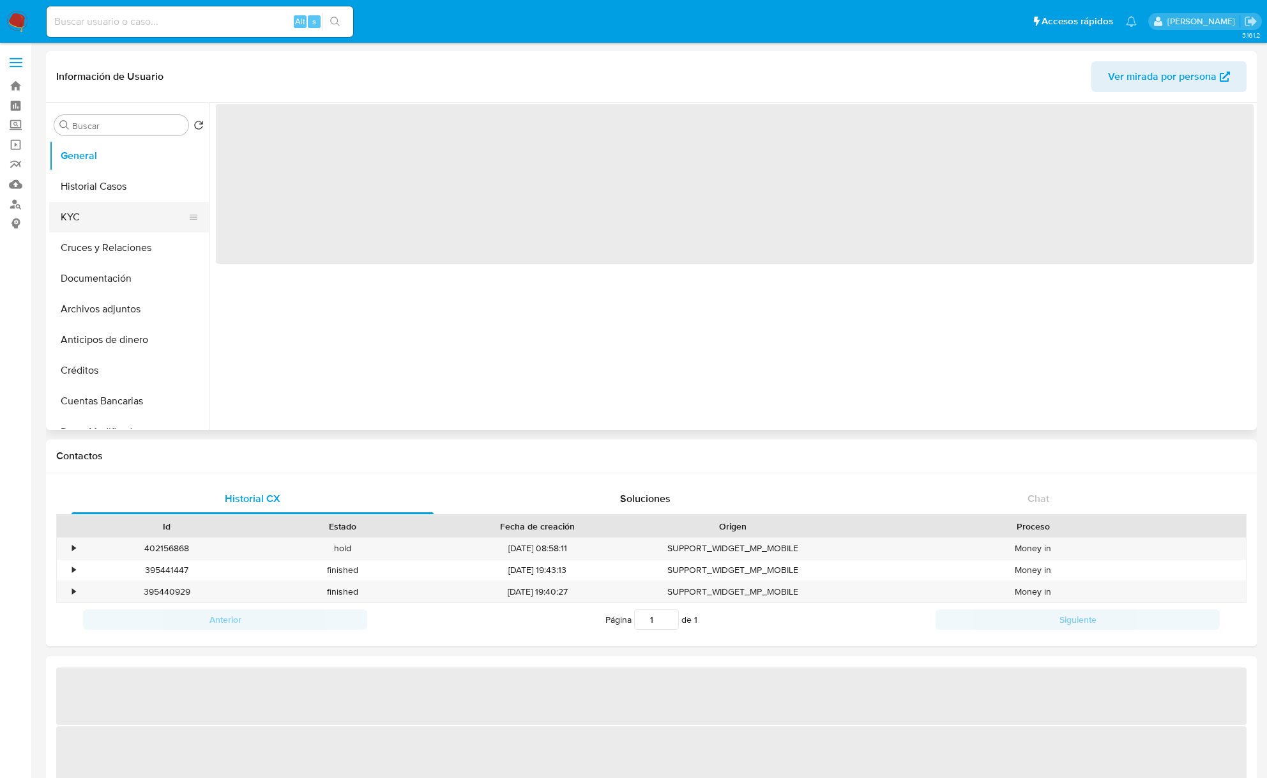
select select "10"
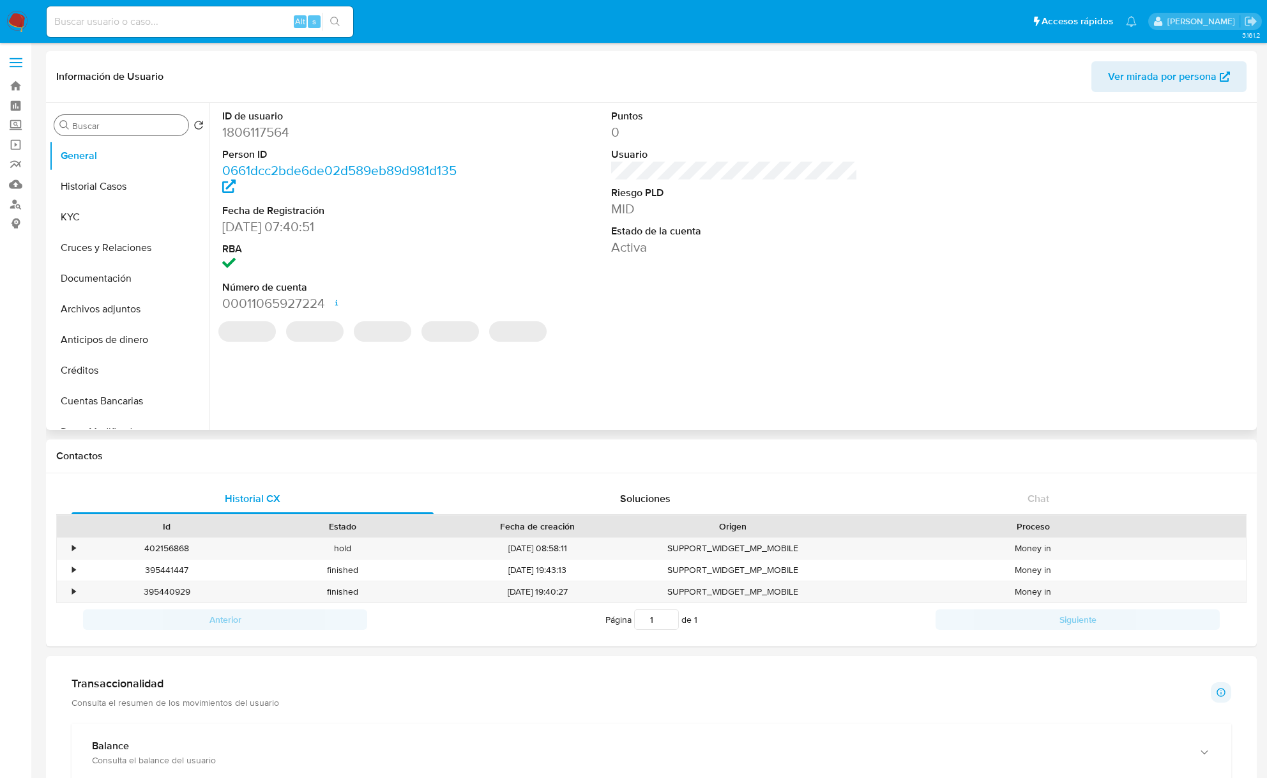
click at [116, 123] on input "Buscar" at bounding box center [127, 125] width 111 height 11
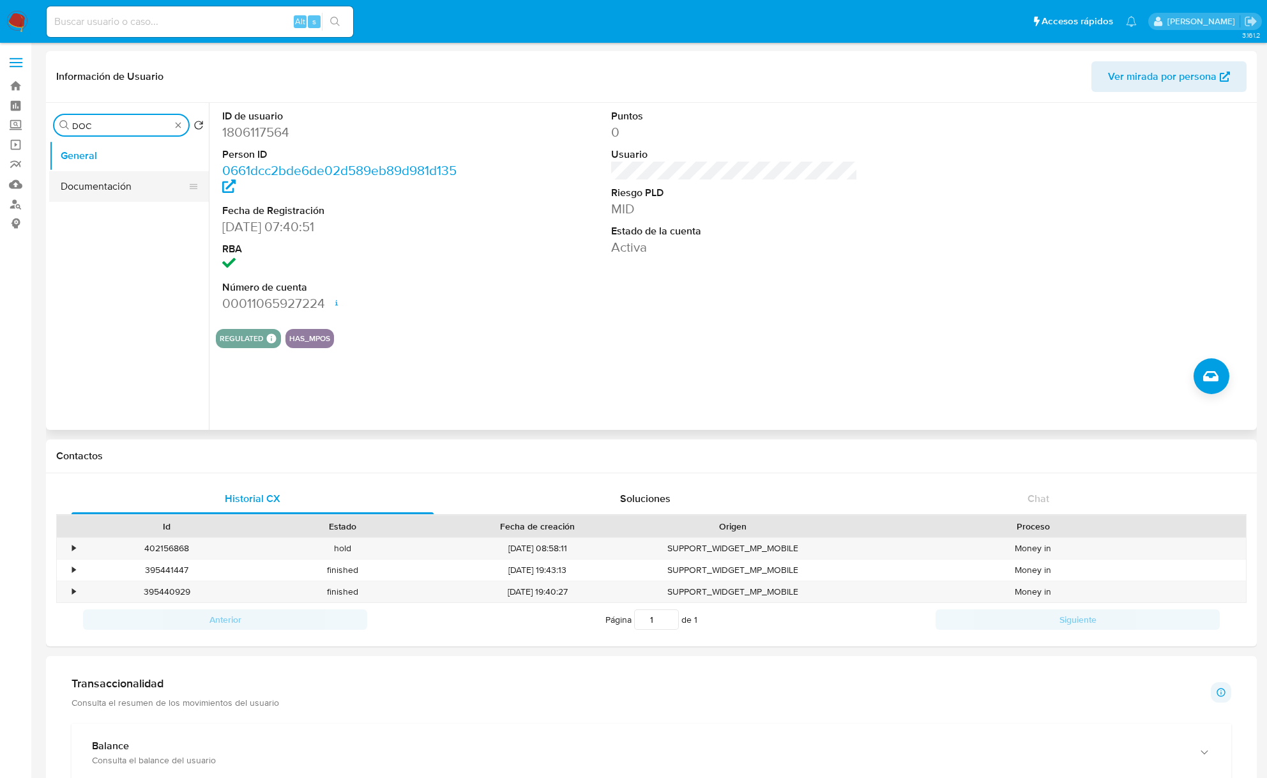
click at [132, 179] on button "Documentación" at bounding box center [123, 186] width 149 height 31
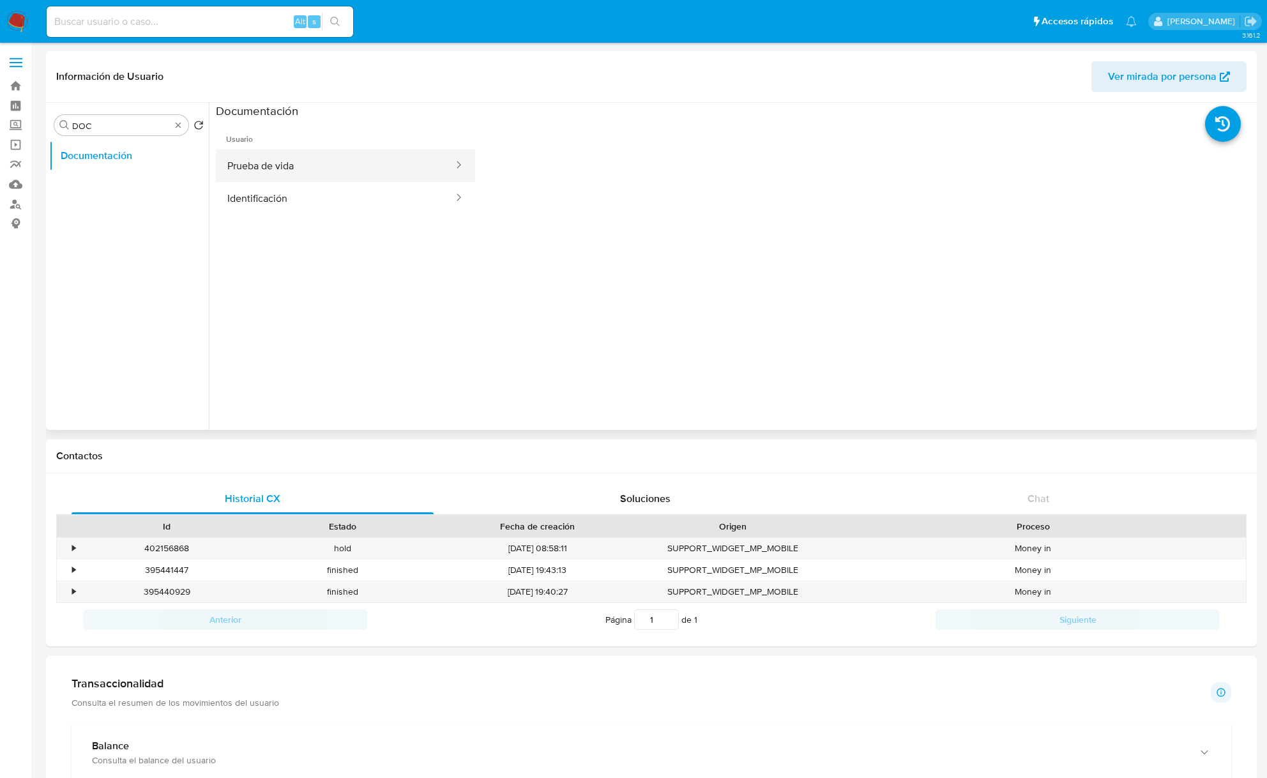
click at [300, 164] on button "Prueba de vida" at bounding box center [335, 165] width 239 height 33
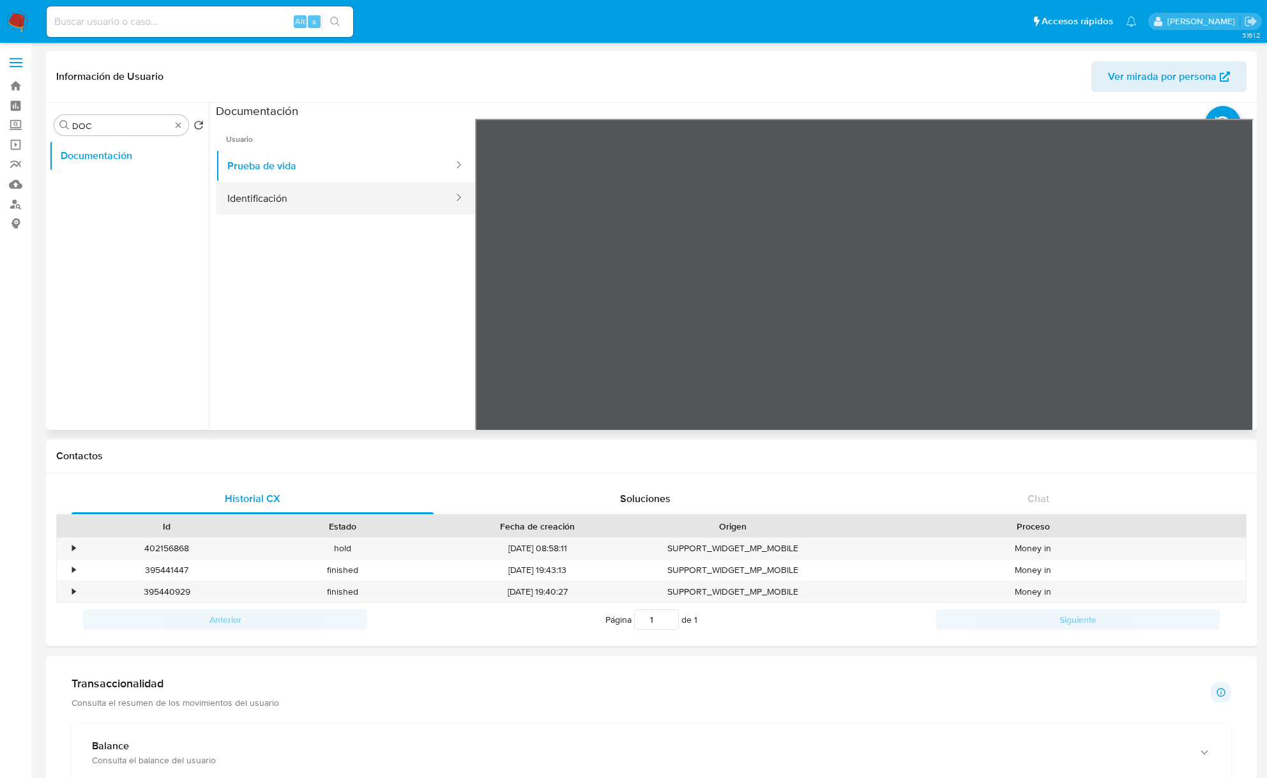
click at [333, 205] on button "Identificación" at bounding box center [335, 198] width 239 height 33
click at [300, 169] on button "Prueba de vida" at bounding box center [335, 165] width 239 height 33
click at [138, 126] on input "DOC" at bounding box center [121, 125] width 98 height 11
type input "RES"
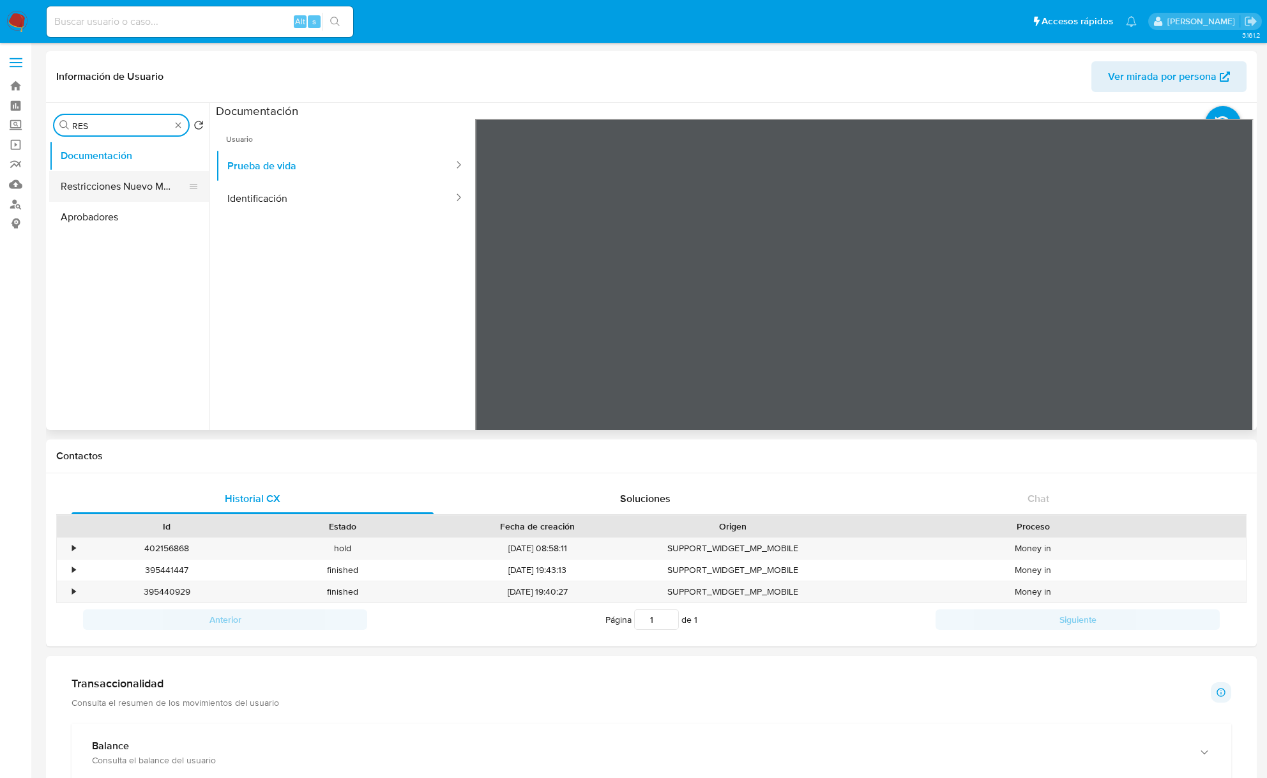
click at [112, 190] on button "Restricciones Nuevo Mundo" at bounding box center [123, 186] width 149 height 31
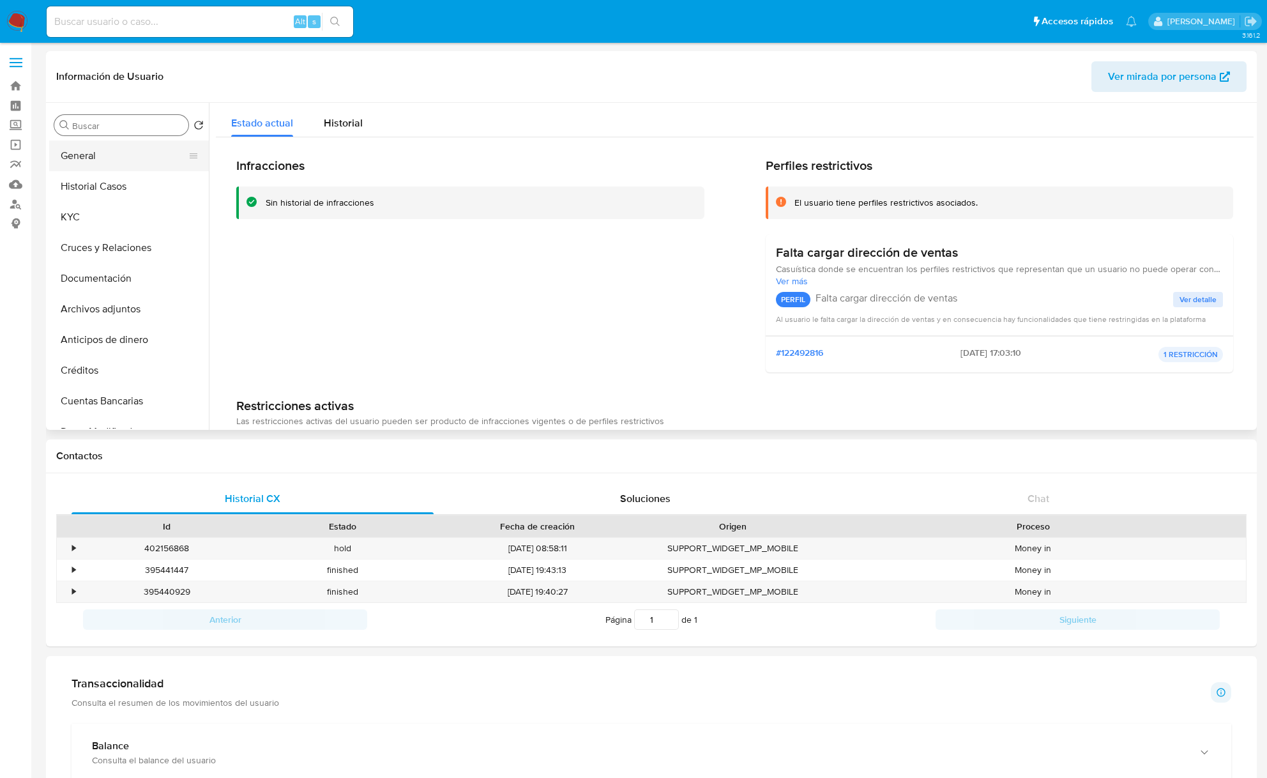
click at [111, 158] on button "General" at bounding box center [123, 156] width 149 height 31
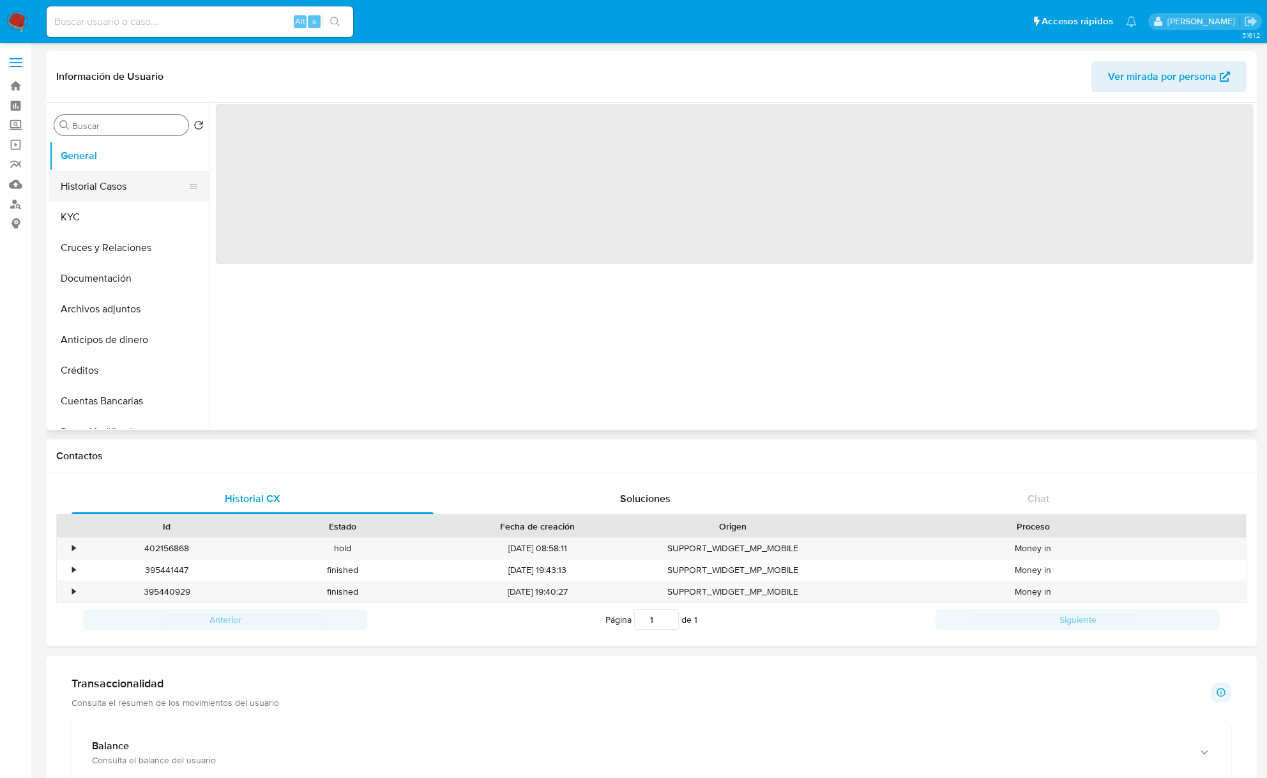
drag, startPoint x: 131, startPoint y: 220, endPoint x: 126, endPoint y: 199, distance: 20.9
click at [131, 218] on button "KYC" at bounding box center [129, 217] width 160 height 31
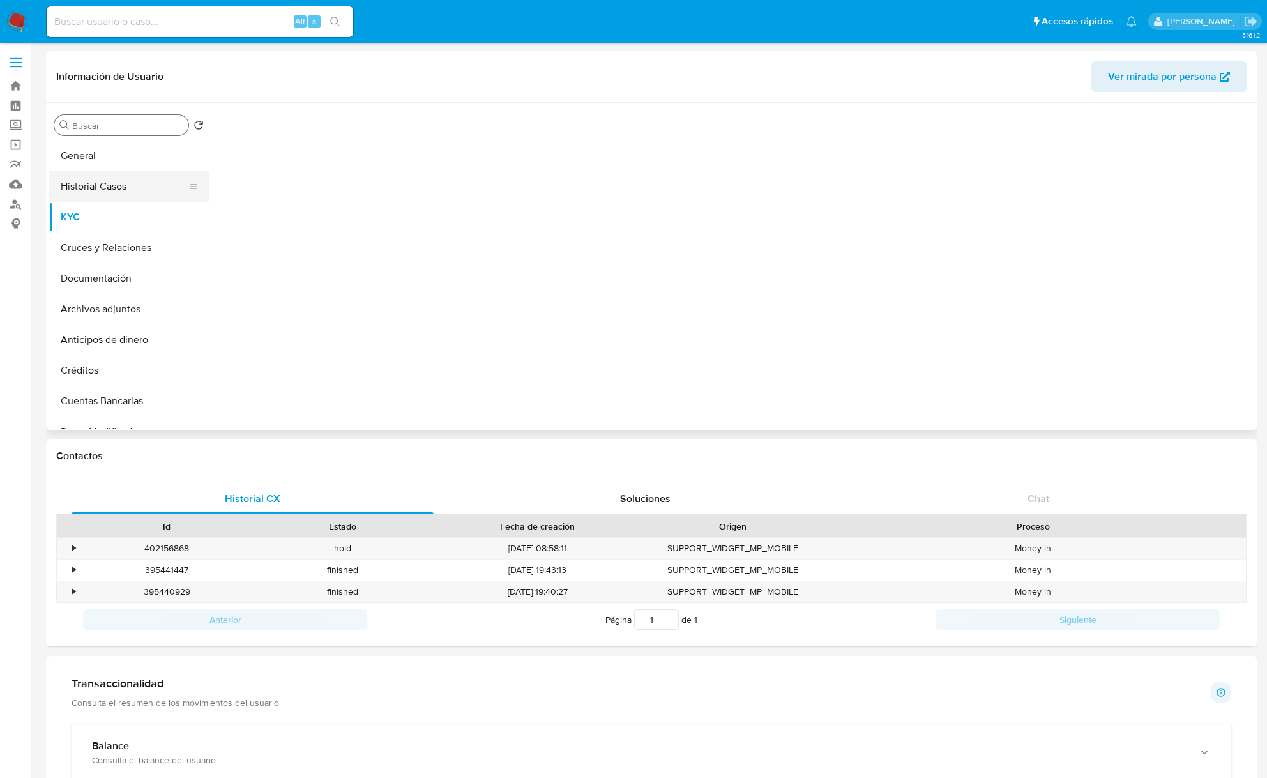
click at [126, 198] on button "Historial Casos" at bounding box center [123, 186] width 149 height 31
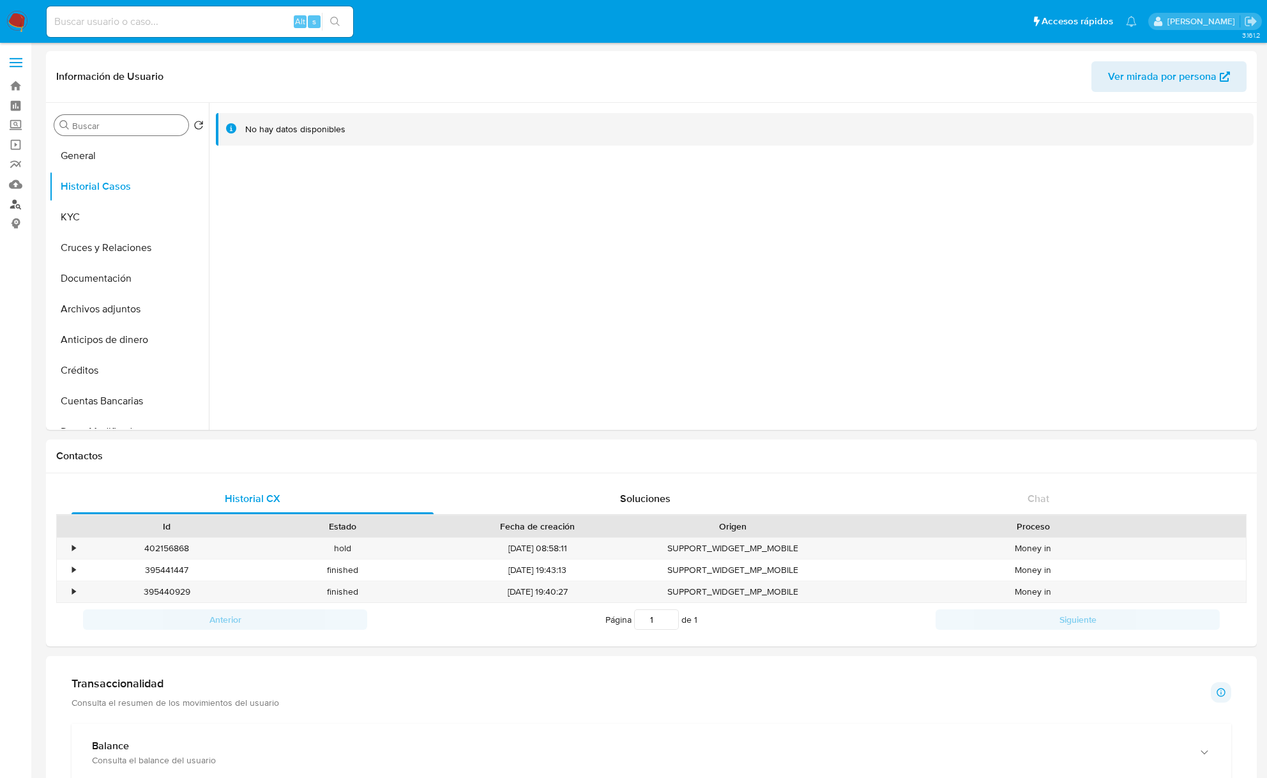
click at [14, 208] on link "Buscador de personas" at bounding box center [76, 204] width 152 height 20
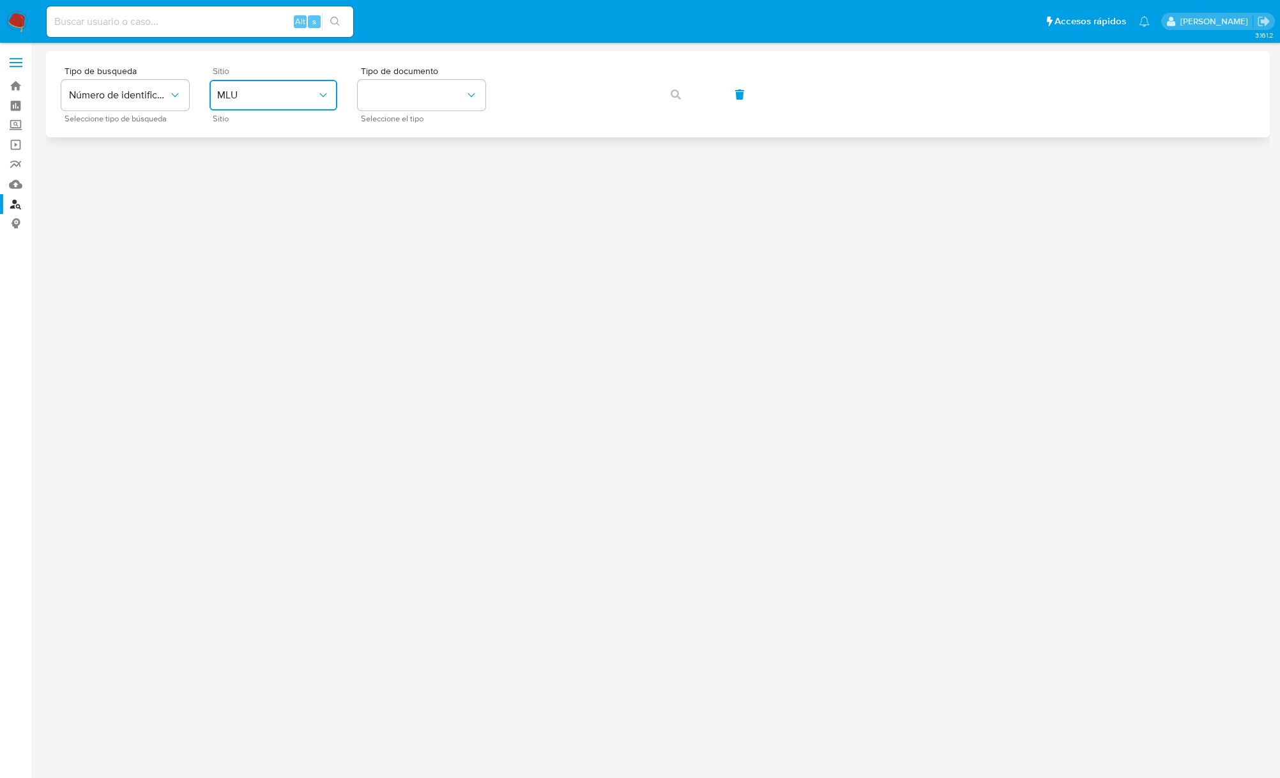
click at [327, 102] on button "MLU" at bounding box center [273, 95] width 128 height 31
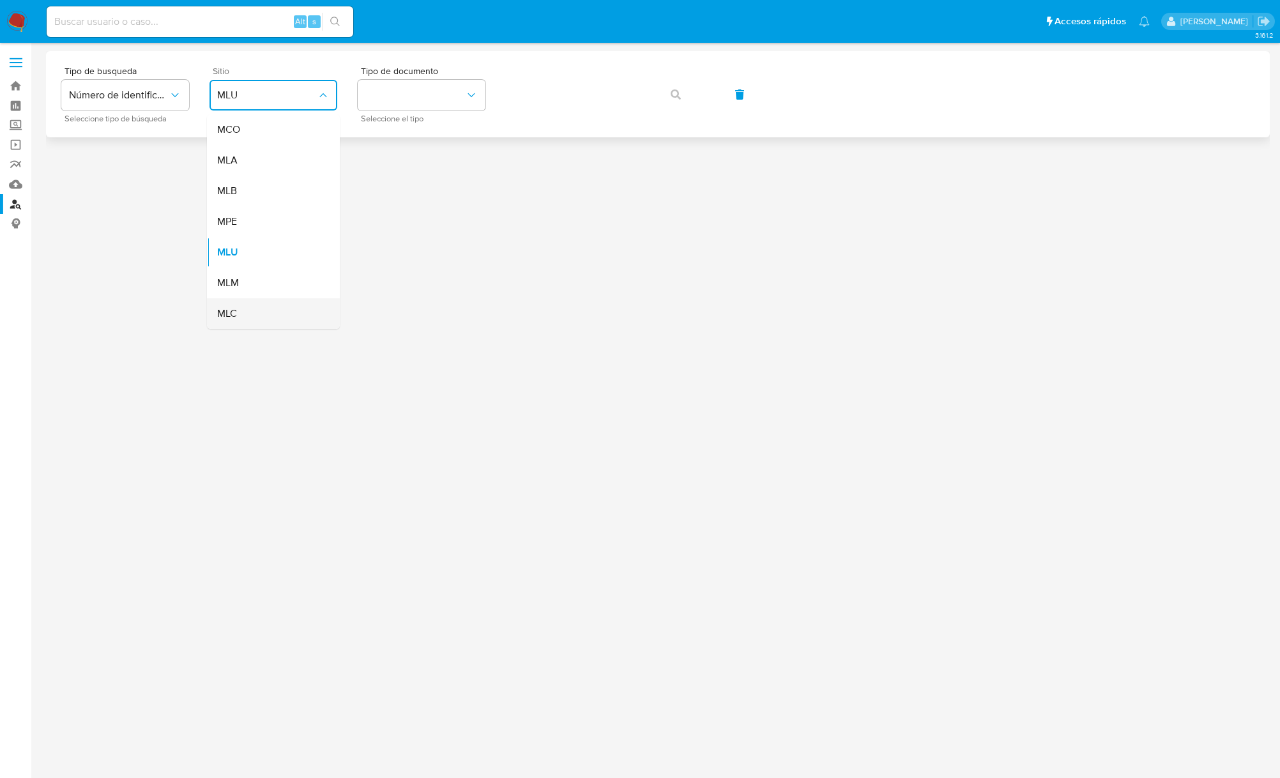
click at [273, 312] on div "MLC" at bounding box center [269, 313] width 105 height 31
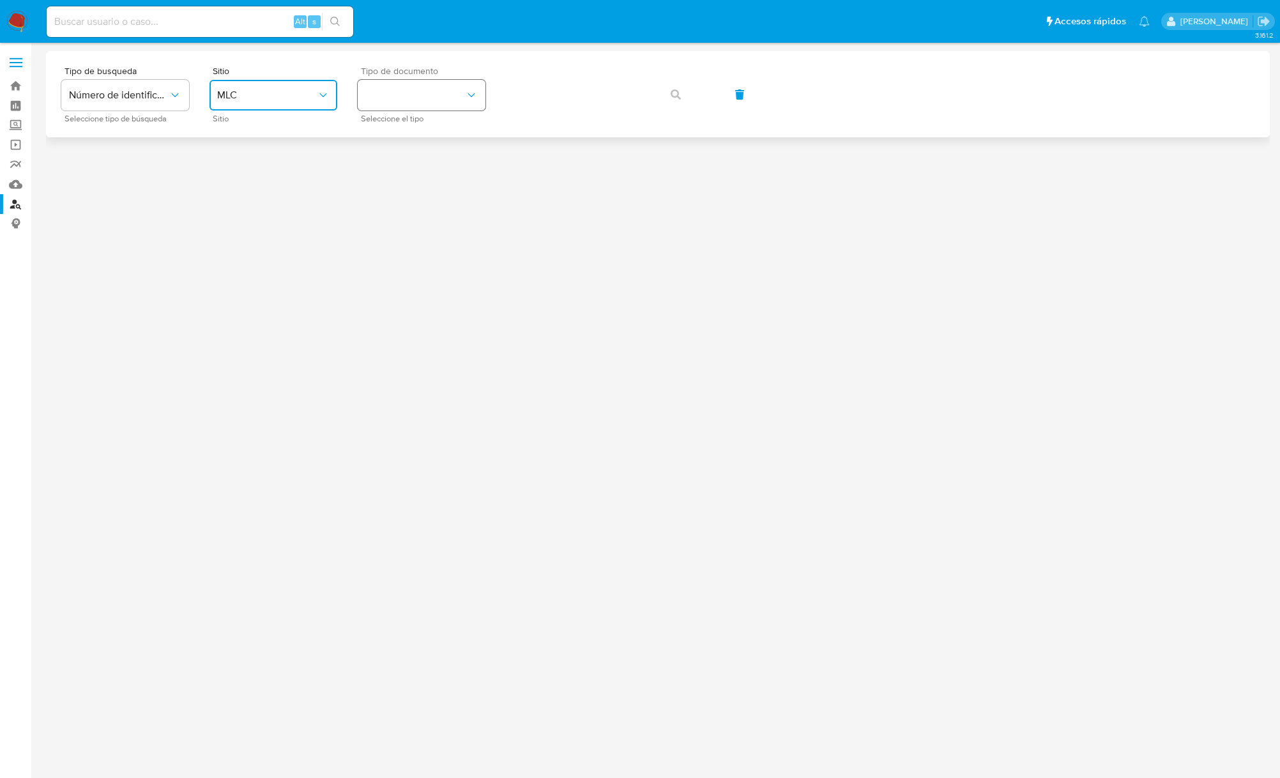
click at [410, 100] on button "identificationType" at bounding box center [422, 95] width 128 height 31
click at [409, 134] on div "RUT RUT" at bounding box center [417, 135] width 105 height 43
click at [673, 100] on span "button" at bounding box center [676, 94] width 10 height 28
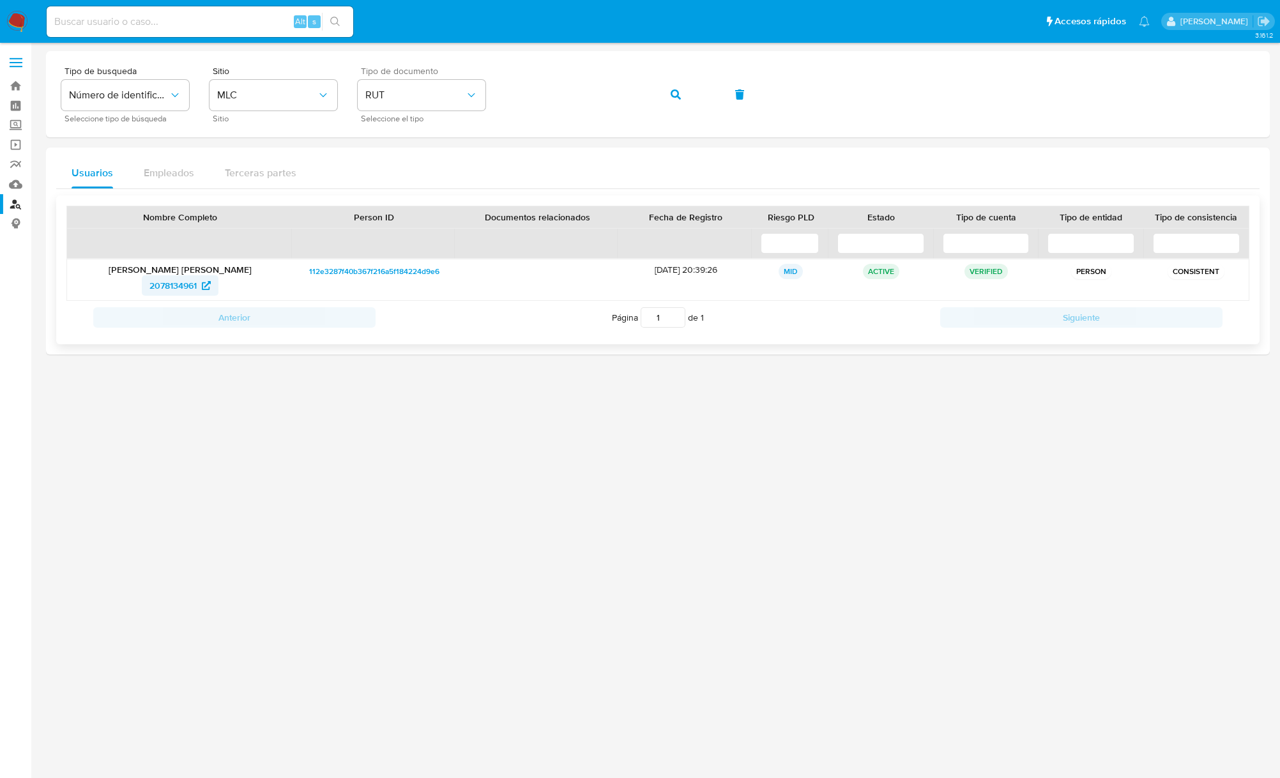
click at [184, 287] on span "2078134961" at bounding box center [172, 285] width 47 height 20
click at [673, 100] on span "button" at bounding box center [676, 94] width 10 height 28
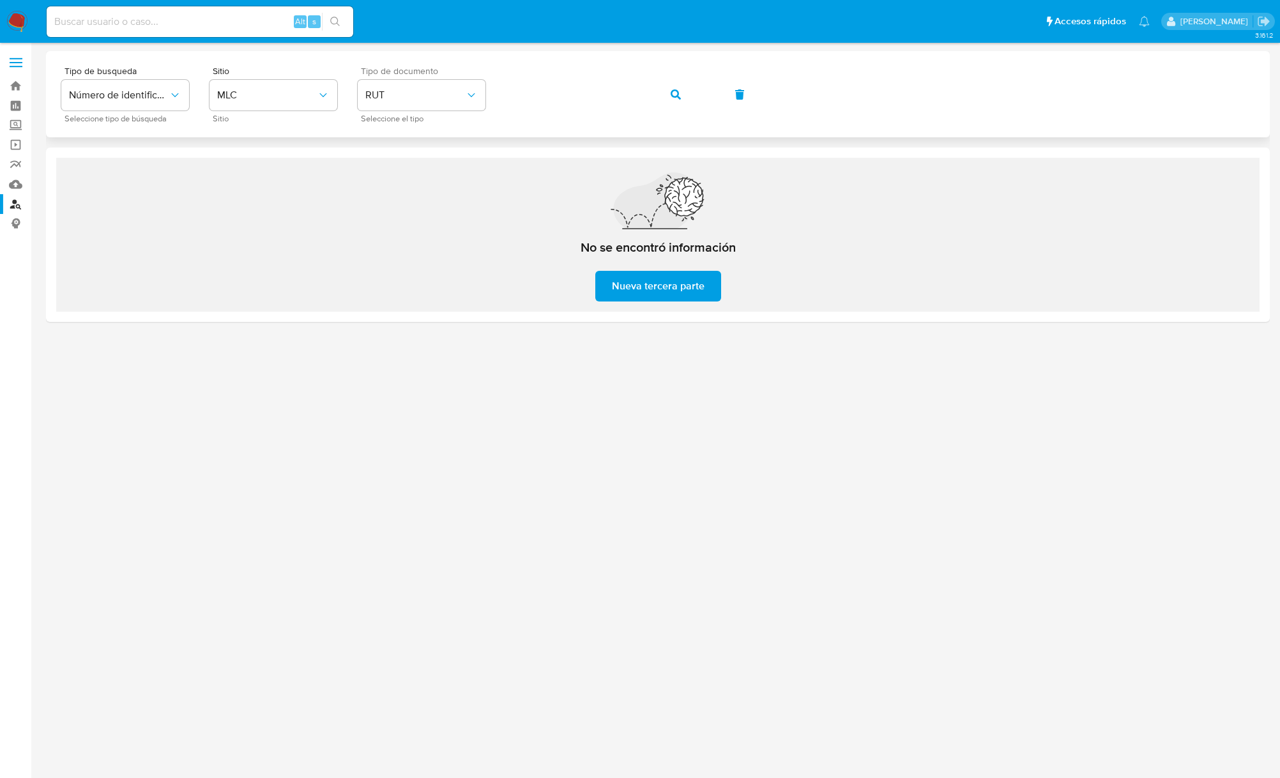
click at [674, 111] on div "Tipo de busqueda Número de identificación Seleccione tipo de búsqueda Sitio MLC…" at bounding box center [657, 94] width 1193 height 56
click at [676, 100] on span "button" at bounding box center [676, 94] width 10 height 28
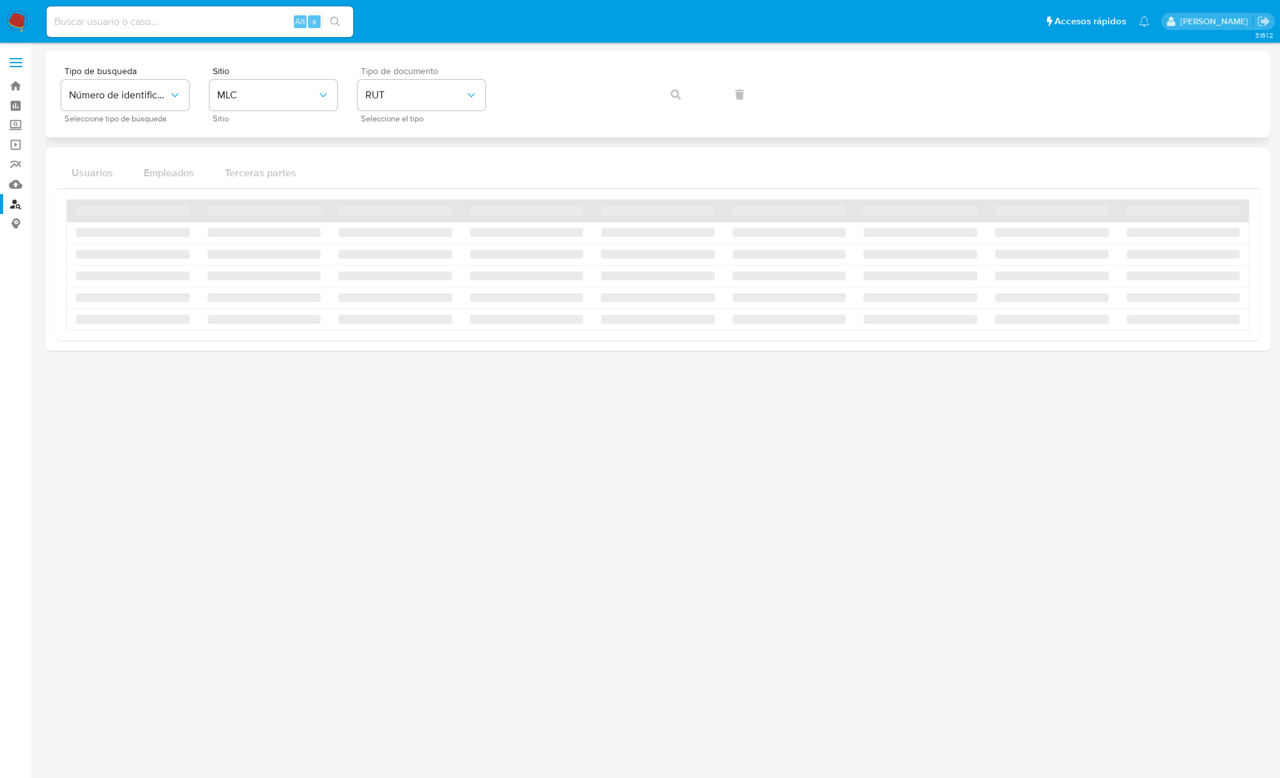
click at [676, 100] on div "Tipo de busqueda Número de identificación Seleccione tipo de búsqueda Sitio MLC…" at bounding box center [657, 94] width 1193 height 56
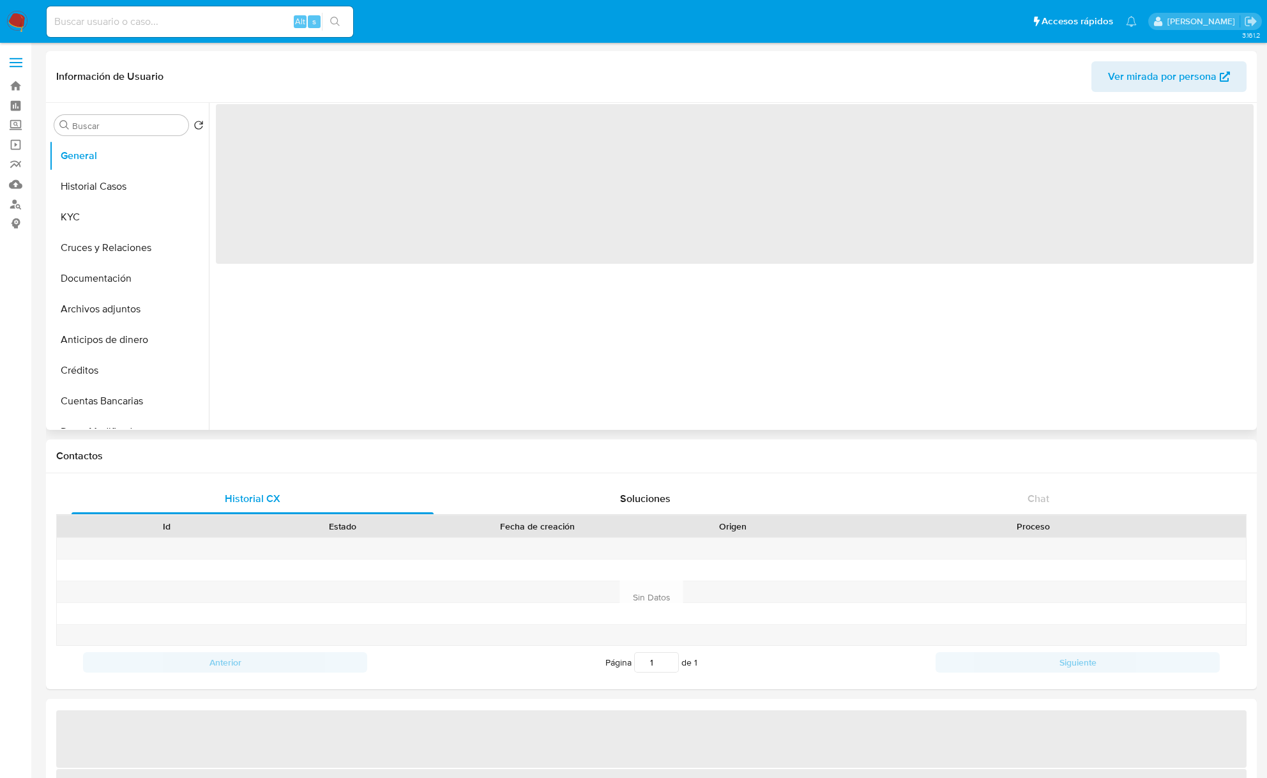
select select "10"
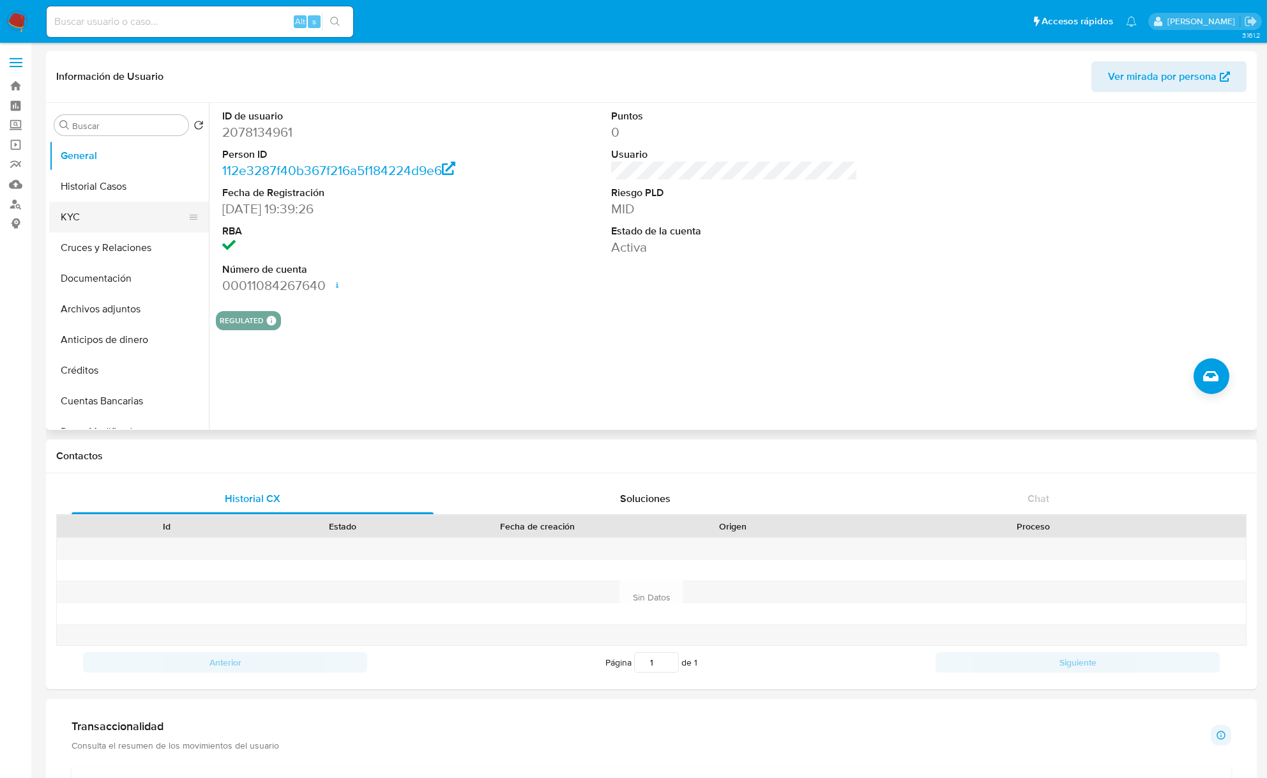
click at [83, 227] on button "KYC" at bounding box center [123, 217] width 149 height 31
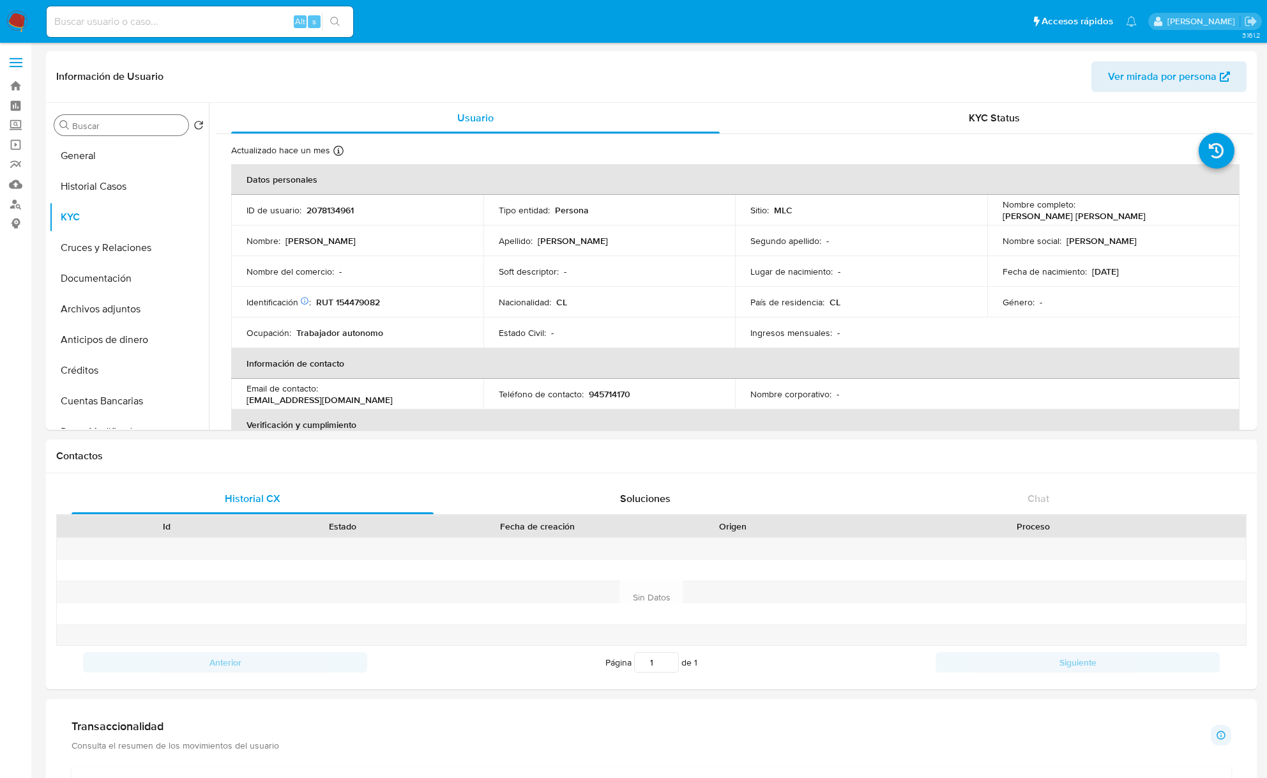
click at [128, 129] on input "Buscar" at bounding box center [127, 125] width 111 height 11
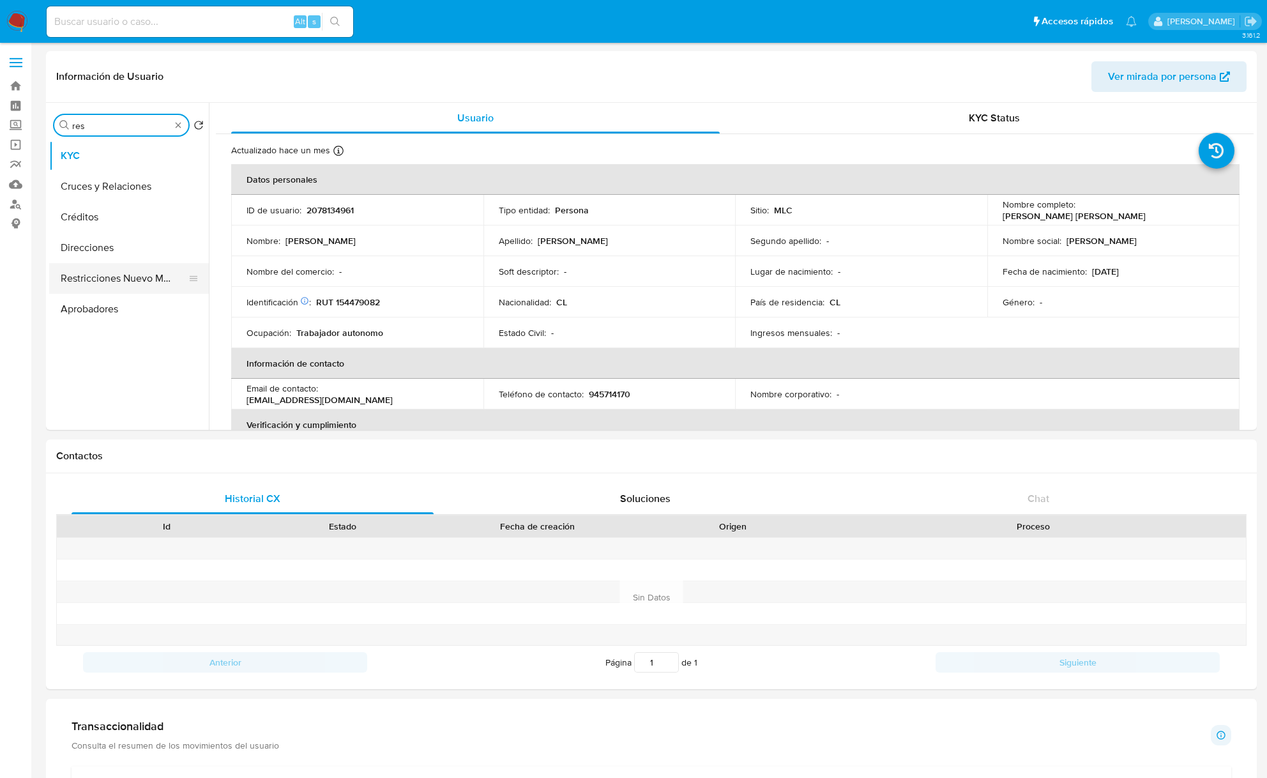
type input "res"
click at [124, 195] on button "Restricciones Nuevo Mundo" at bounding box center [123, 186] width 149 height 31
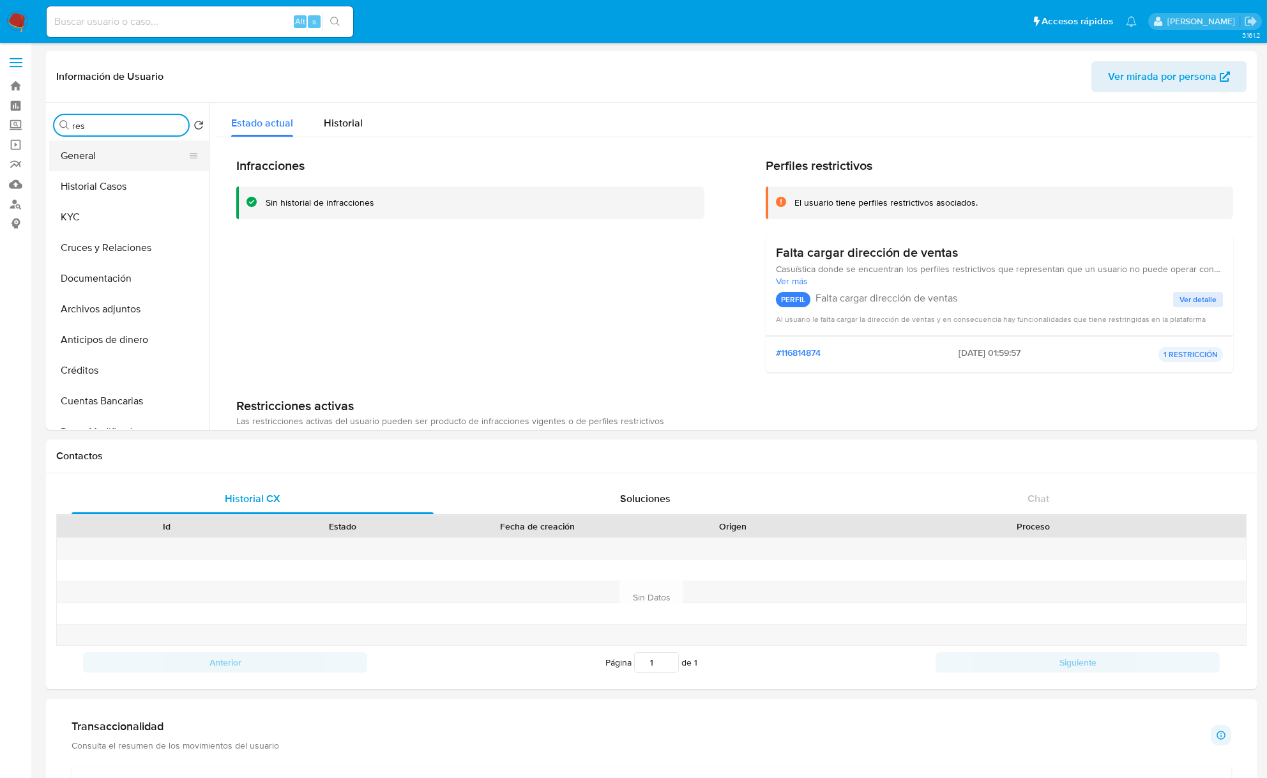
click at [137, 152] on button "General" at bounding box center [123, 156] width 149 height 31
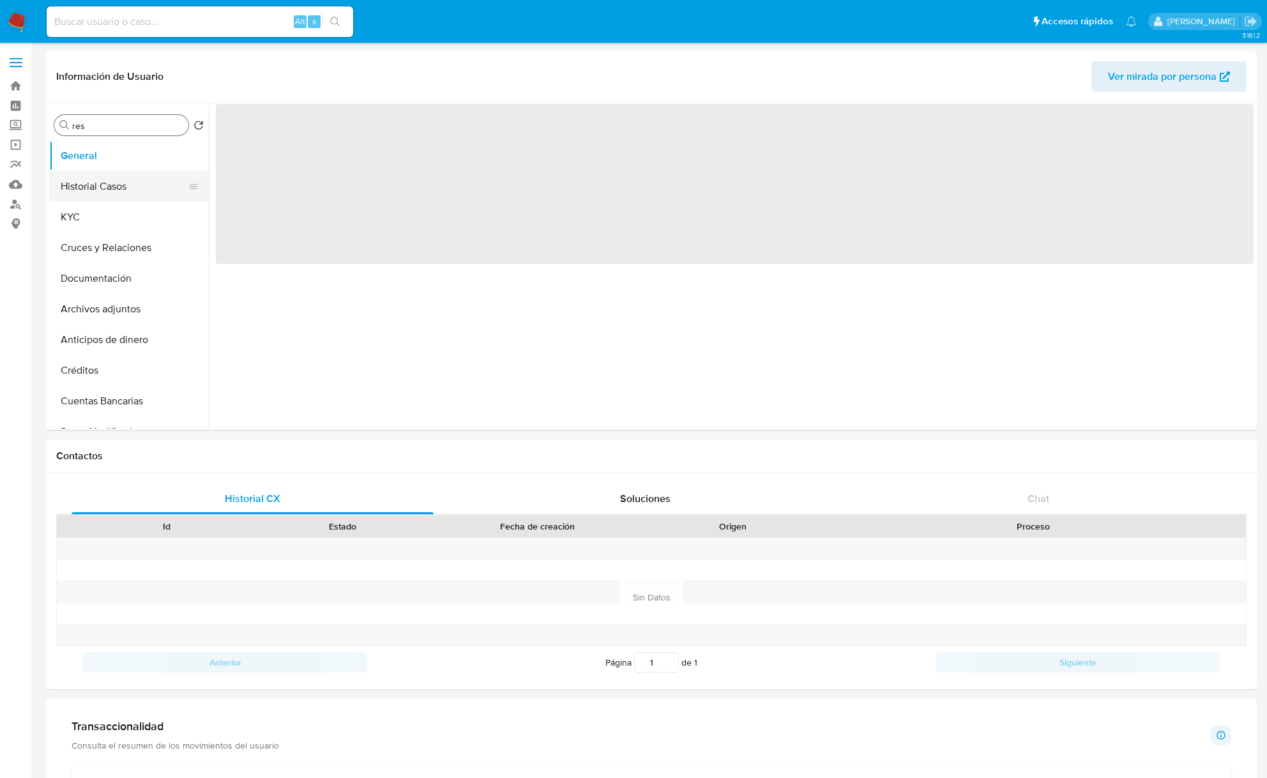
click at [137, 182] on button "Historial Casos" at bounding box center [123, 186] width 149 height 31
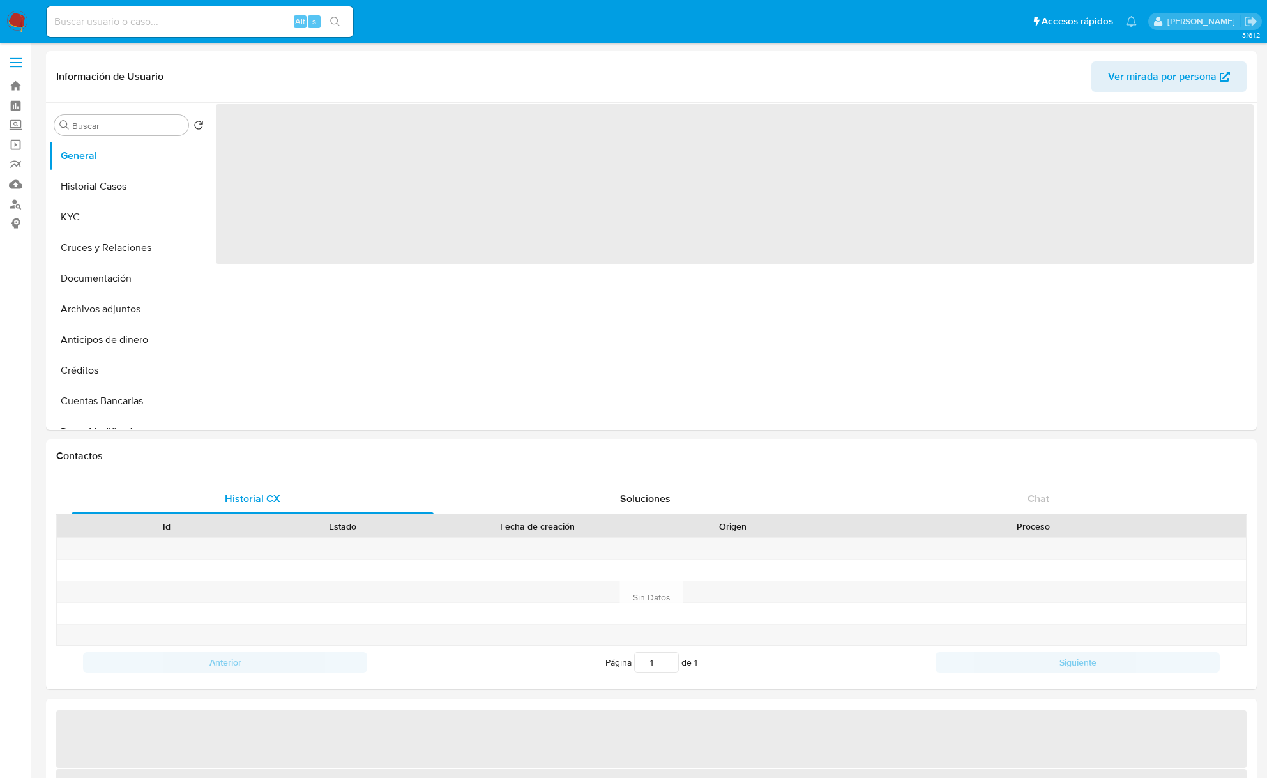
select select "10"
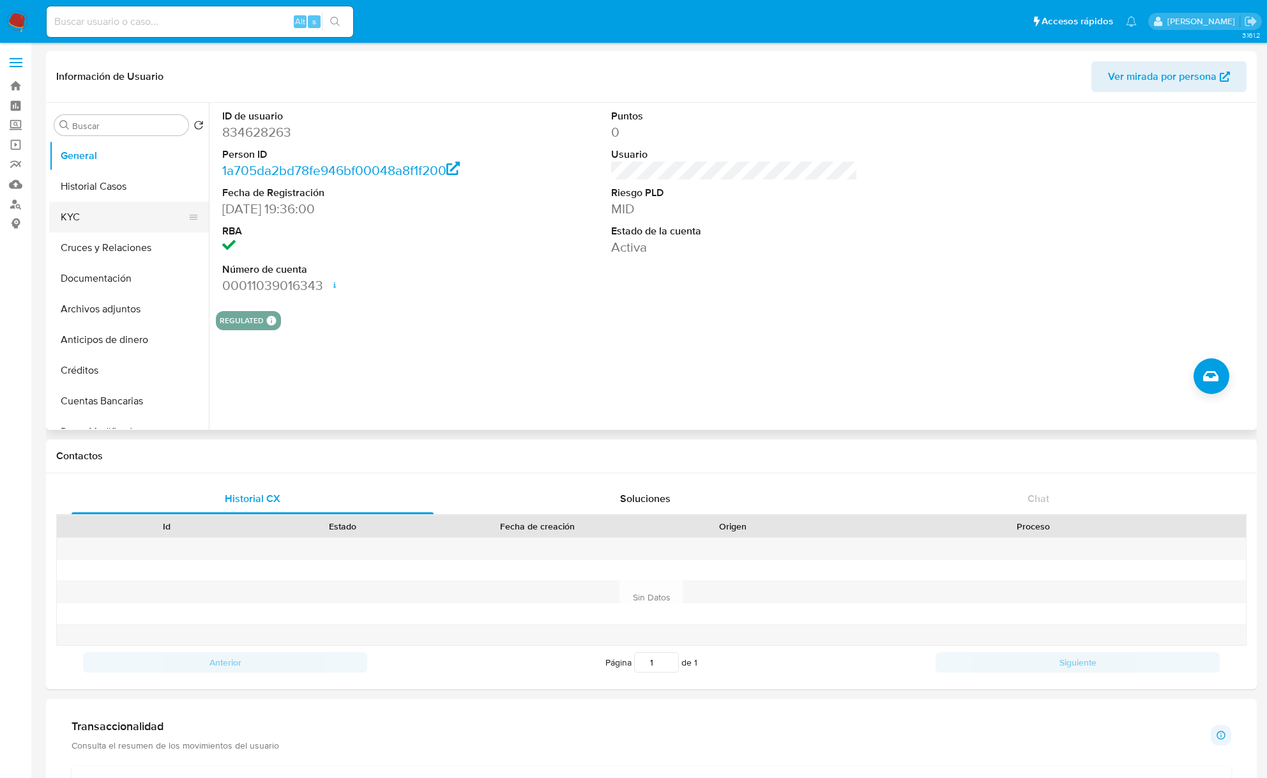
click at [103, 204] on button "KYC" at bounding box center [123, 217] width 149 height 31
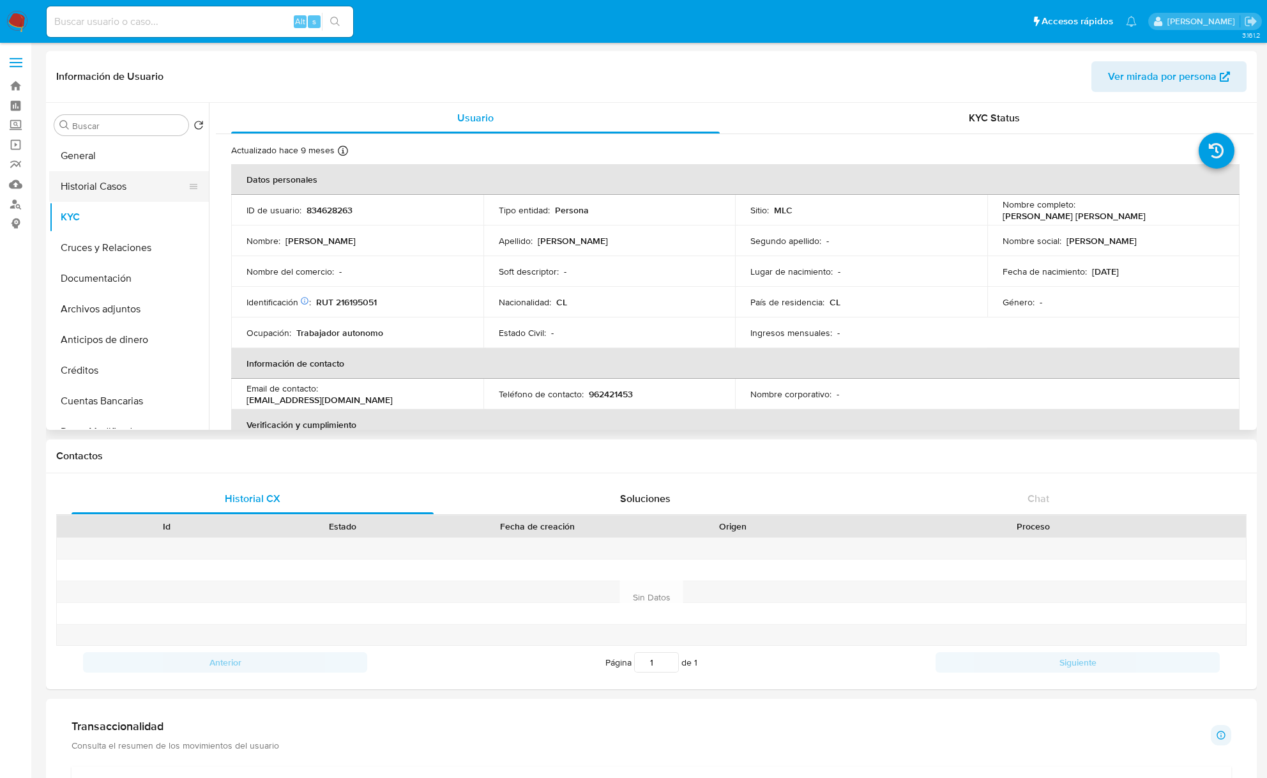
click at [93, 190] on button "Historial Casos" at bounding box center [123, 186] width 149 height 31
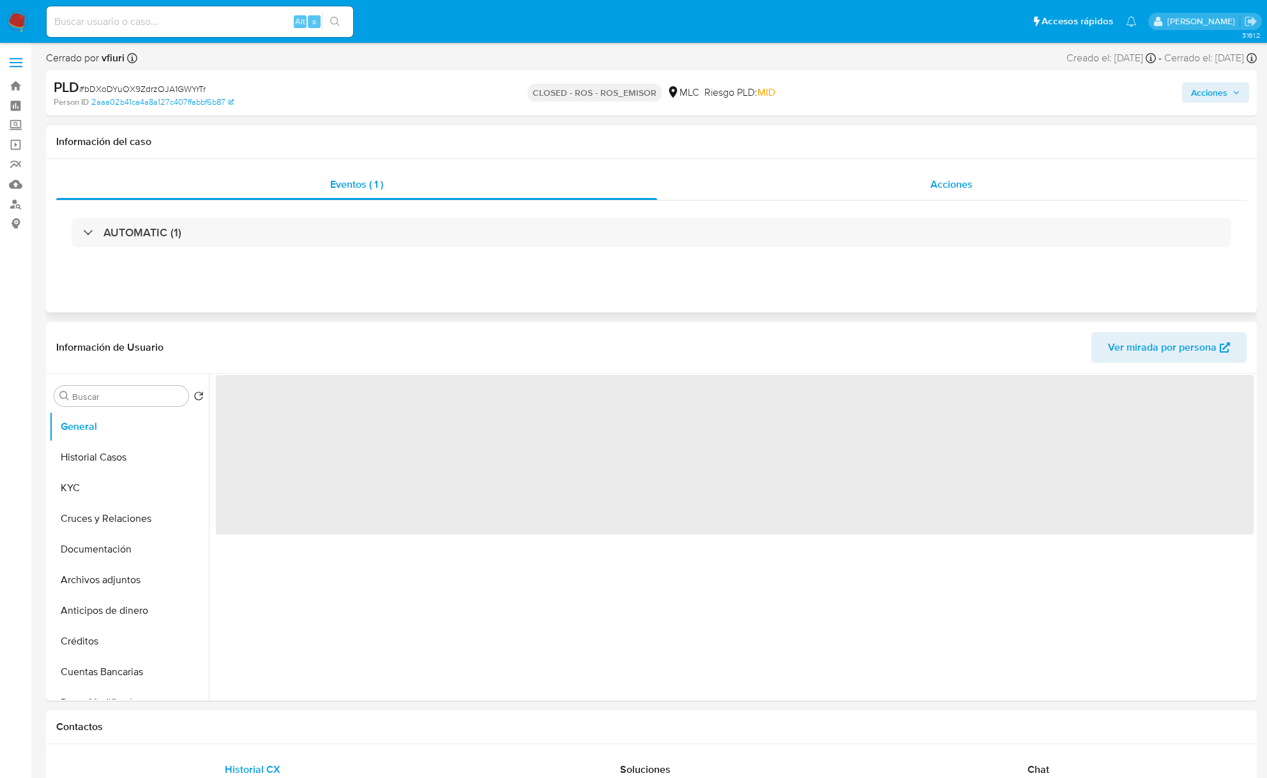
click at [907, 172] on div "Acciones" at bounding box center [952, 184] width 590 height 31
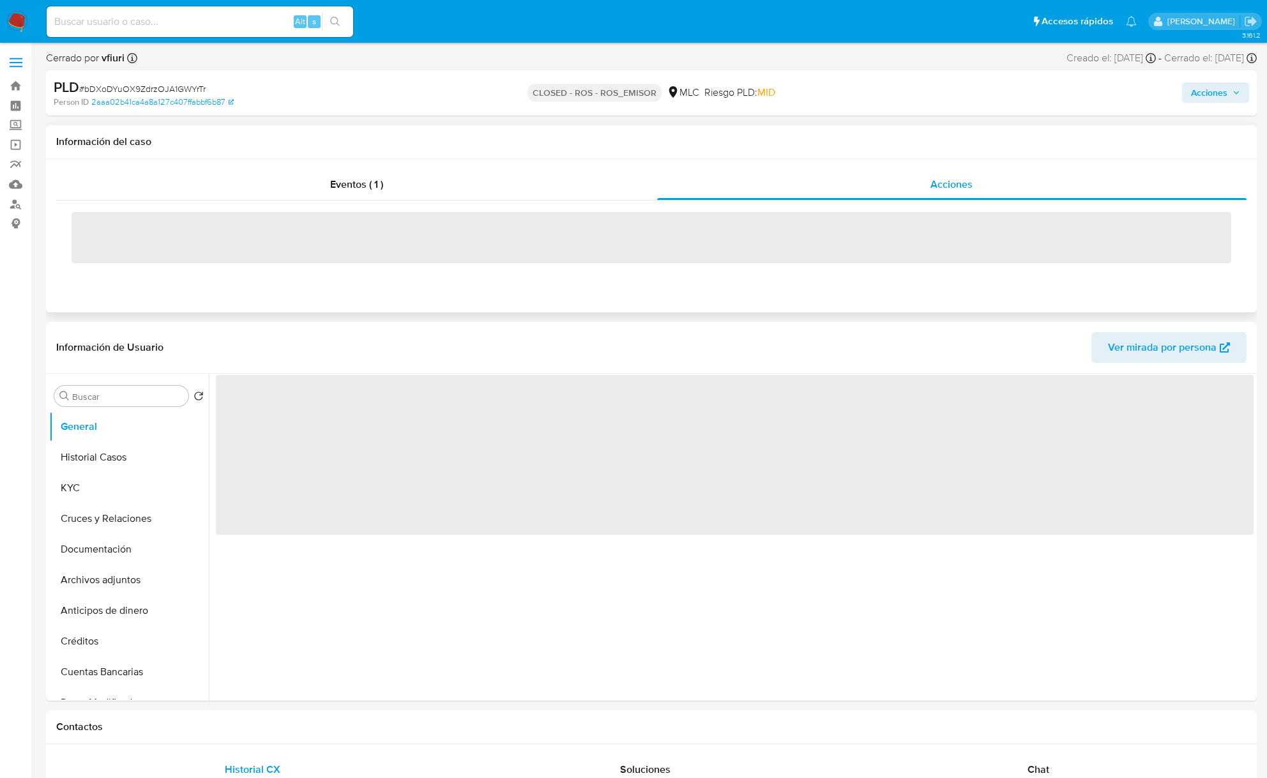
select select "10"
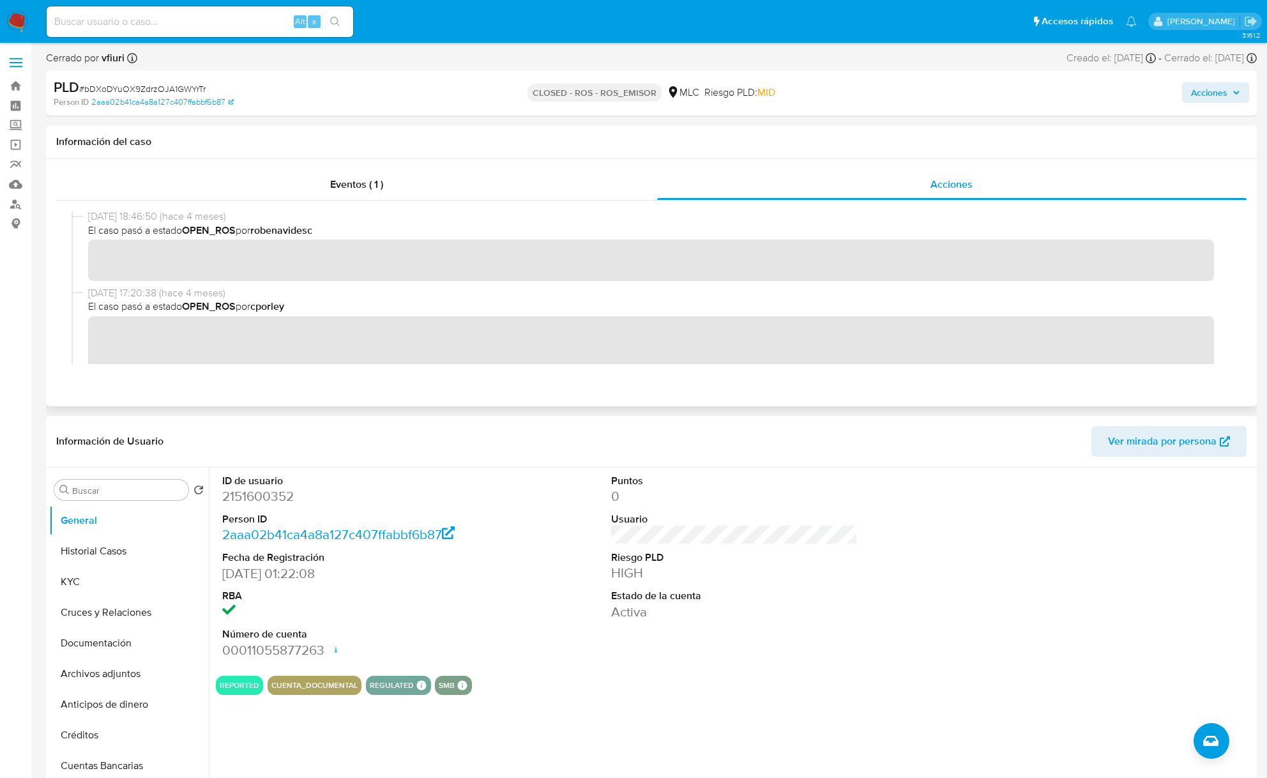
scroll to position [425, 0]
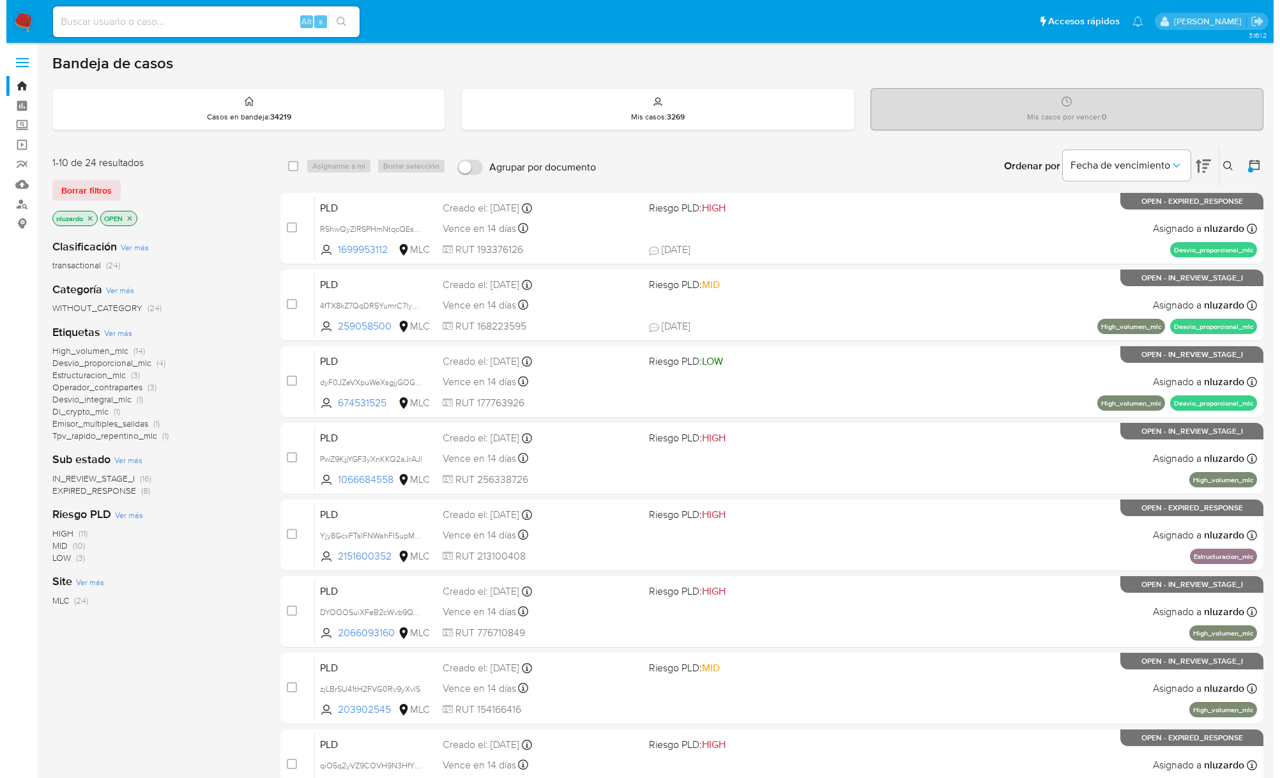
scroll to position [96, 0]
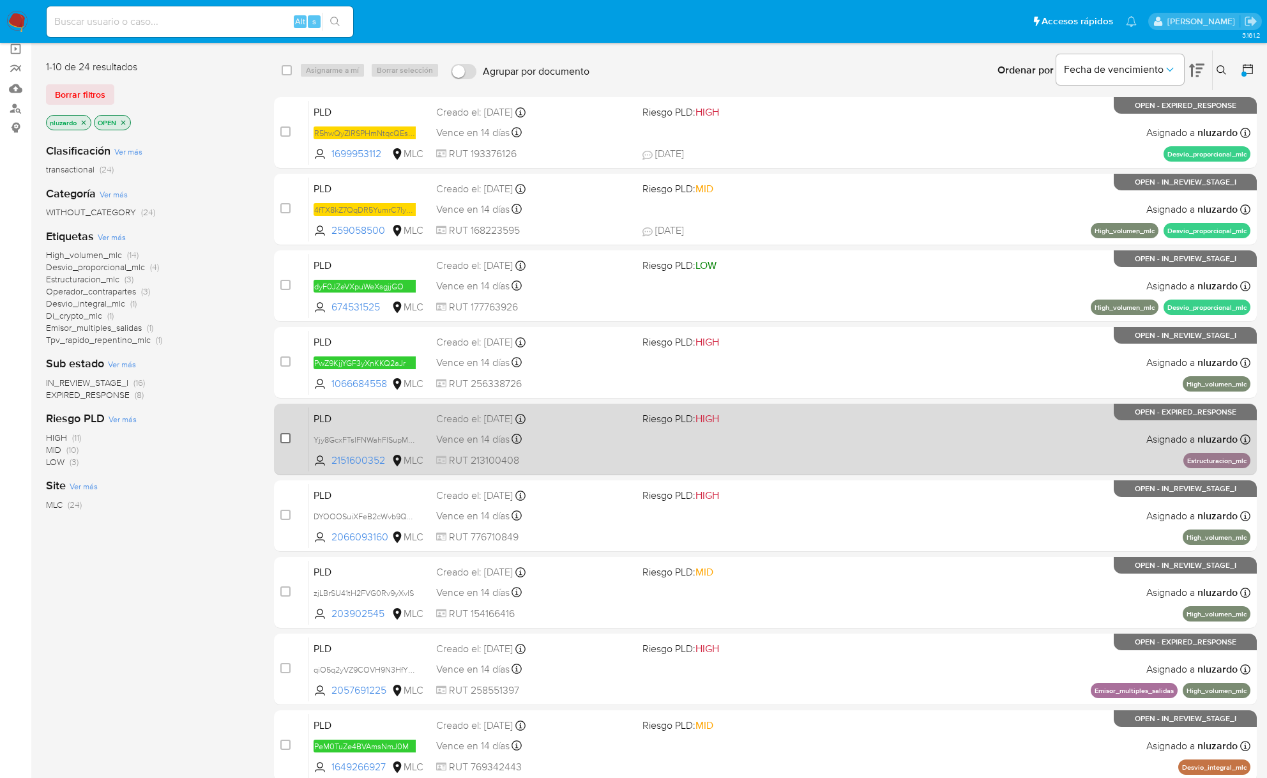
click at [281, 438] on input "checkbox" at bounding box center [285, 438] width 10 height 10
checkbox input "true"
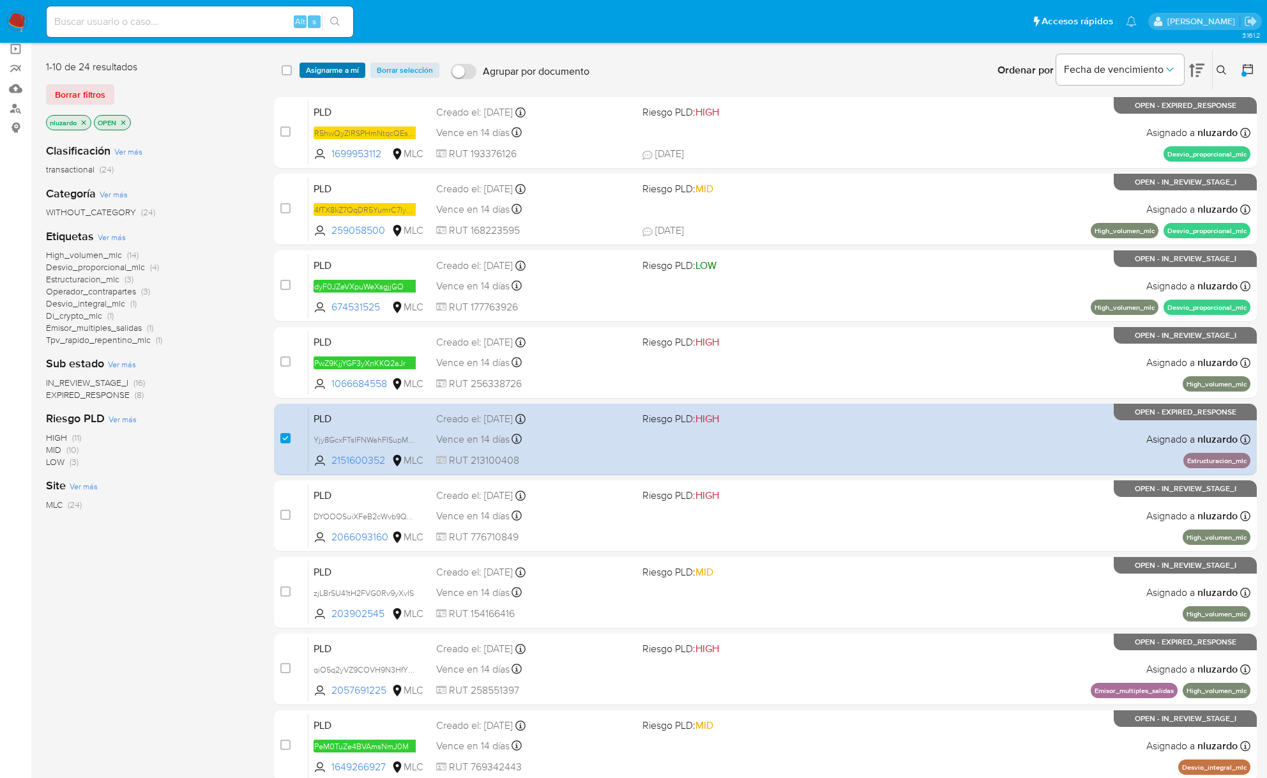
click at [325, 72] on span "Asignarme a mí" at bounding box center [332, 70] width 53 height 13
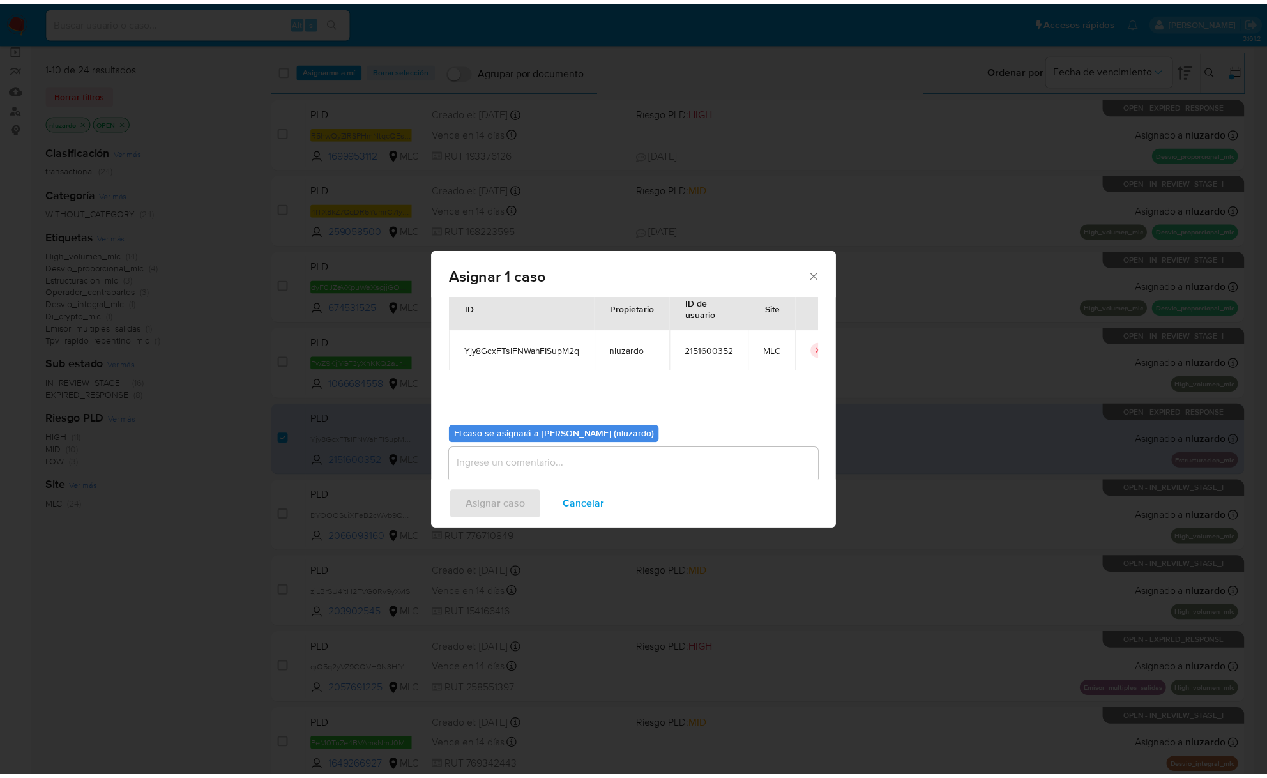
scroll to position [65, 0]
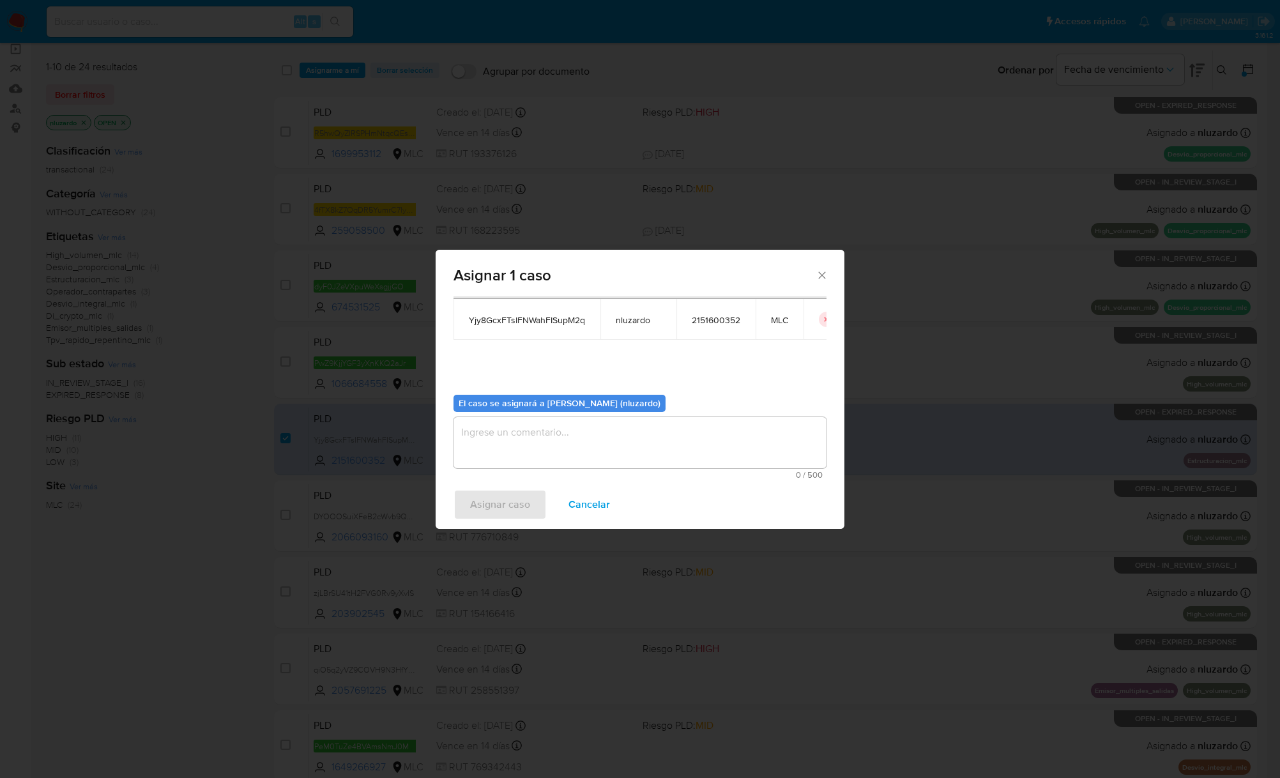
click at [521, 422] on textarea "assign-modal" at bounding box center [639, 442] width 373 height 51
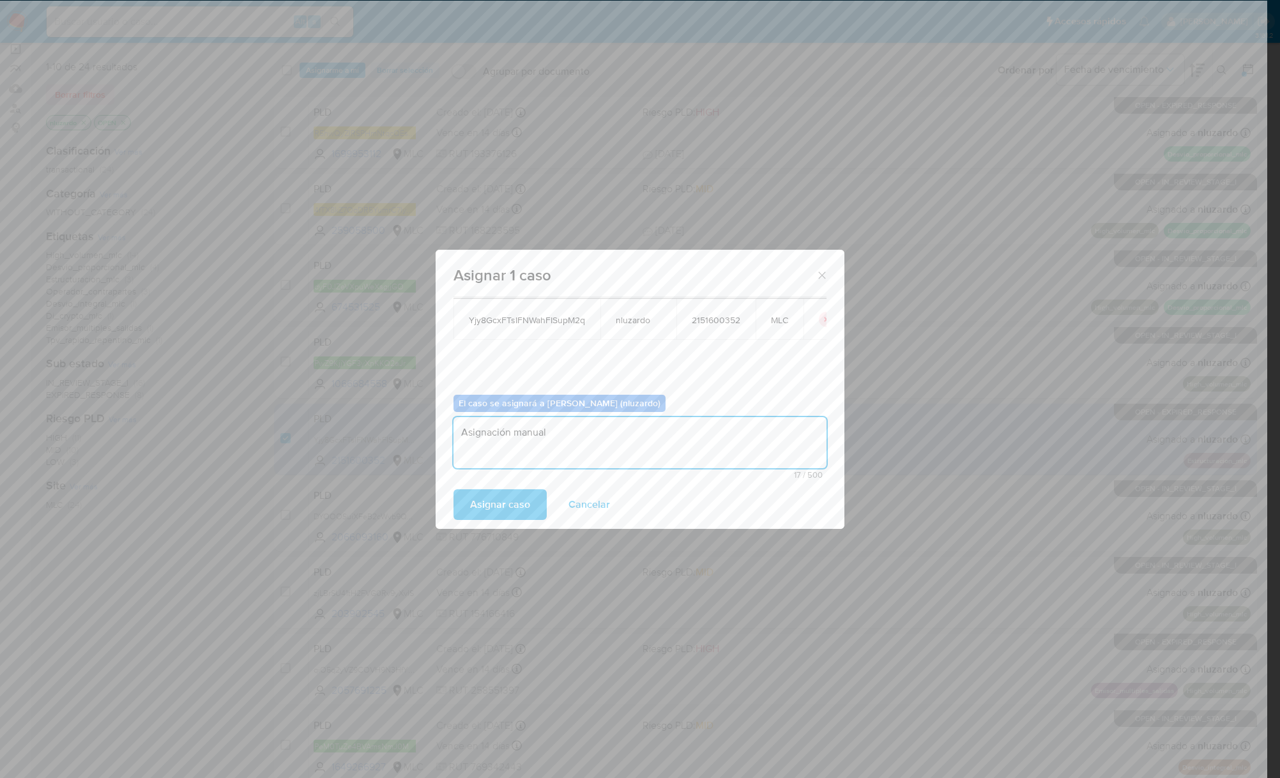
type textarea "Asignación manual"
click at [485, 524] on div "Asignar caso Cancelar" at bounding box center [640, 504] width 409 height 49
click at [491, 514] on span "Asignar caso" at bounding box center [500, 505] width 60 height 28
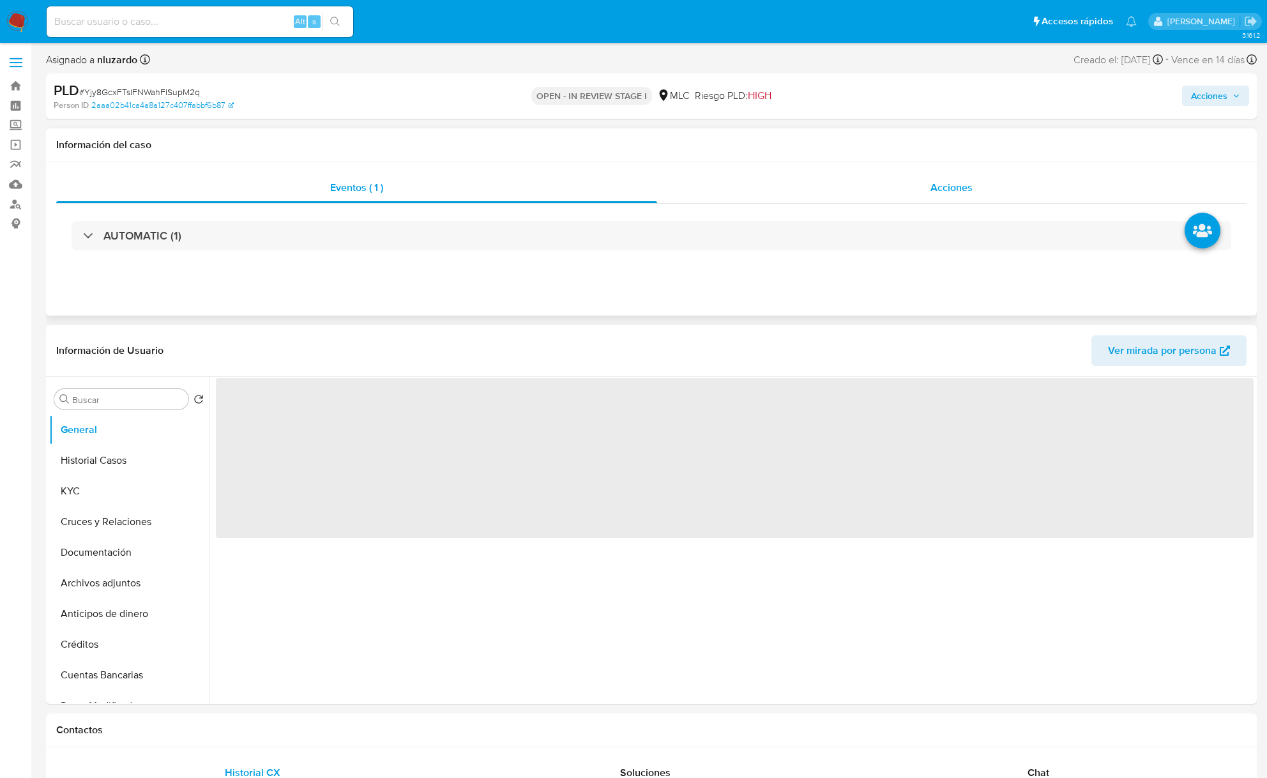
click at [931, 190] on span "Acciones" at bounding box center [952, 187] width 42 height 15
select select "10"
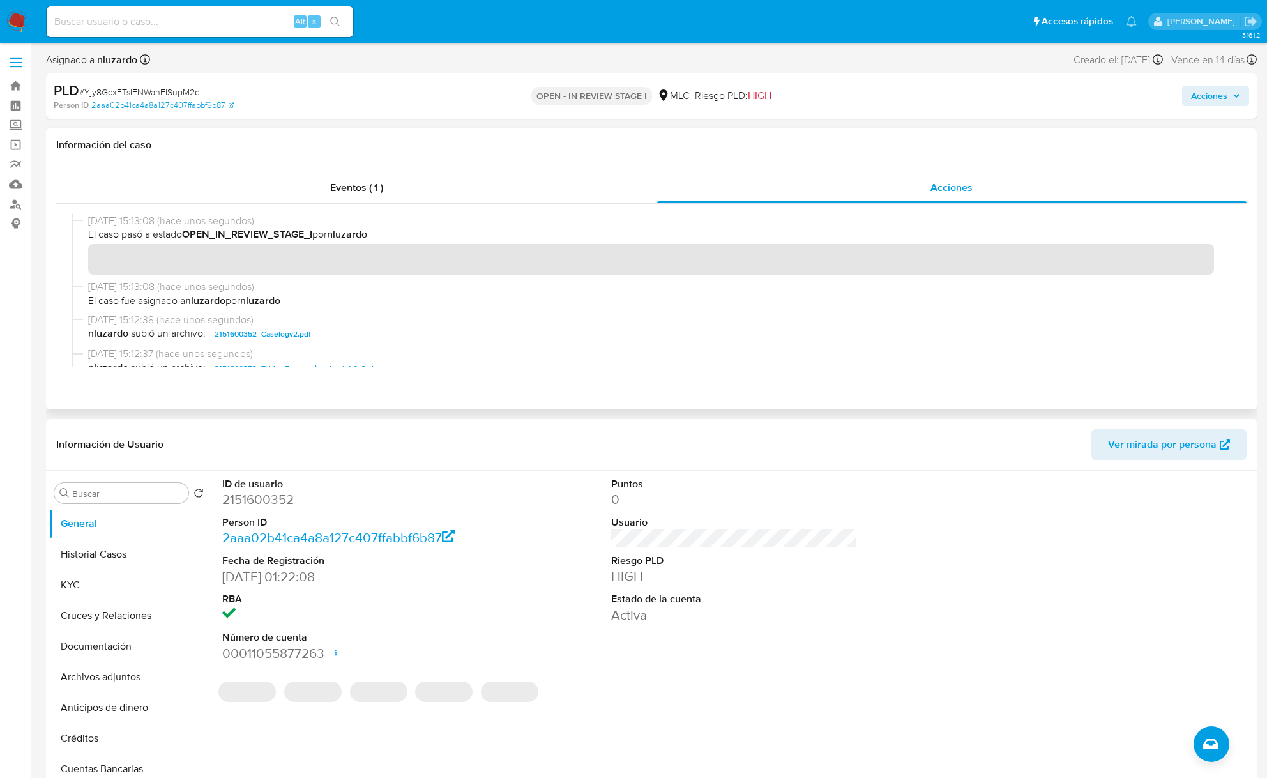
click at [333, 336] on span "nluzardo subió un archivo: 2151600352_Caselogv2.pdf" at bounding box center [657, 333] width 1138 height 15
click at [1245, 100] on button "Acciones" at bounding box center [1215, 96] width 67 height 20
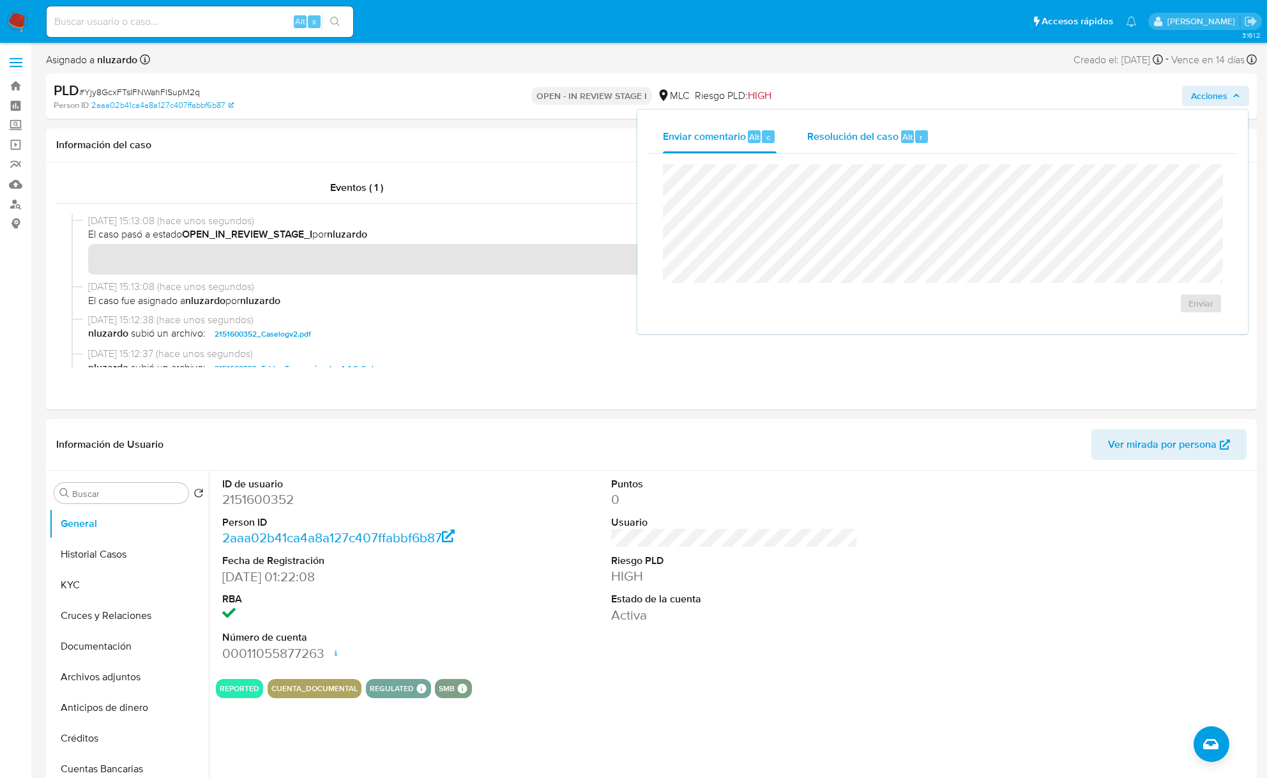
click at [851, 144] on div "Resolución del caso Alt r" at bounding box center [868, 136] width 122 height 33
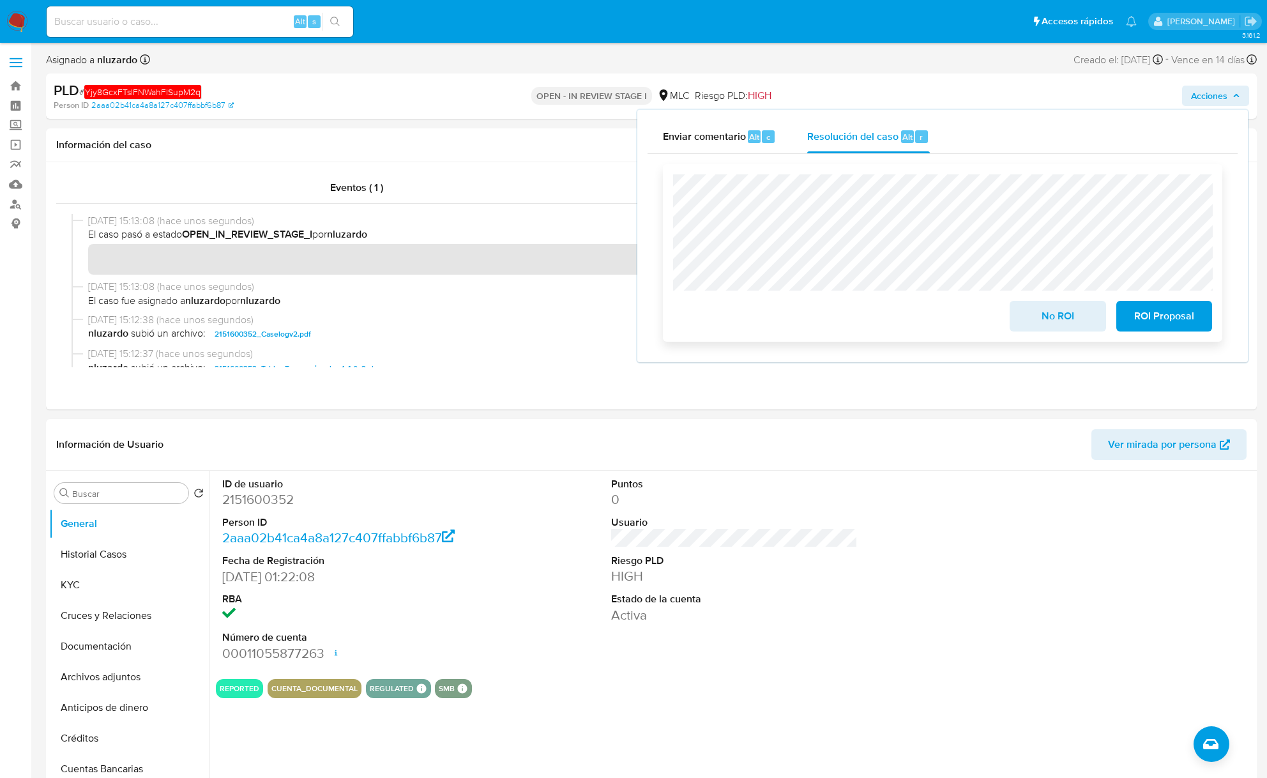
click at [1176, 323] on span "ROI Proposal" at bounding box center [1164, 316] width 63 height 28
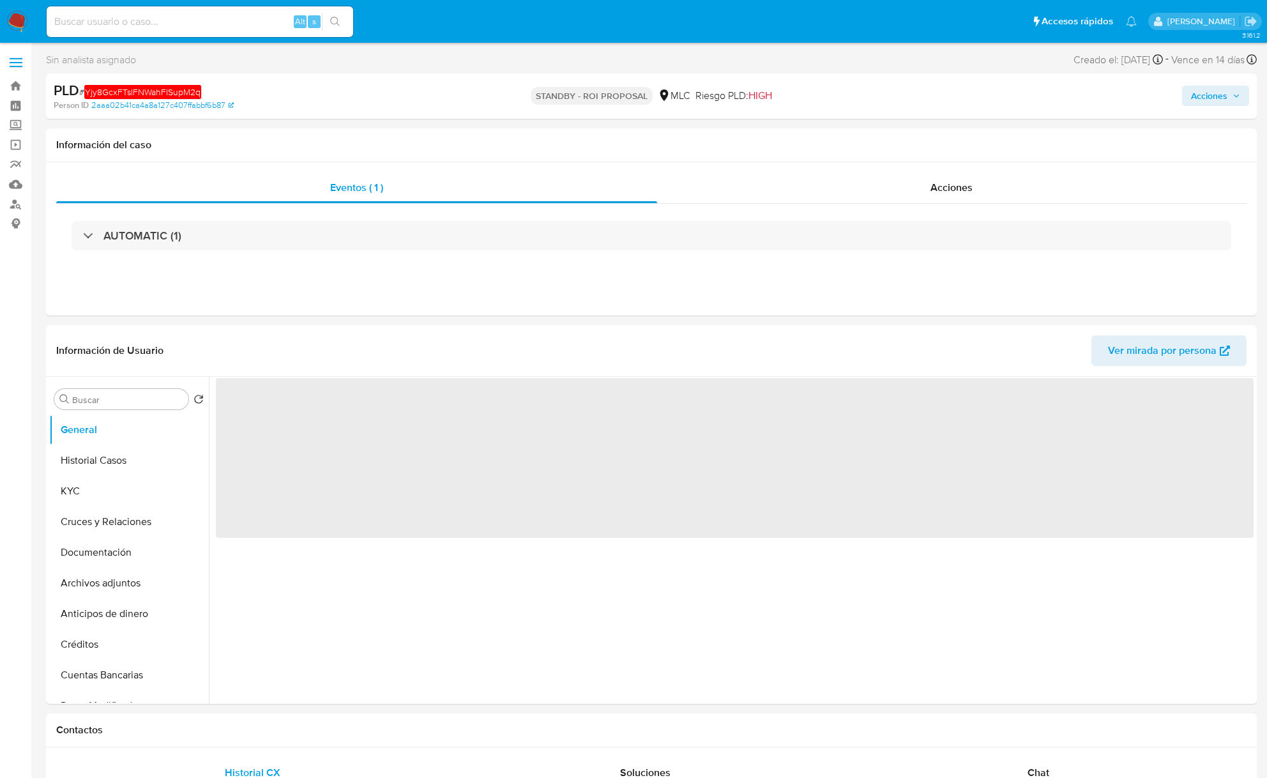
select select "10"
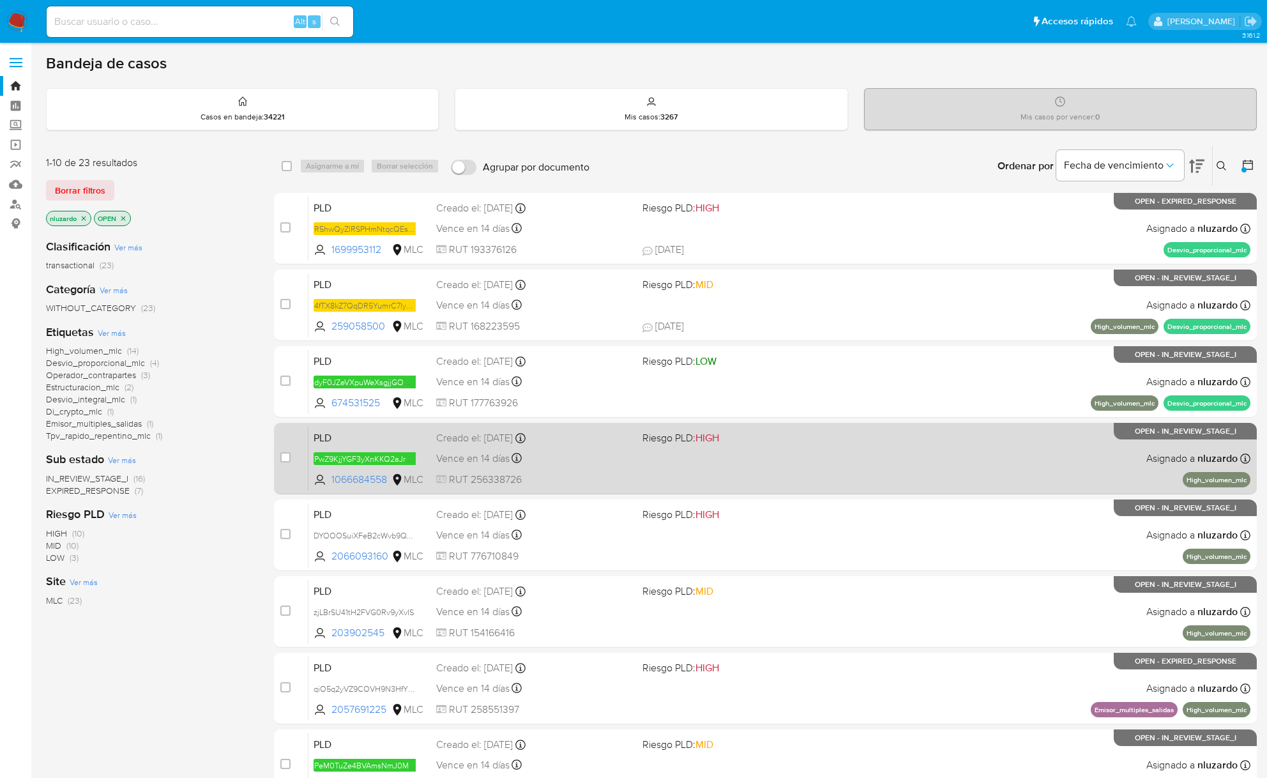
drag, startPoint x: 703, startPoint y: 533, endPoint x: 700, endPoint y: 466, distance: 66.5
click at [703, 533] on span at bounding box center [741, 534] width 196 height 3
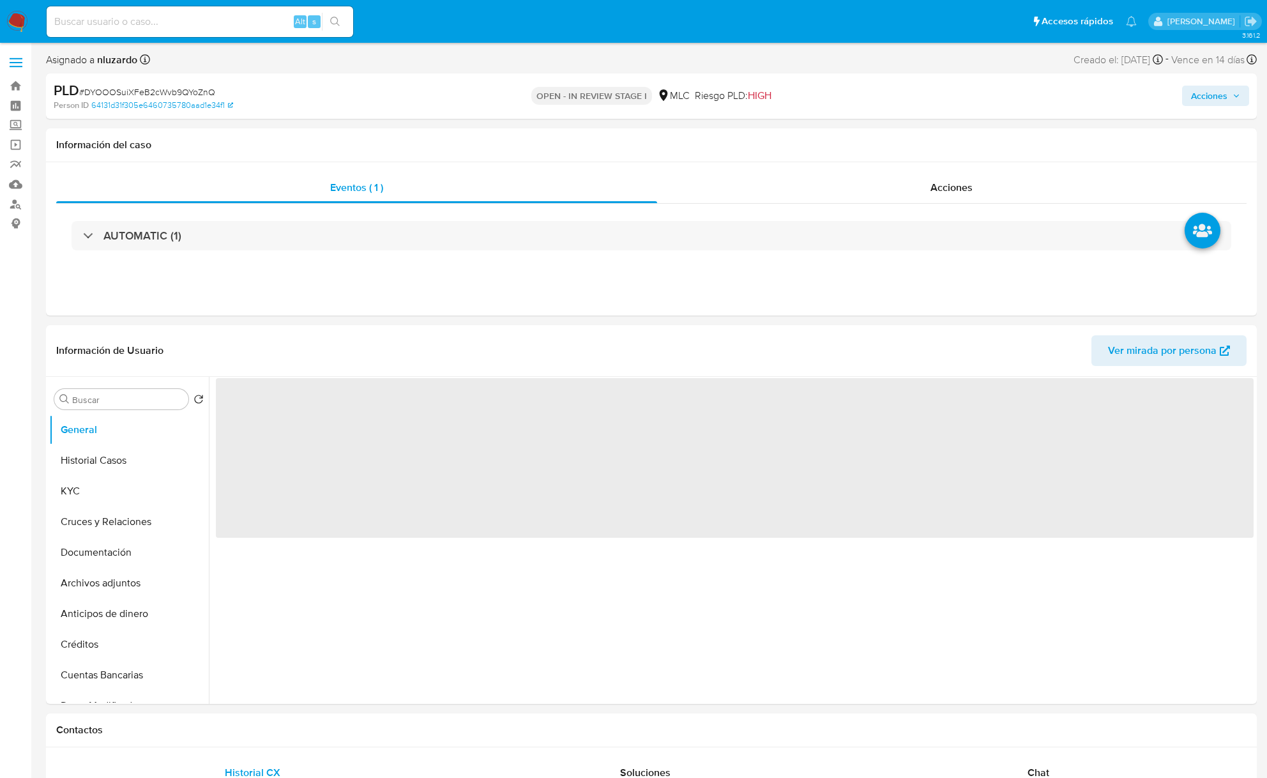
select select "10"
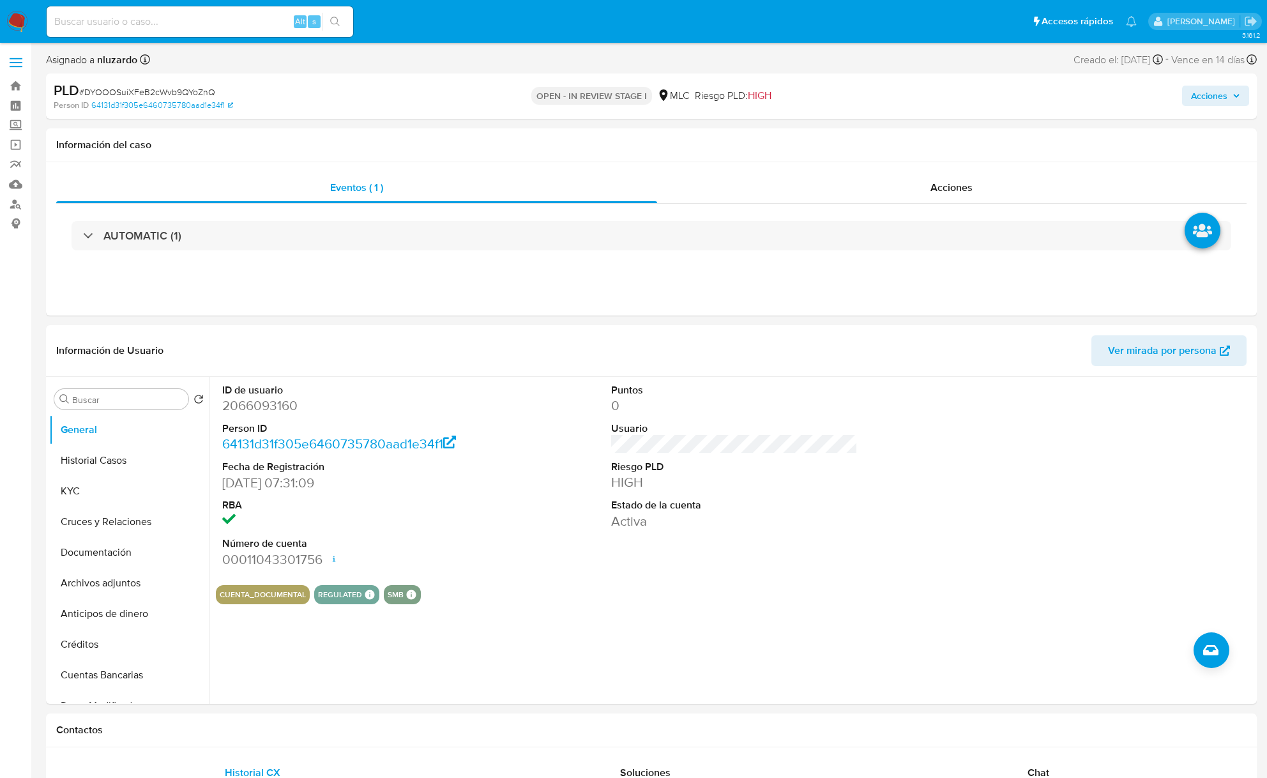
click at [236, 26] on input at bounding box center [200, 21] width 307 height 17
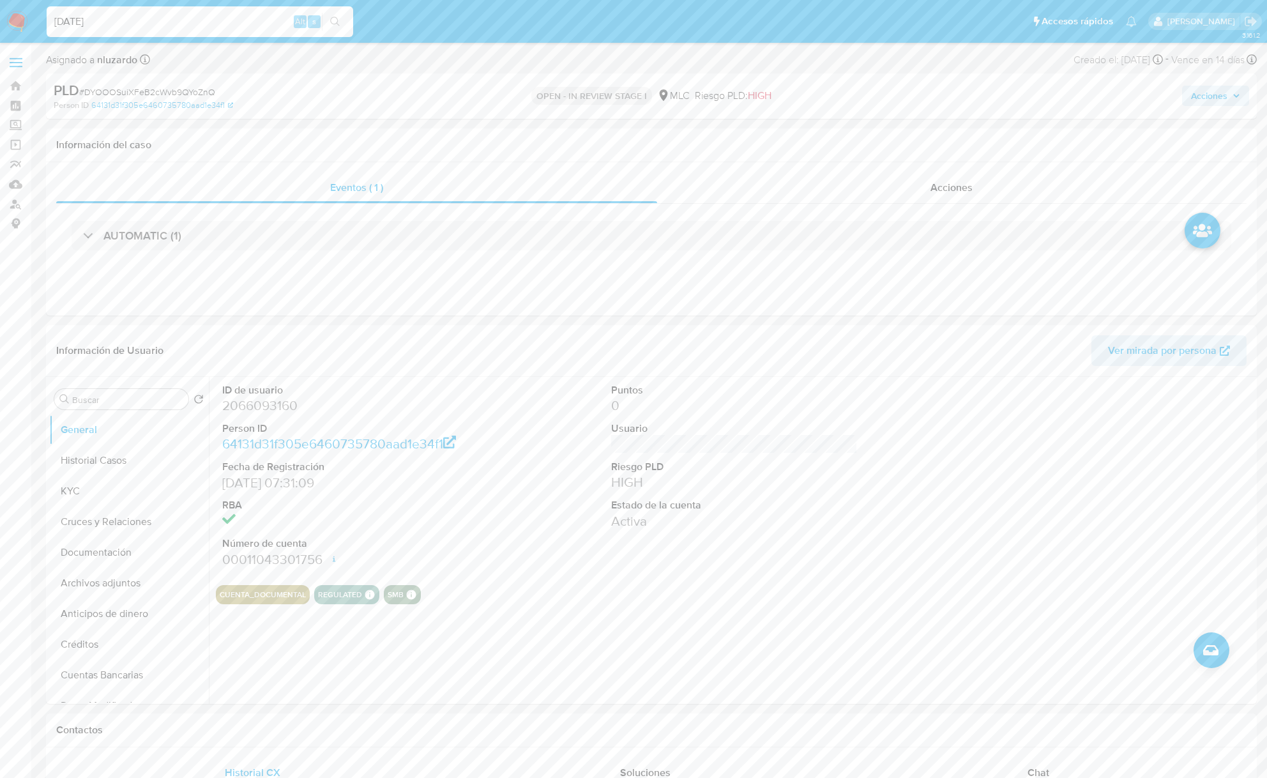
type input "[DATE]"
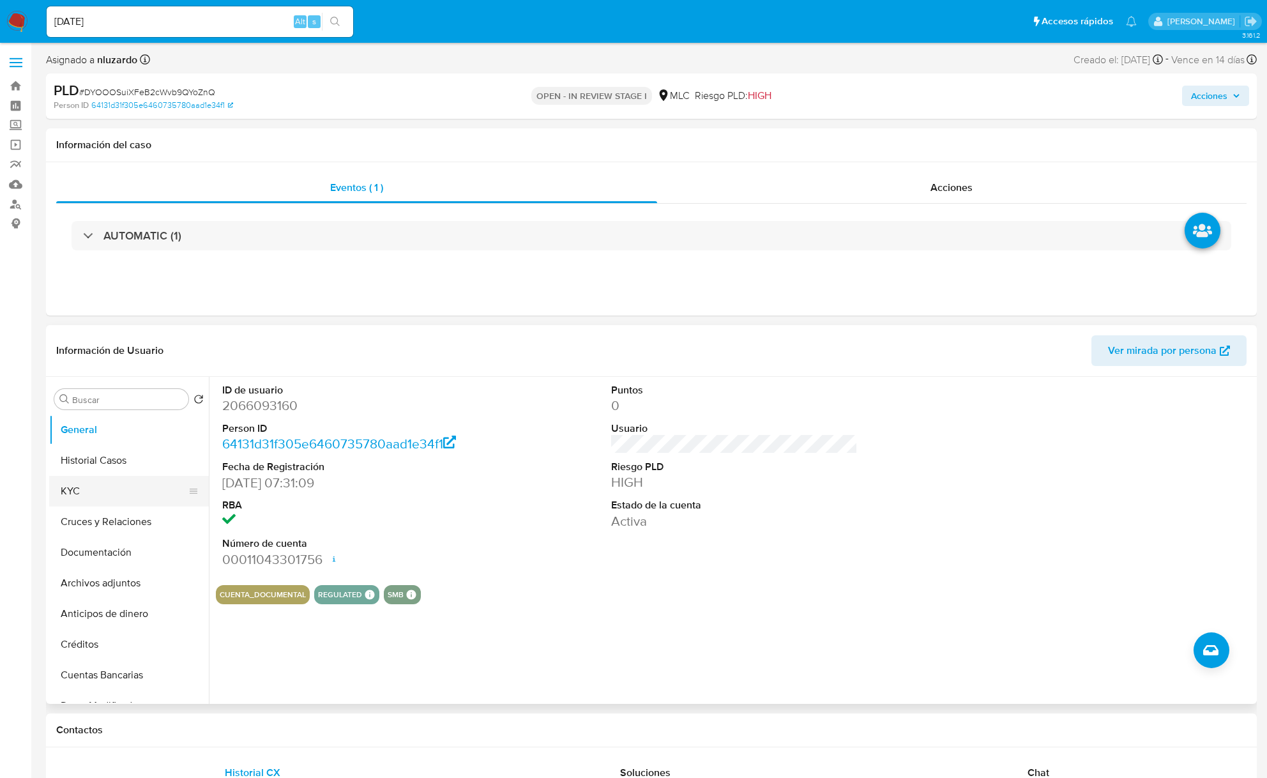
click at [72, 483] on button "KYC" at bounding box center [123, 491] width 149 height 31
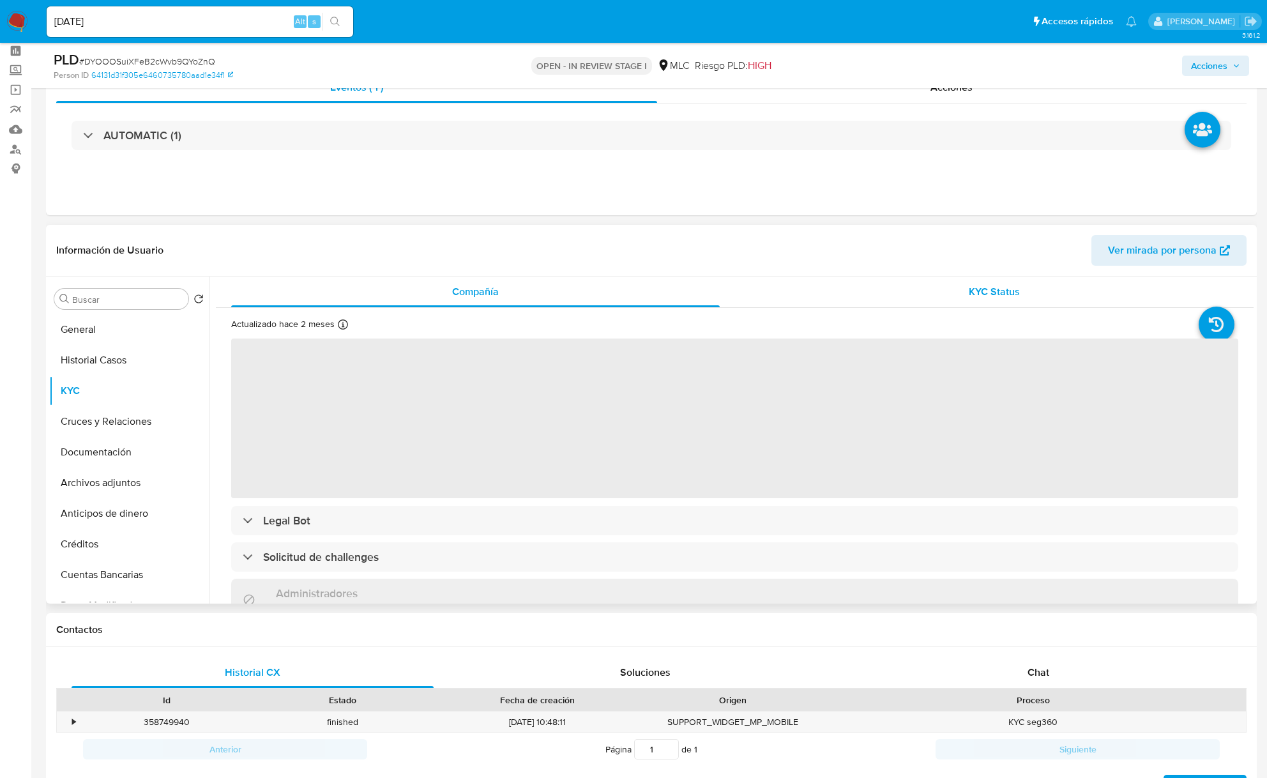
scroll to position [85, 0]
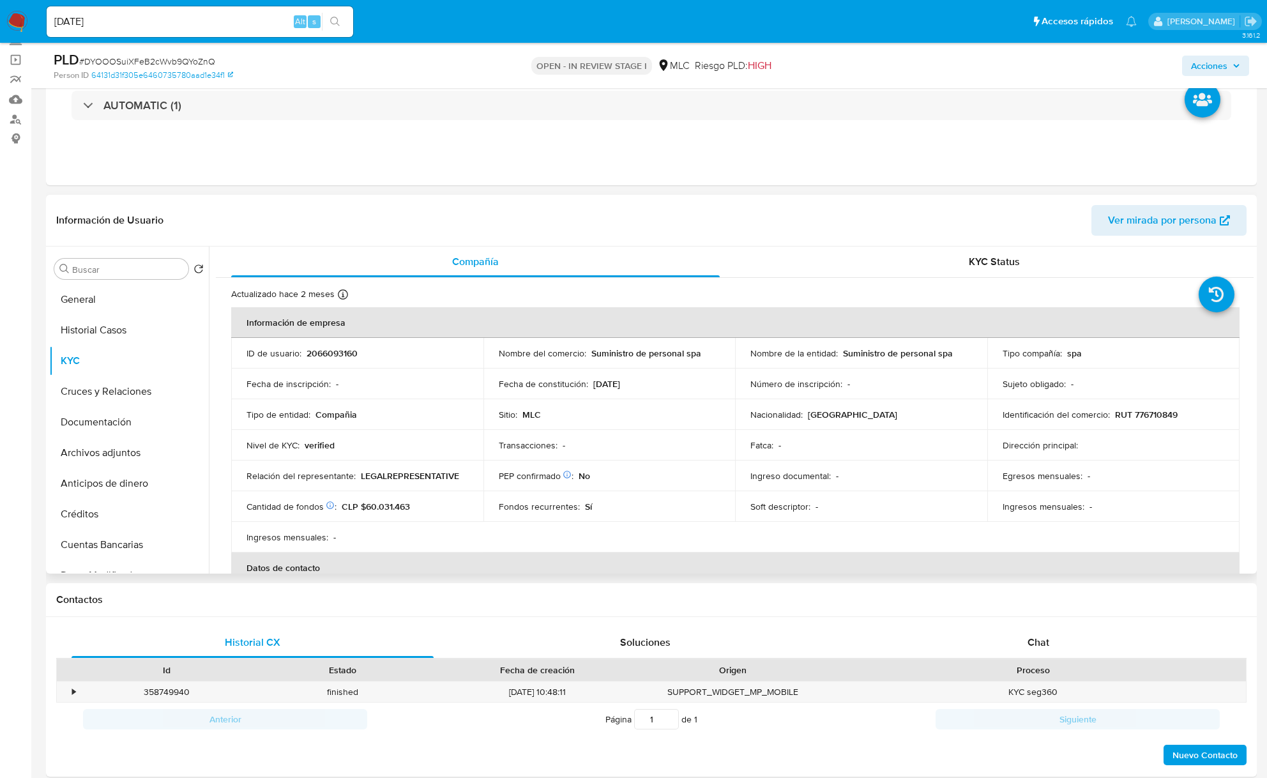
click at [855, 355] on p "Suministro de personal spa" at bounding box center [898, 352] width 110 height 11
drag, startPoint x: 925, startPoint y: 353, endPoint x: 956, endPoint y: 356, distance: 31.5
click at [950, 356] on div "Nombre de la entidad : Suministro de personal spa" at bounding box center [861, 352] width 222 height 11
copy p "Suministro de personal spa"
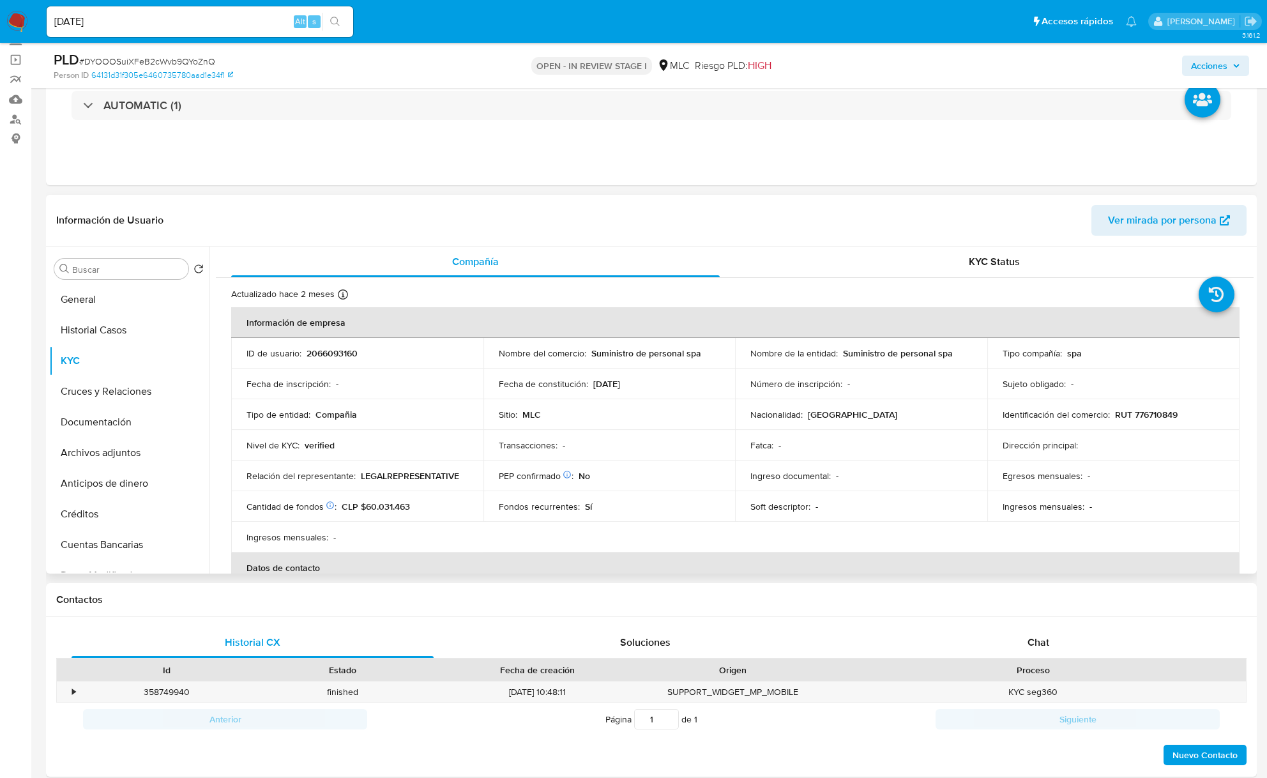
click at [950, 410] on p "RUT 776710849" at bounding box center [1146, 414] width 63 height 11
copy p "776710849"
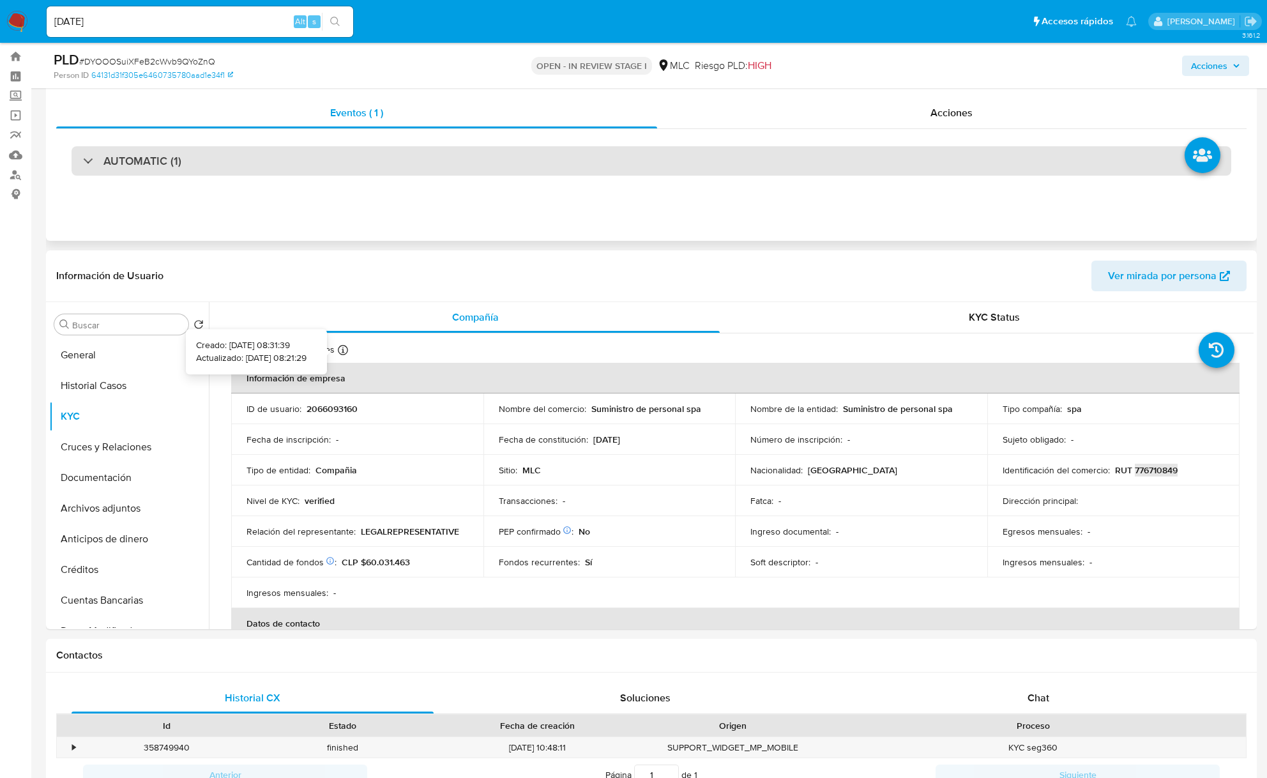
scroll to position [0, 0]
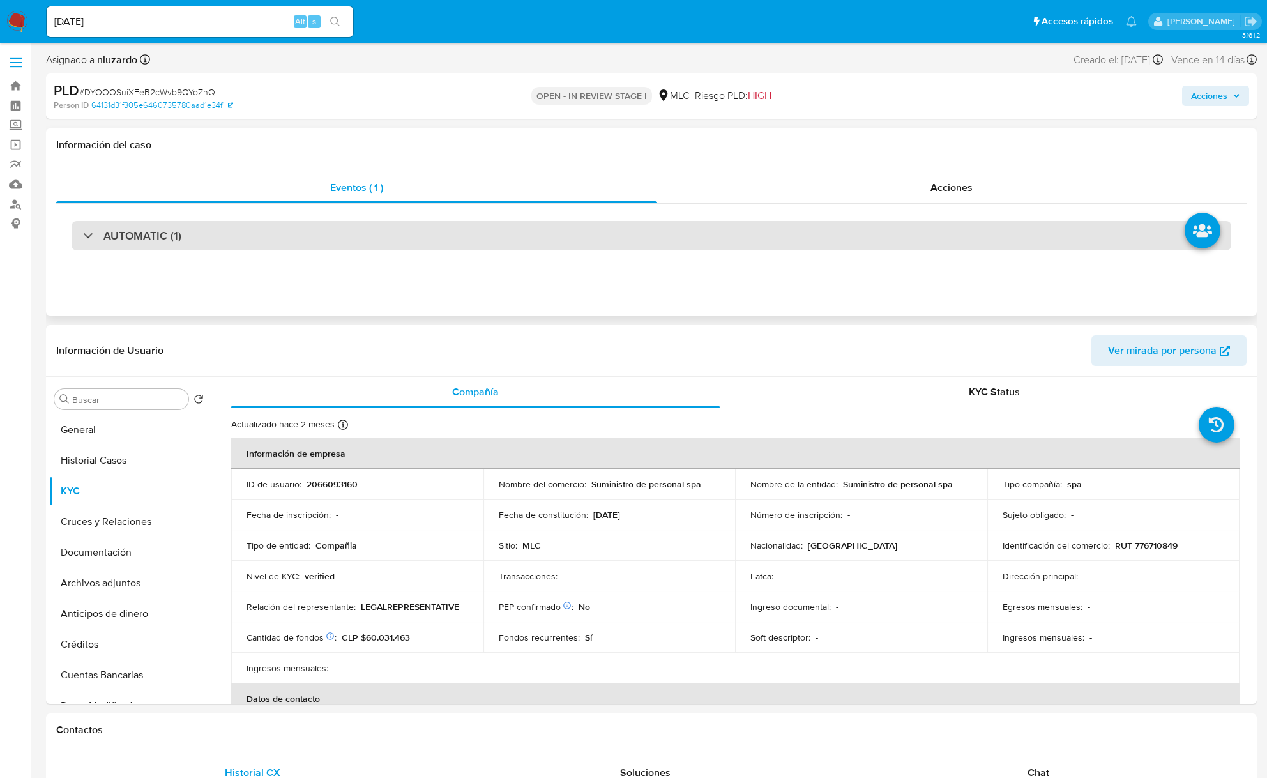
click at [147, 221] on div "AUTOMATIC (1)" at bounding box center [652, 235] width 1160 height 29
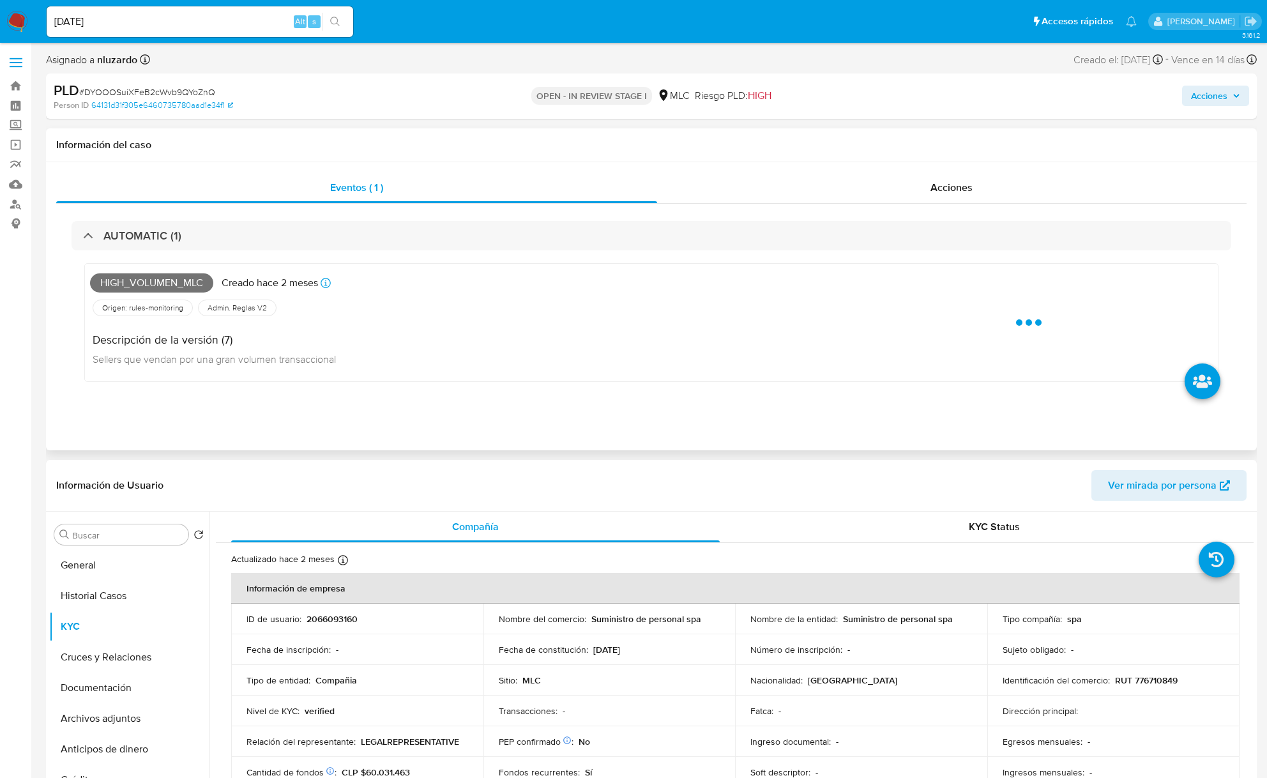
click at [176, 282] on span "High_volumen_mlc" at bounding box center [151, 282] width 123 height 19
copy span "High_volumen_mlc"
